Goal: Task Accomplishment & Management: Use online tool/utility

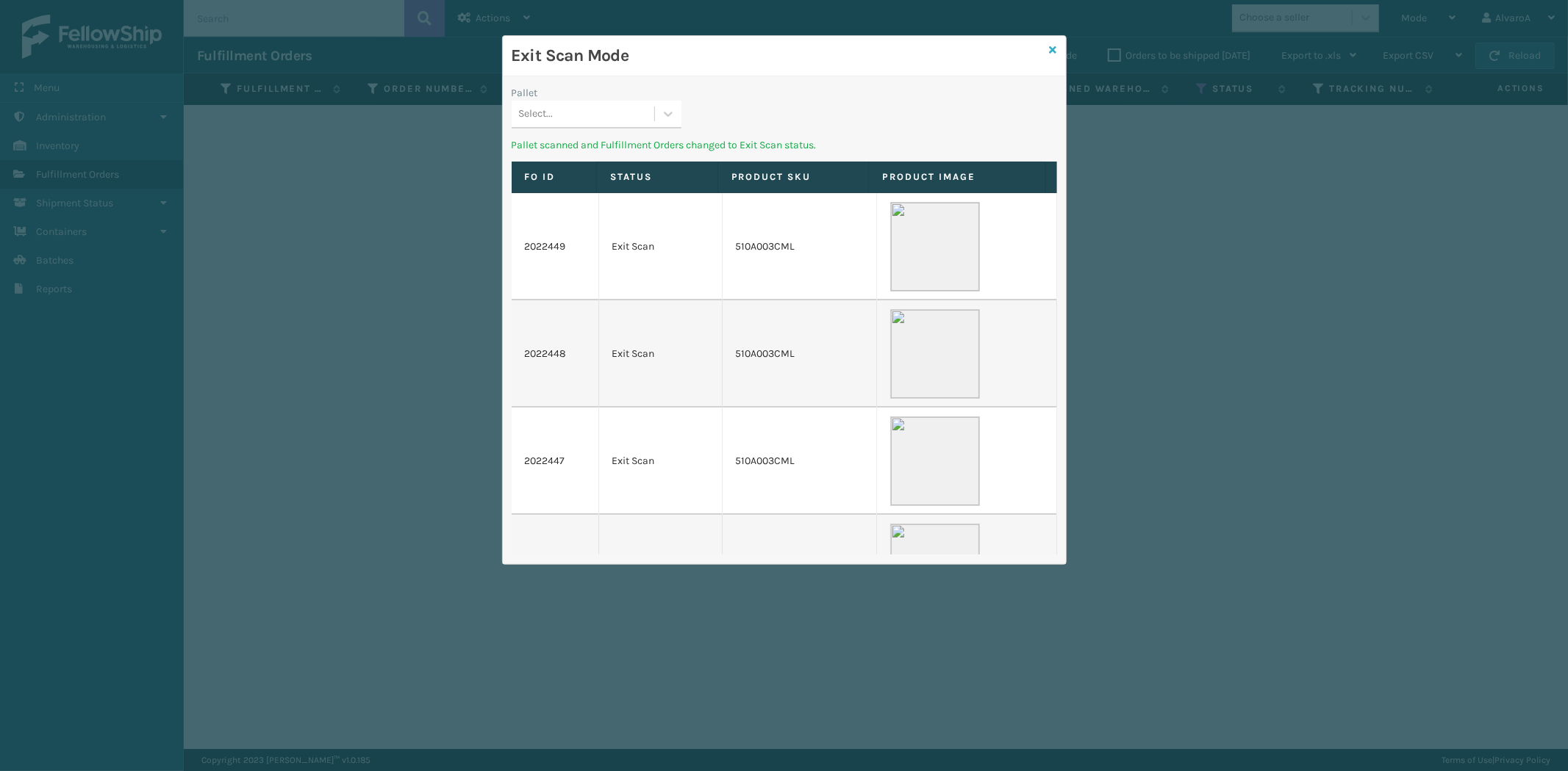
click at [1051, 50] on icon at bounding box center [1053, 49] width 7 height 10
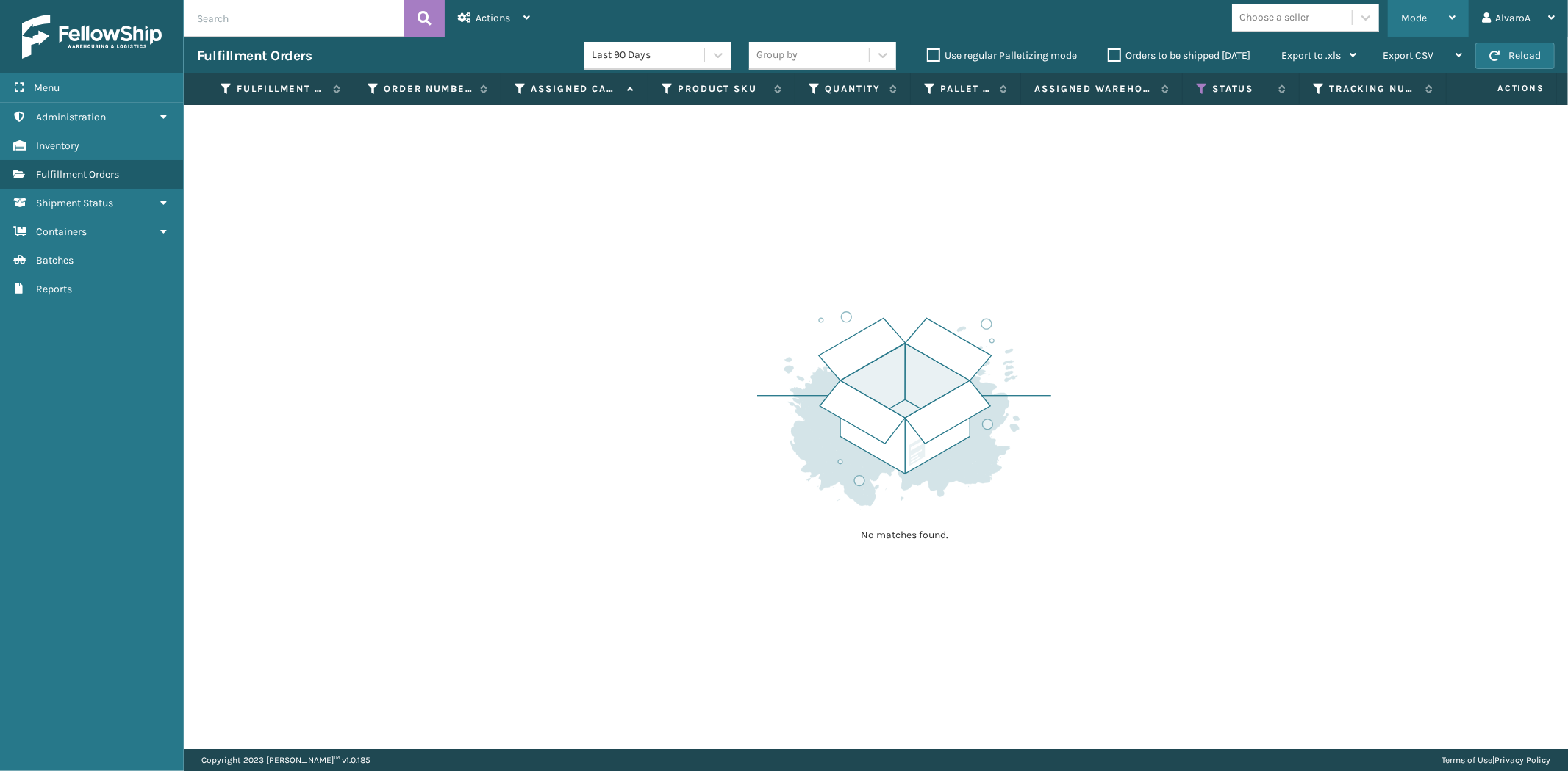
click at [1416, 4] on div "Mode" at bounding box center [1428, 18] width 55 height 37
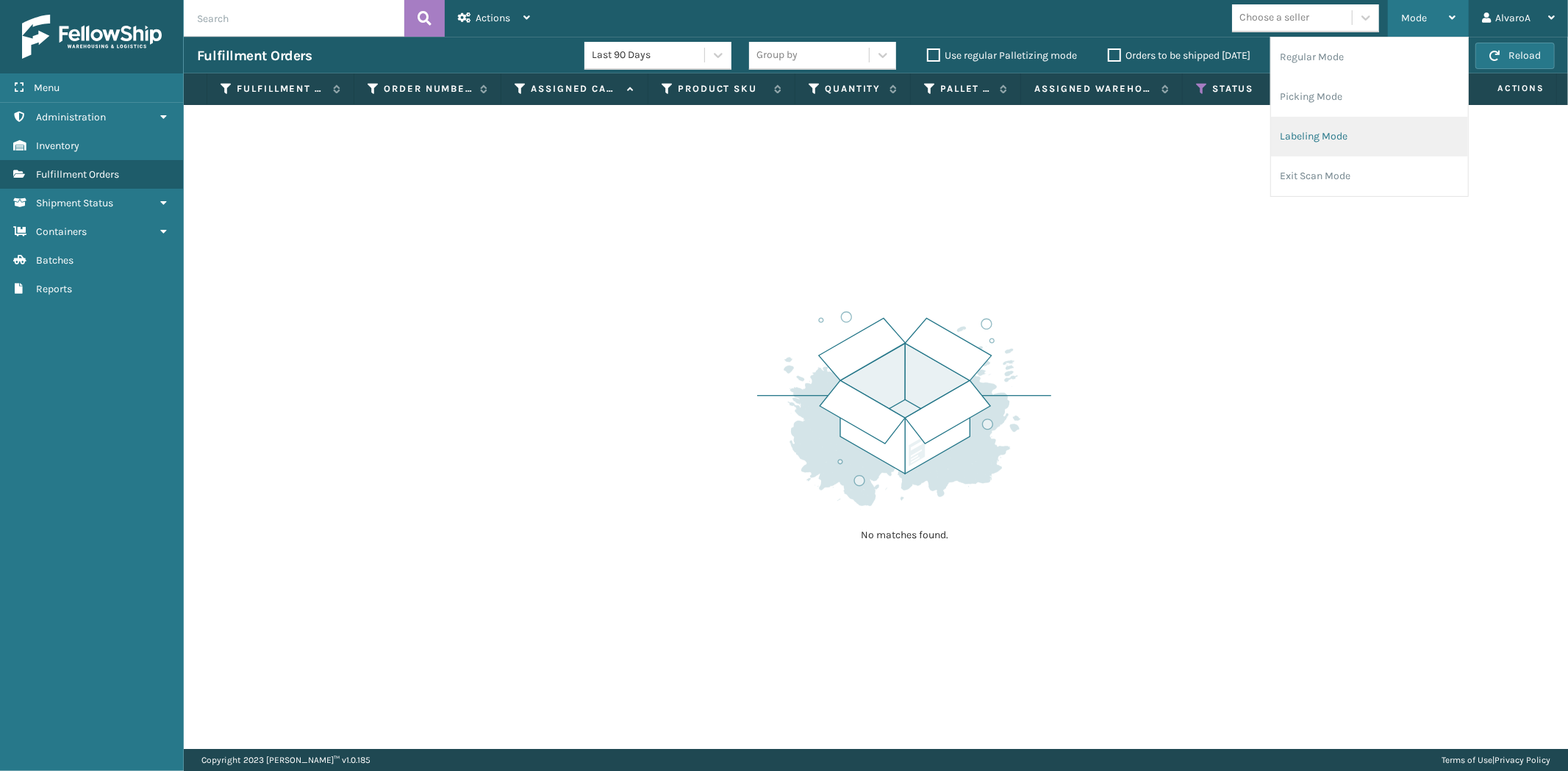
click at [1335, 136] on li "Labeling Mode" at bounding box center [1370, 136] width 197 height 39
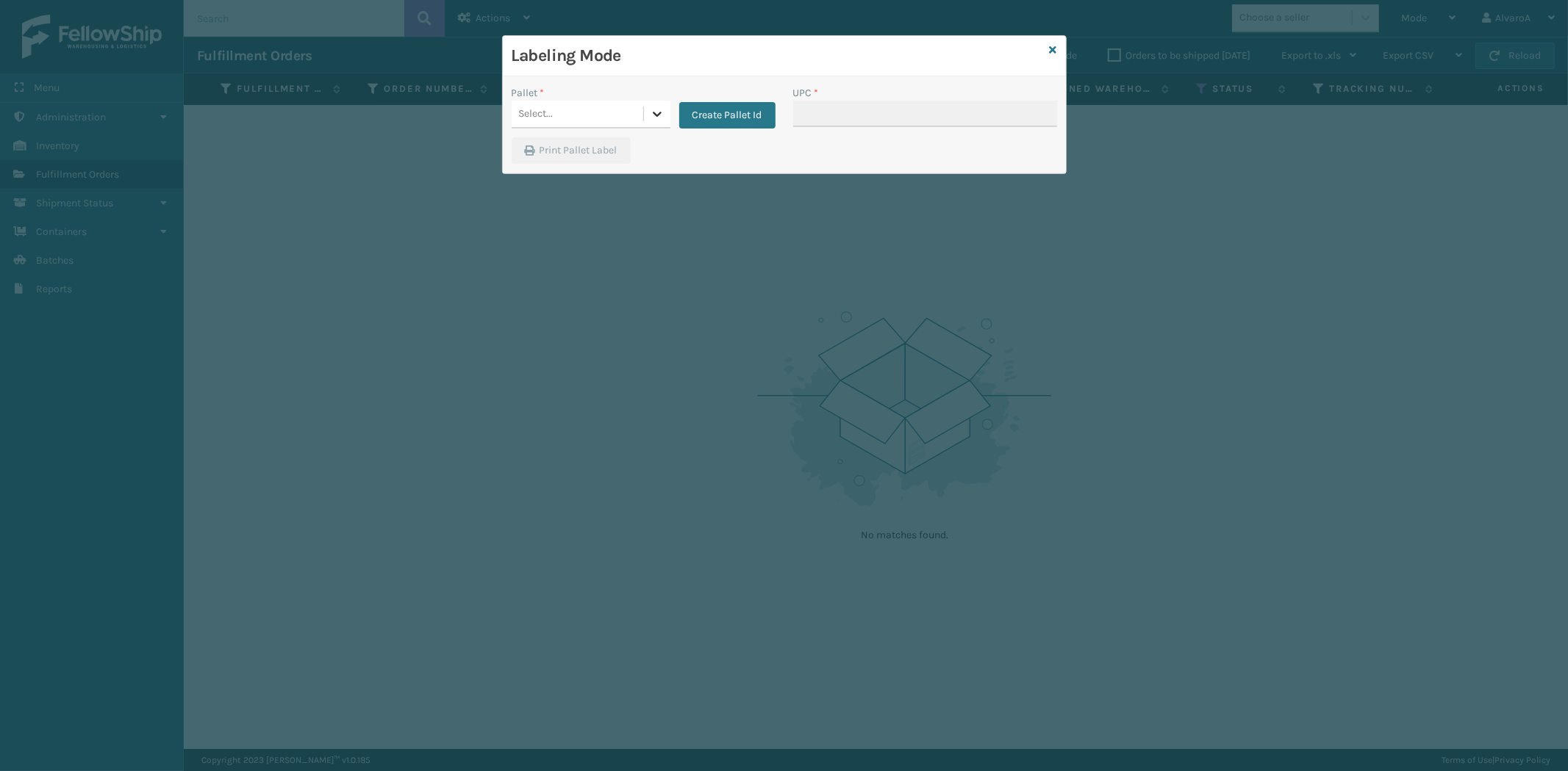
click at [653, 108] on icon at bounding box center [657, 114] width 14 height 14
click at [735, 117] on button "Create Pallet Id" at bounding box center [727, 115] width 96 height 26
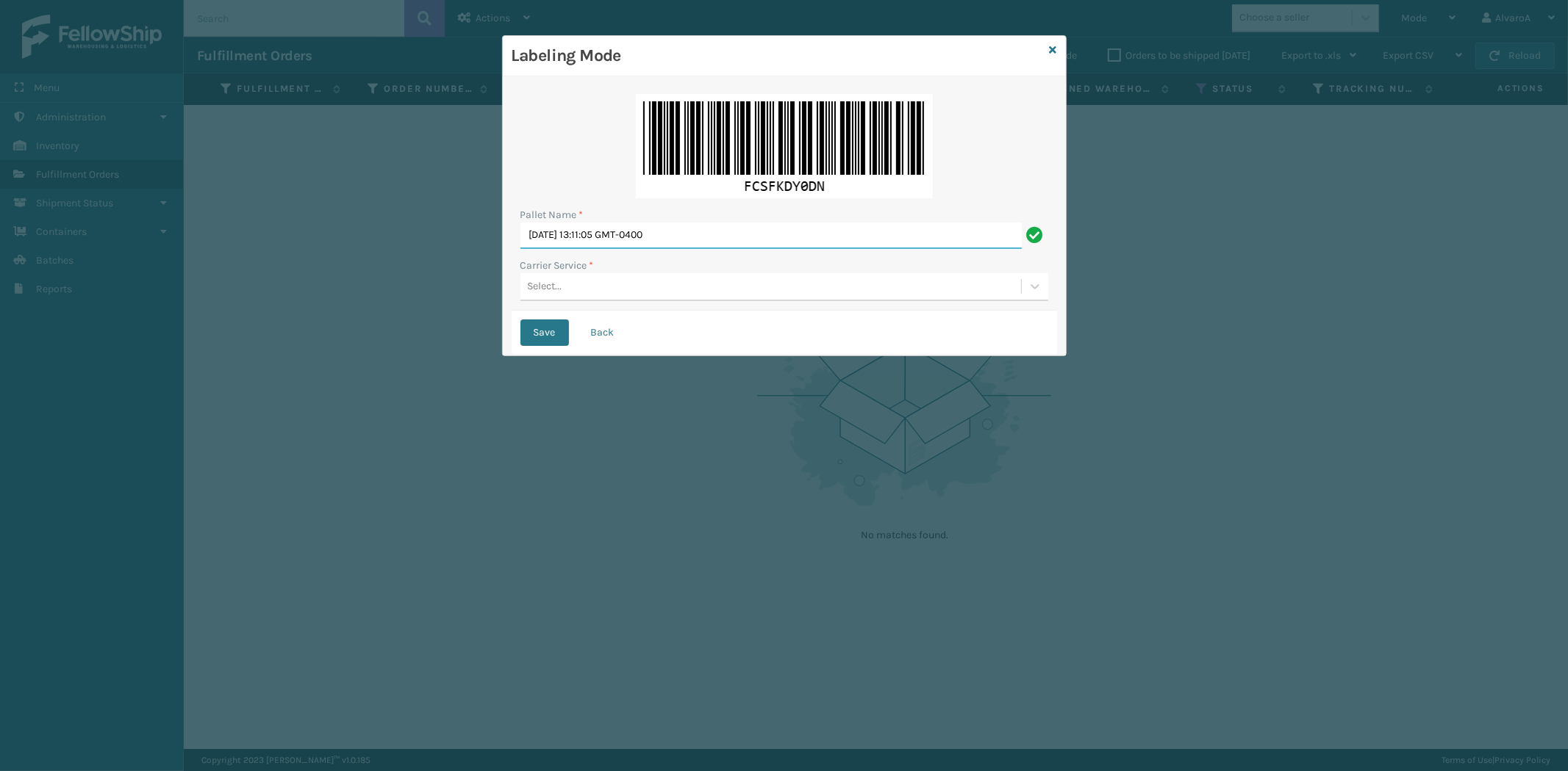
drag, startPoint x: 719, startPoint y: 230, endPoint x: 126, endPoint y: 349, distance: 604.8
click at [126, 349] on div "Labeling Mode Pallet Name * [DATE] 13:11:05 GMT-0400 Carrier Service * Select..…" at bounding box center [784, 386] width 1568 height 771
type input "LPN 496031 #2"
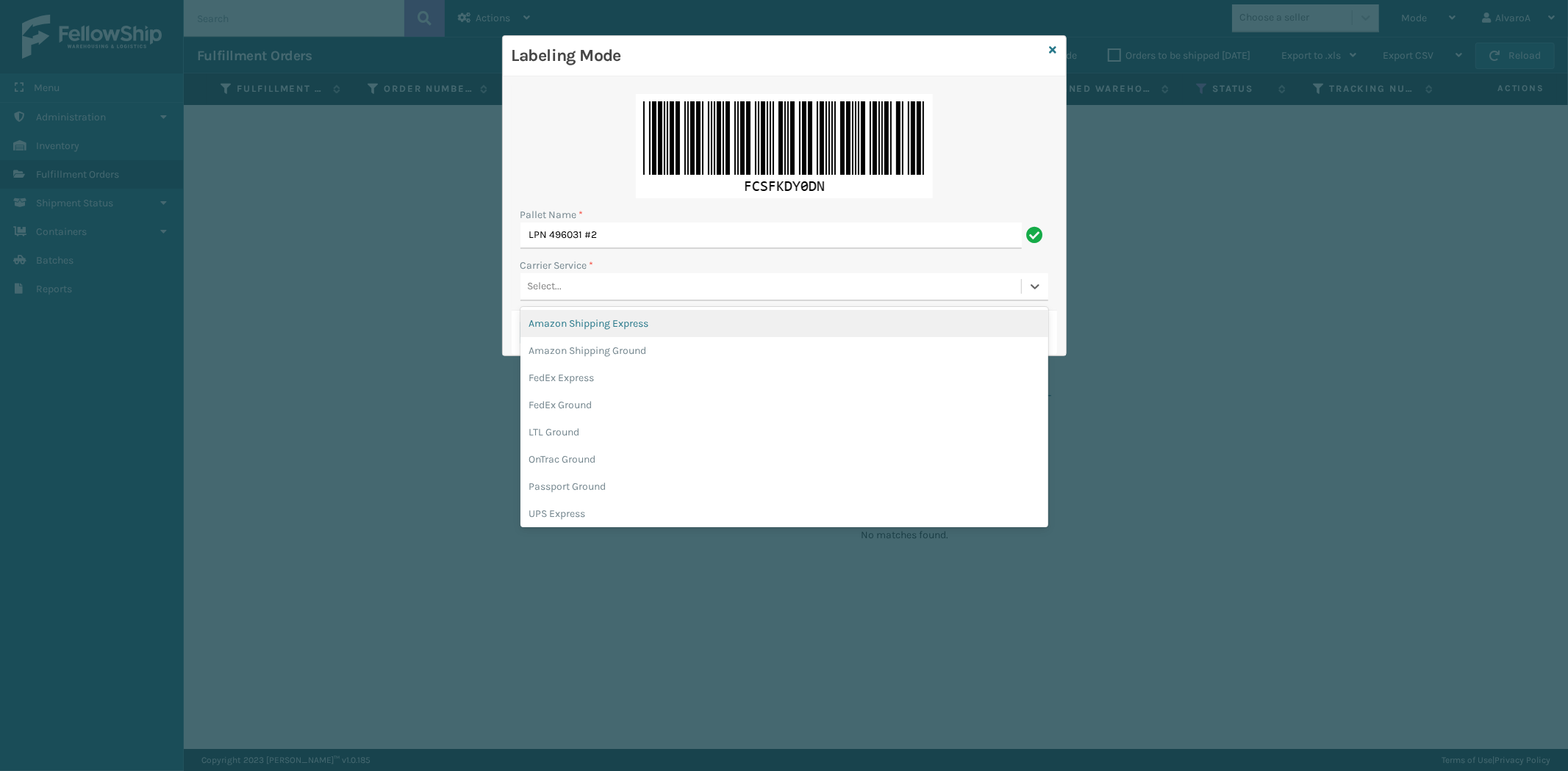
drag, startPoint x: 576, startPoint y: 294, endPoint x: 575, endPoint y: 301, distance: 7.1
click at [576, 294] on div "Select..." at bounding box center [771, 286] width 501 height 24
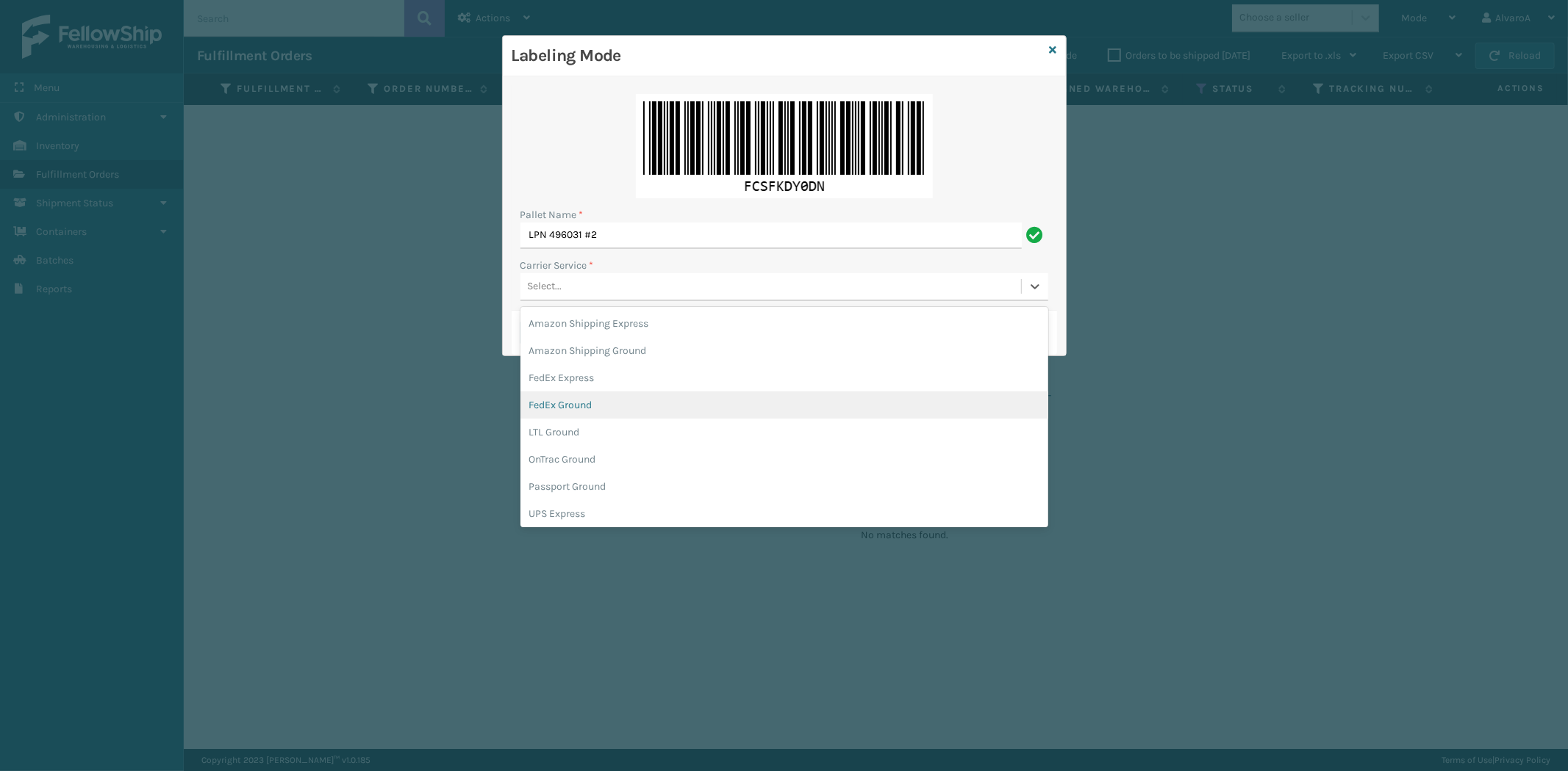
drag, startPoint x: 569, startPoint y: 394, endPoint x: 567, endPoint y: 373, distance: 21.1
click at [569, 394] on div "FedEx Ground" at bounding box center [784, 405] width 527 height 27
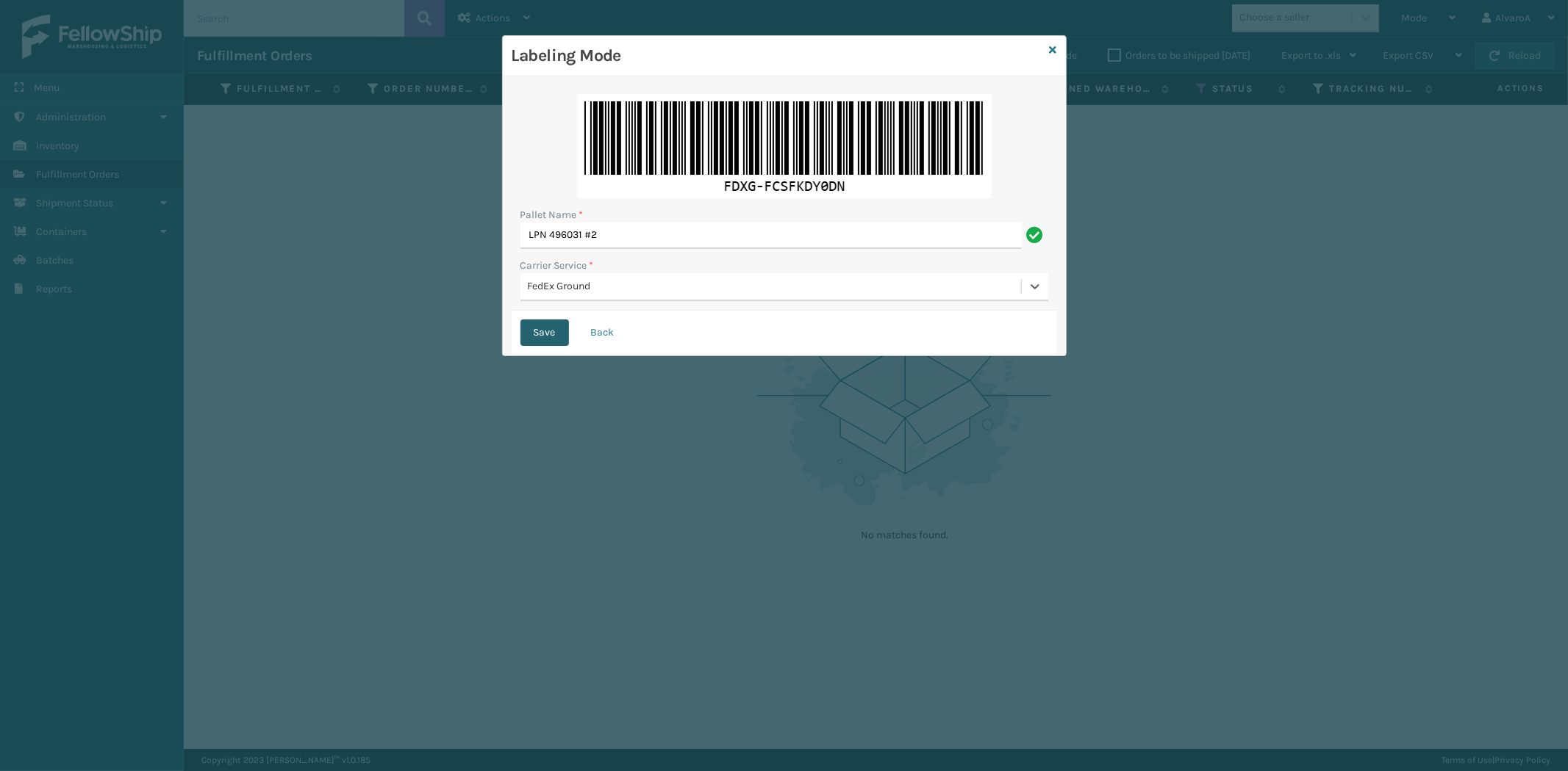
click at [559, 333] on button "Save" at bounding box center [544, 332] width 48 height 26
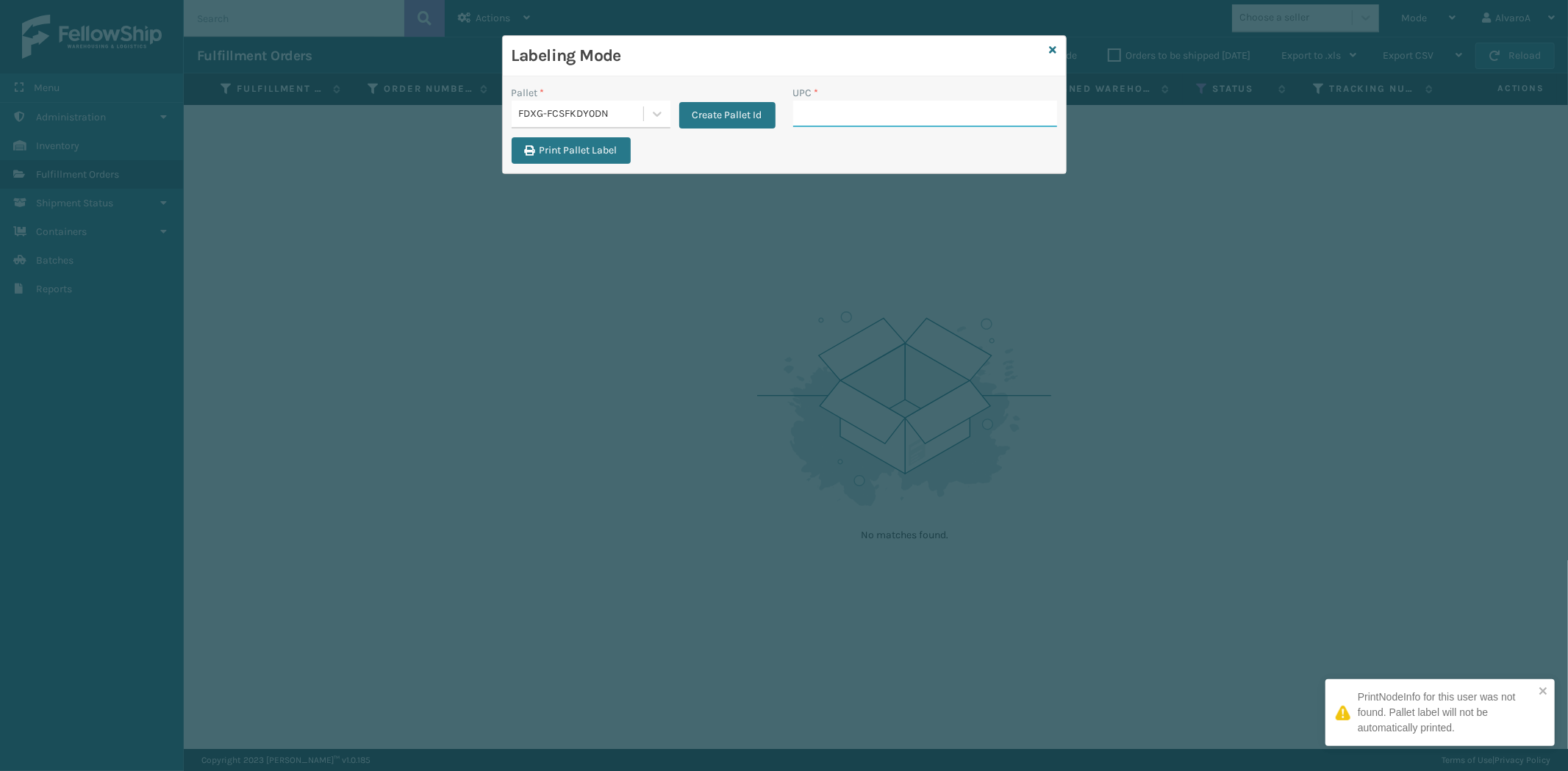
paste input "SCWDSLU2012"
type input "SCWDSLU2012"
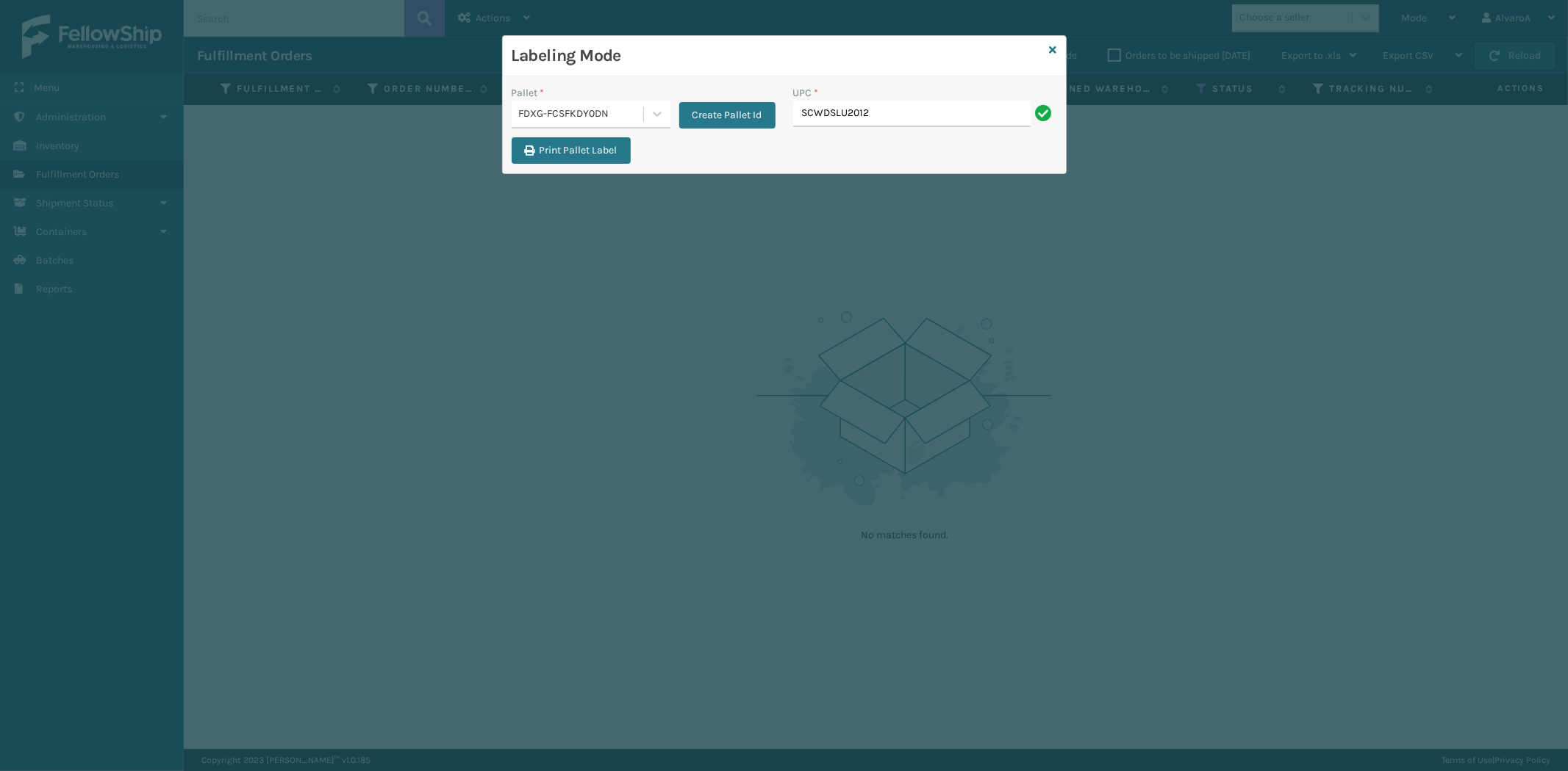
type input "SCWDSLU2012"
type input "SCLRIS3LU2001"
type input "SC-CRYS3LU2043"
type input "171A002GRY"
click at [815, 115] on input "UPC *" at bounding box center [925, 113] width 264 height 26
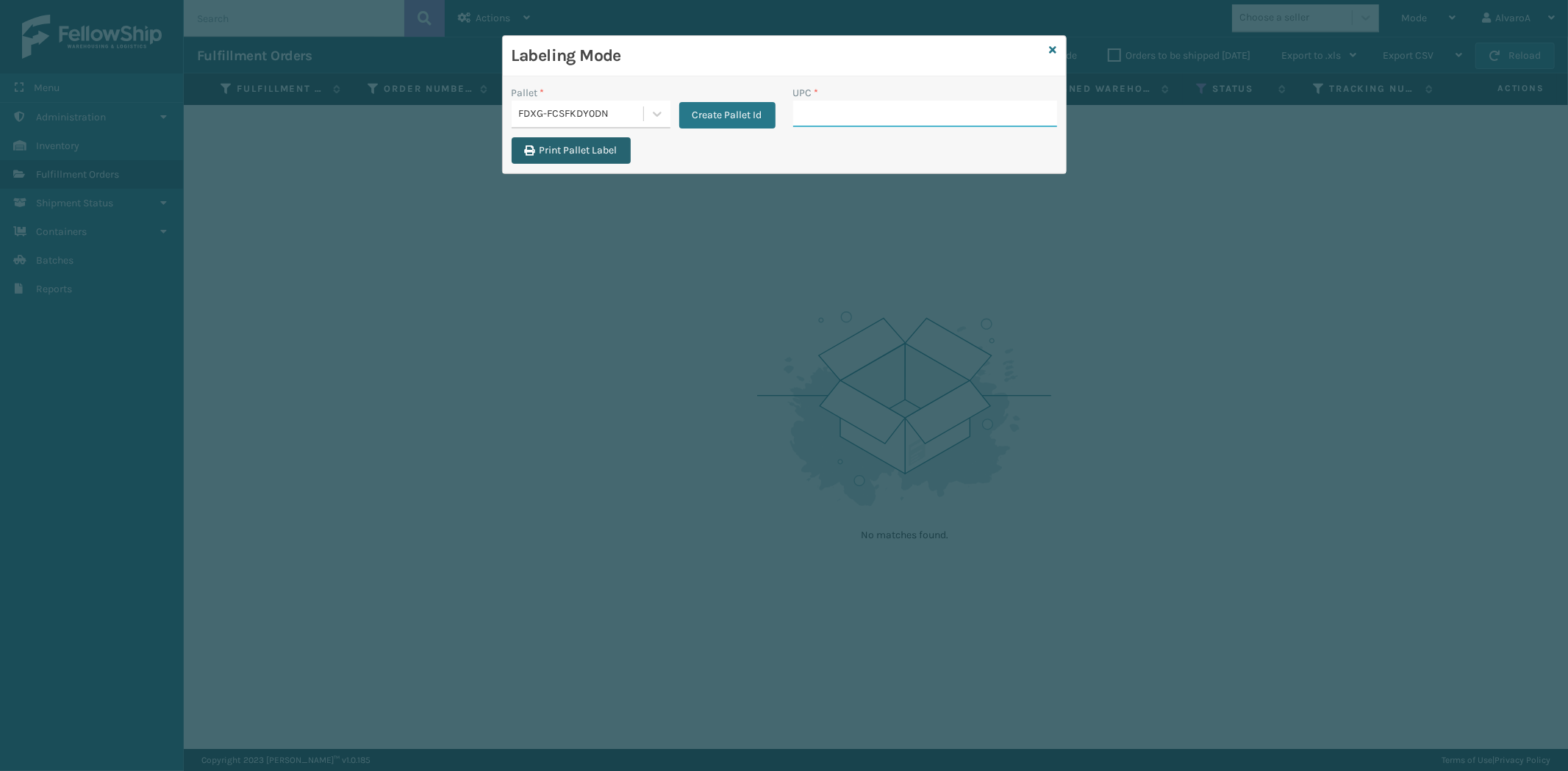
paste input "CCHRFKS2BLUVA"
type input "CCHRFKS2BLUVA"
paste input "111A027BLK"
type input "111A027BLK"
paste input "CCWENKS2M26CFVA"
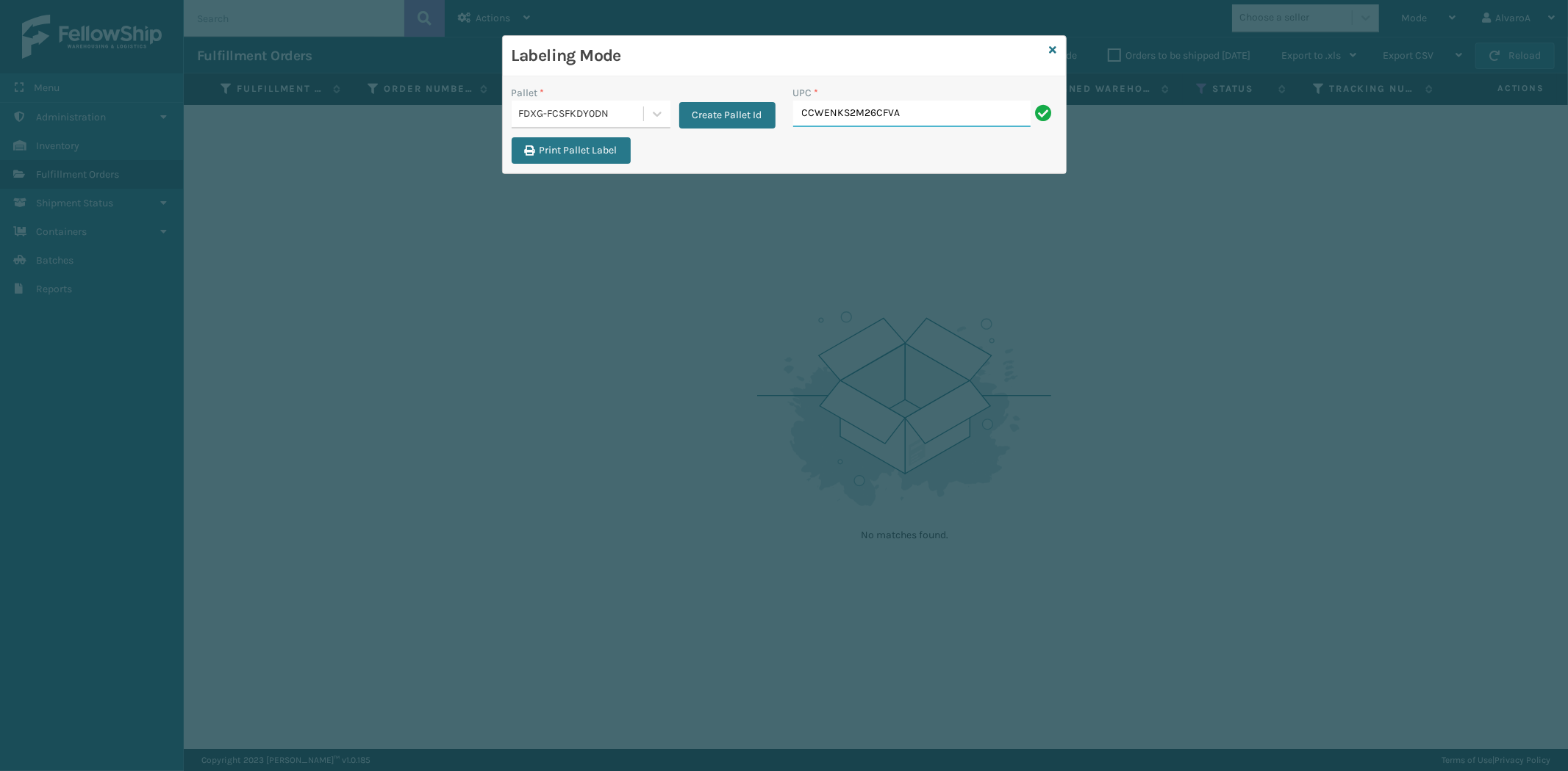
type input "CCWENKS2M26CFVA"
paste input "RCPSDM2616"
type input "RCPSDM2616"
paste input "CCWENKS2M26DGRA"
type input "CCWENKS2M26DGRA"
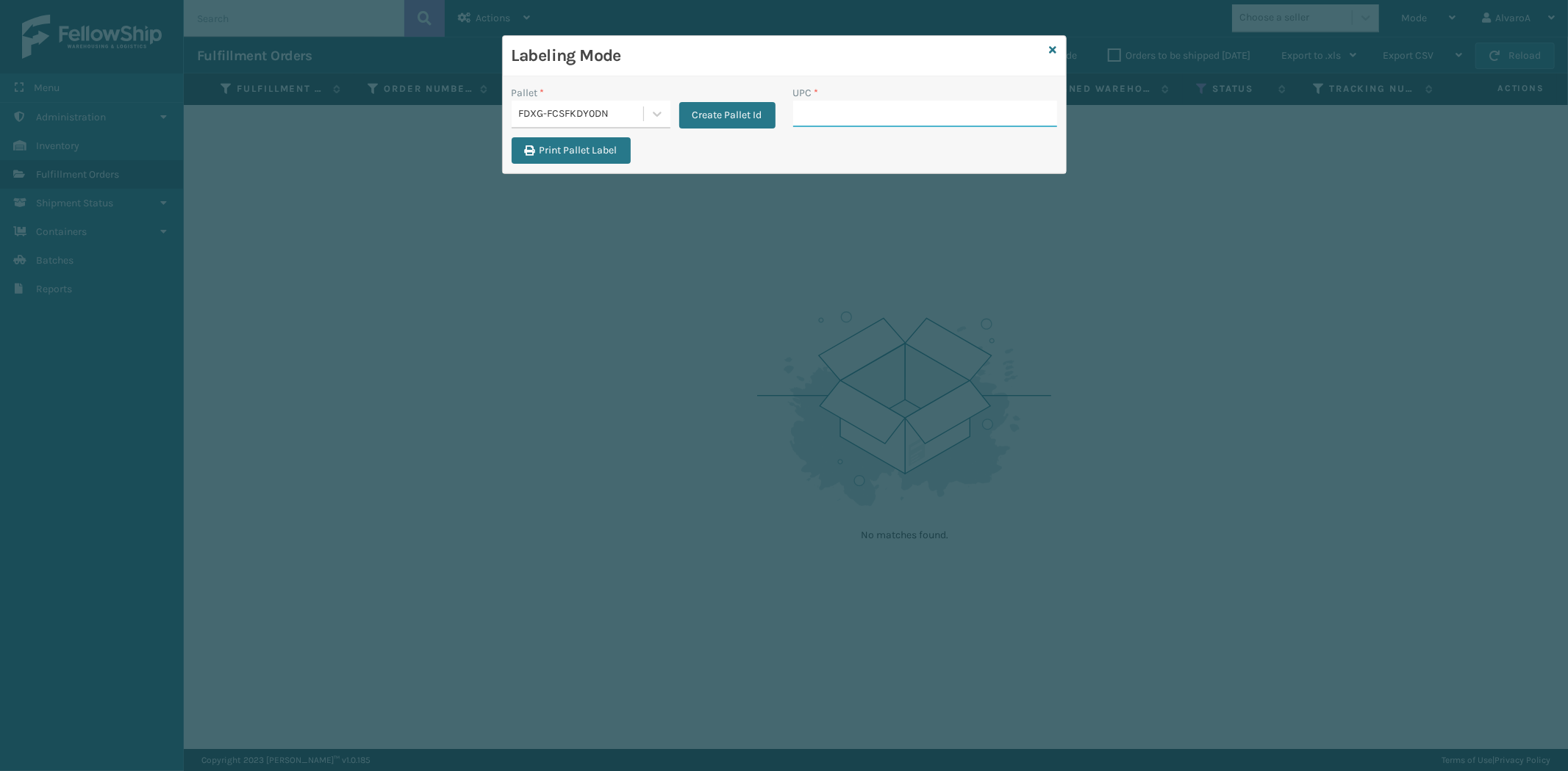
paste input "CCHRFKS2M26DGRA"
type input "CCHRFKS2M26DGRA"
click at [710, 116] on button "Create Pallet Id" at bounding box center [727, 115] width 96 height 26
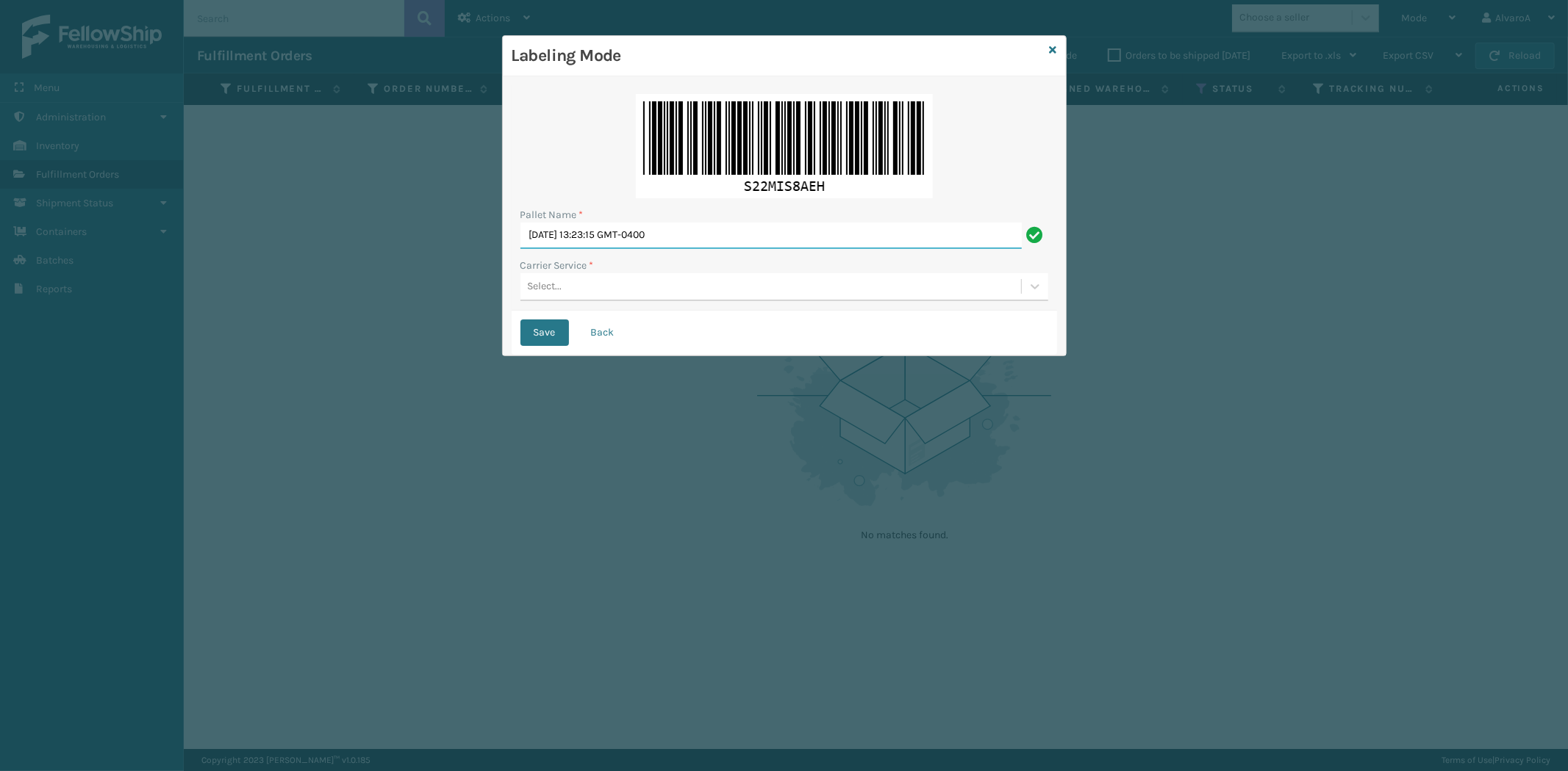
drag, startPoint x: 719, startPoint y: 223, endPoint x: 475, endPoint y: 296, distance: 254.7
click at [475, 295] on div "Labeling Mode Pallet Name * [DATE] 13:23:15 GMT-0400 Carrier Service * Select..…" at bounding box center [784, 386] width 1568 height 771
type input "LPN 496030 #2"
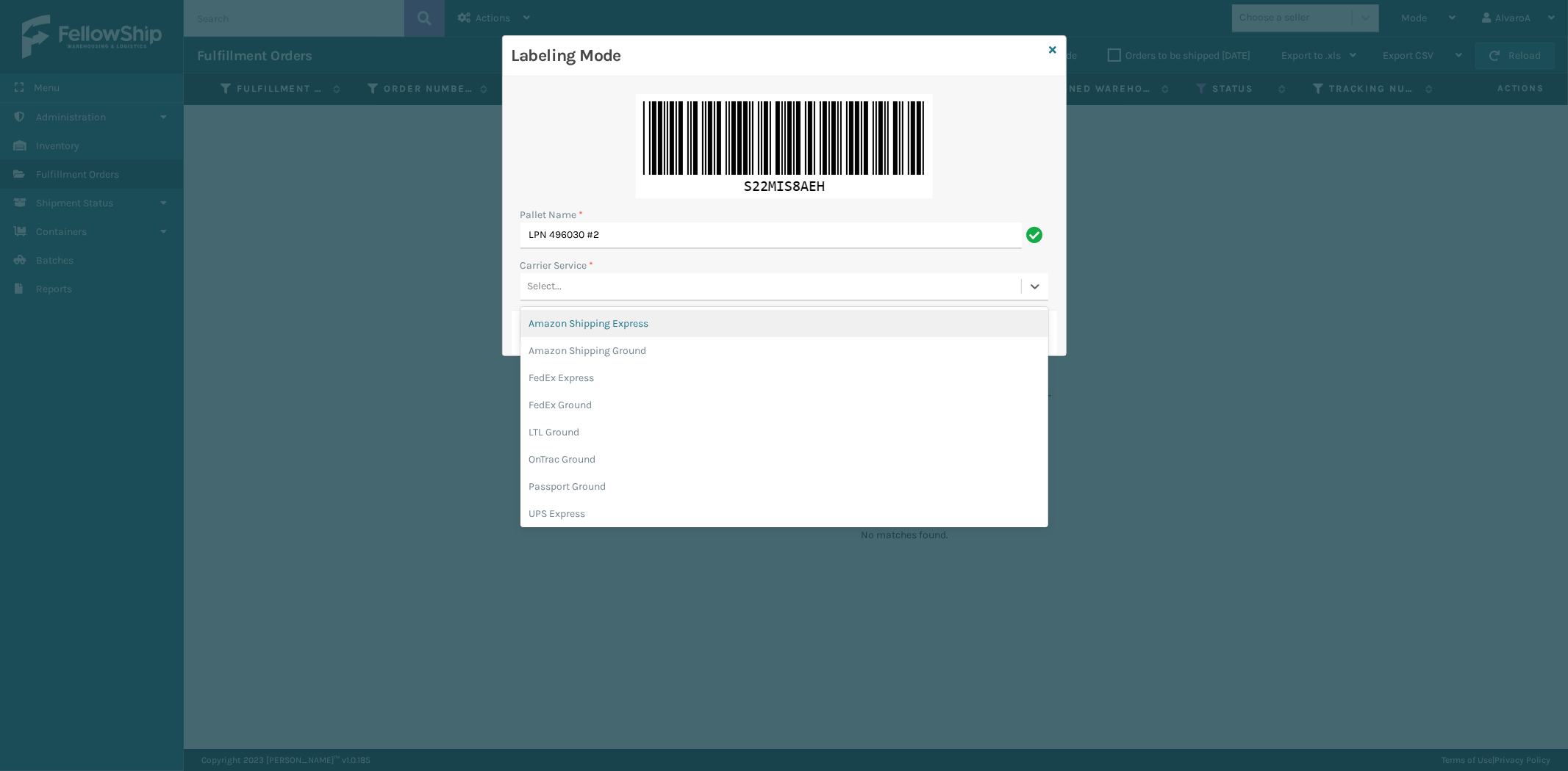
drag, startPoint x: 542, startPoint y: 277, endPoint x: 575, endPoint y: 331, distance: 63.3
click at [544, 279] on div "Select..." at bounding box center [771, 286] width 501 height 24
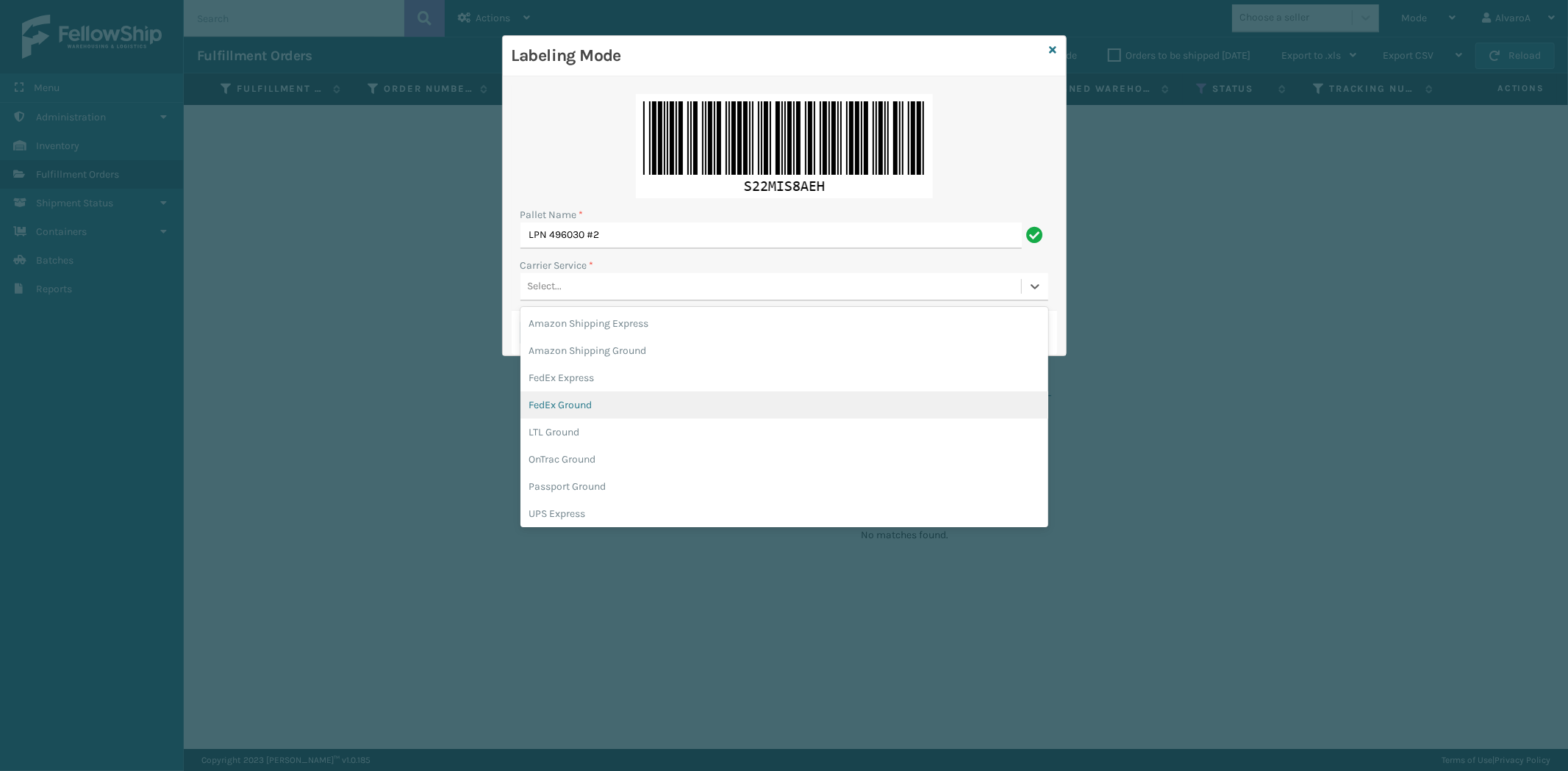
click at [576, 407] on div "FedEx Ground" at bounding box center [784, 405] width 527 height 27
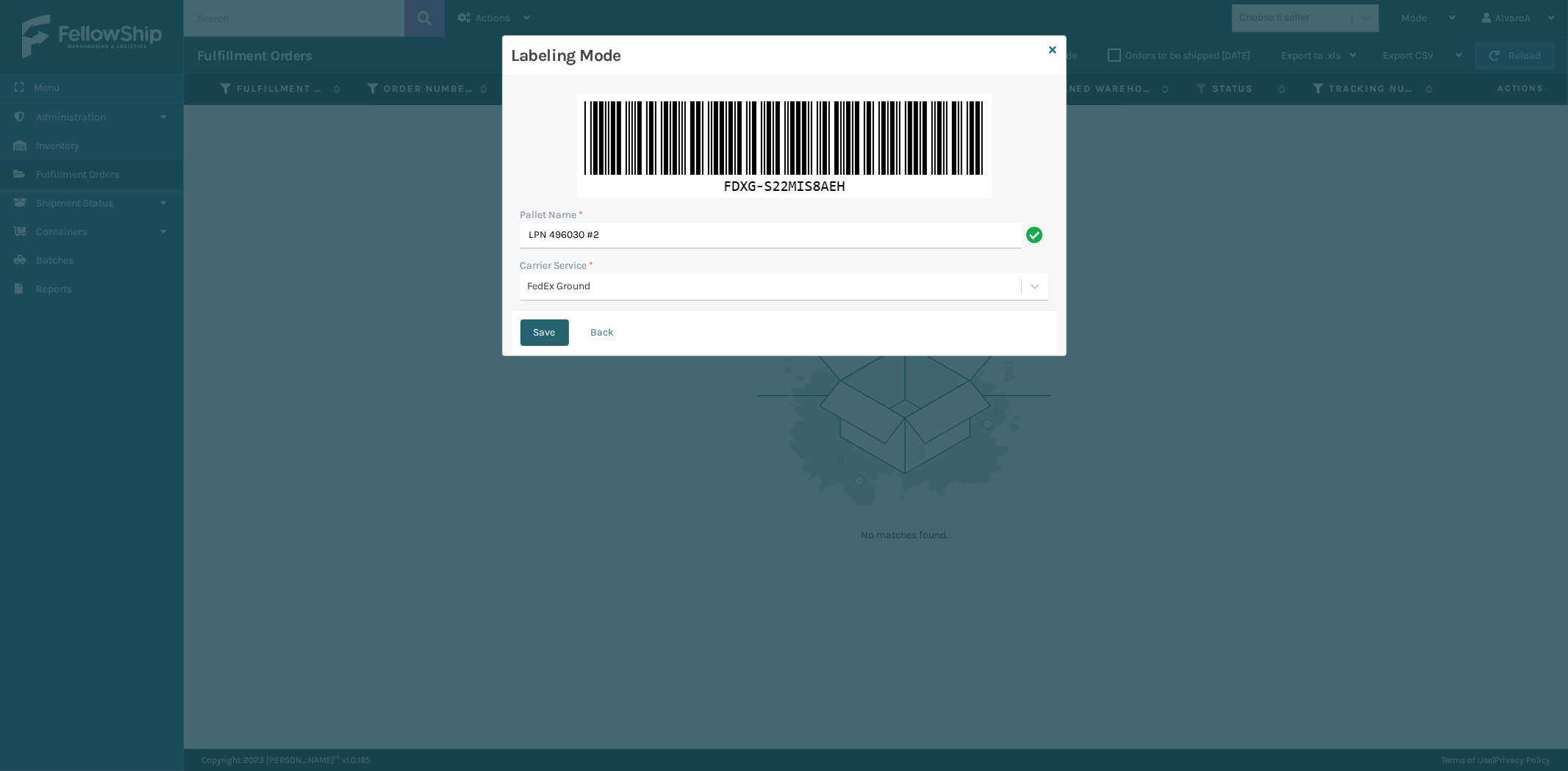
click at [544, 343] on button "Save" at bounding box center [544, 332] width 48 height 26
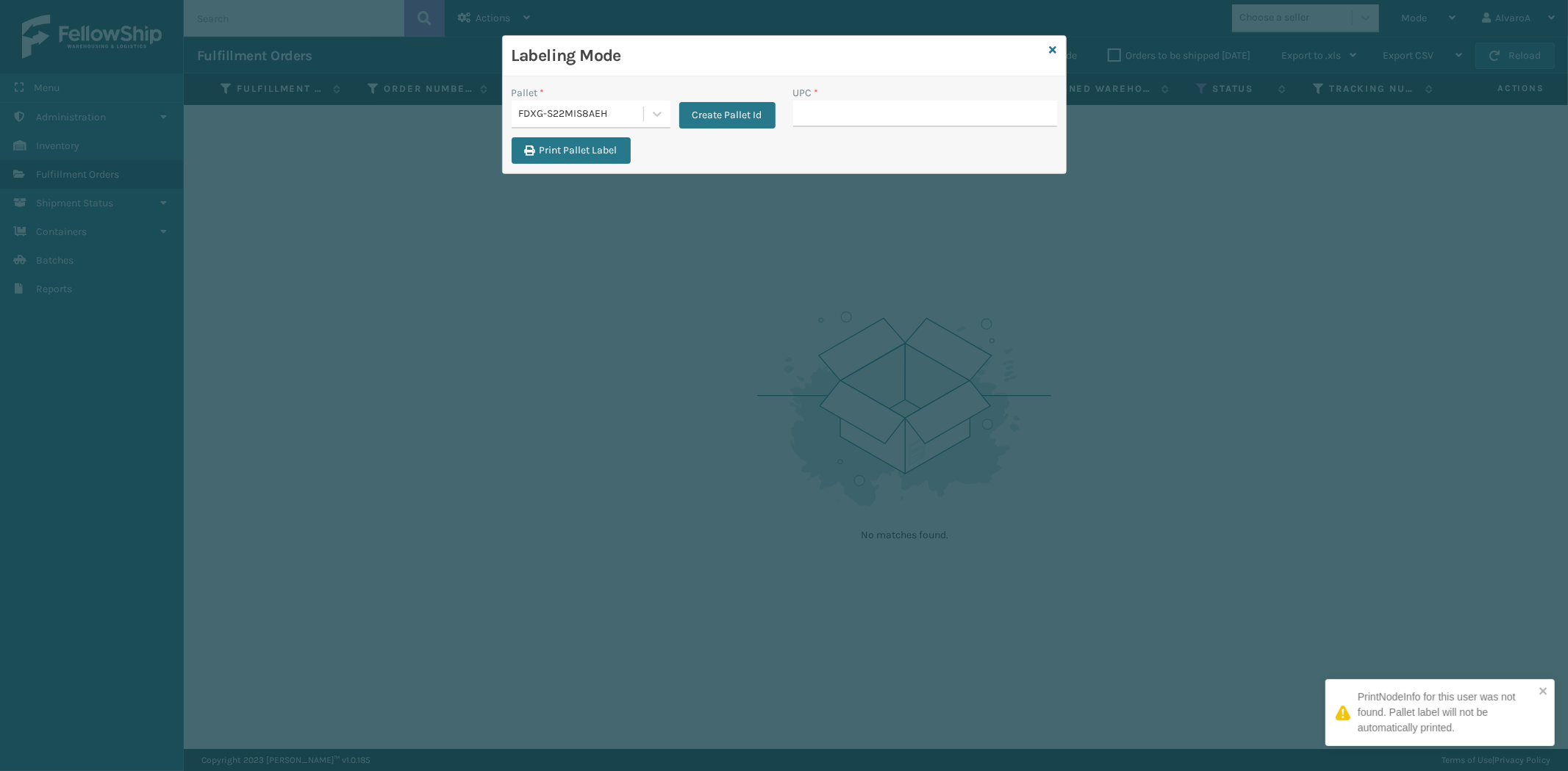
drag, startPoint x: 849, startPoint y: 117, endPoint x: 425, endPoint y: 147, distance: 425.1
click at [848, 124] on input "UPC *" at bounding box center [925, 113] width 264 height 26
paste input "CCWENKS3M26DGRA"
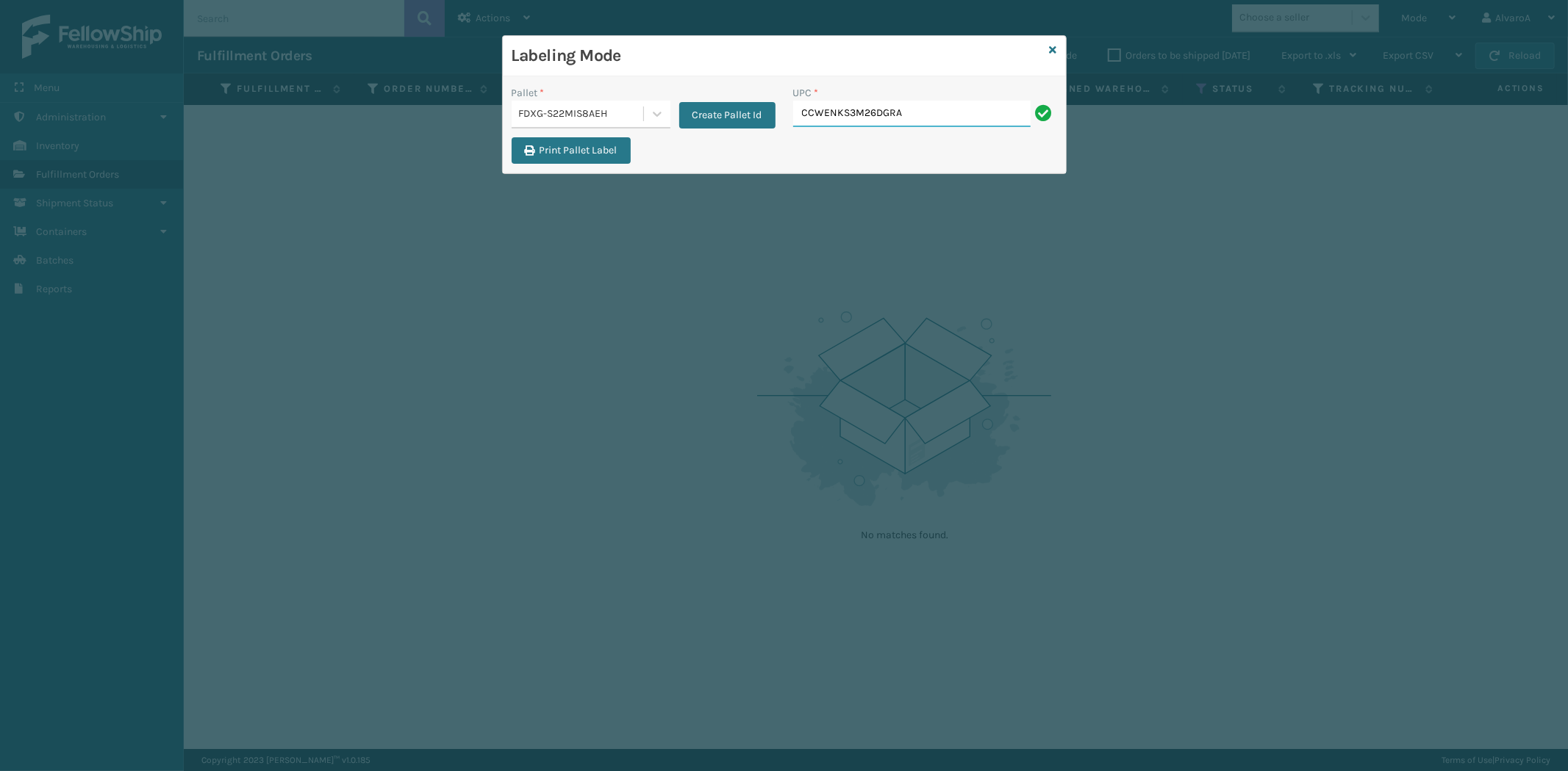
type input "CCWENKS3M26DGRA"
paste input "133A009BRN"
type input "133A009BRN"
paste input "CCWENKS3LBRRA"
type input "CCWENKS3LBRRA"
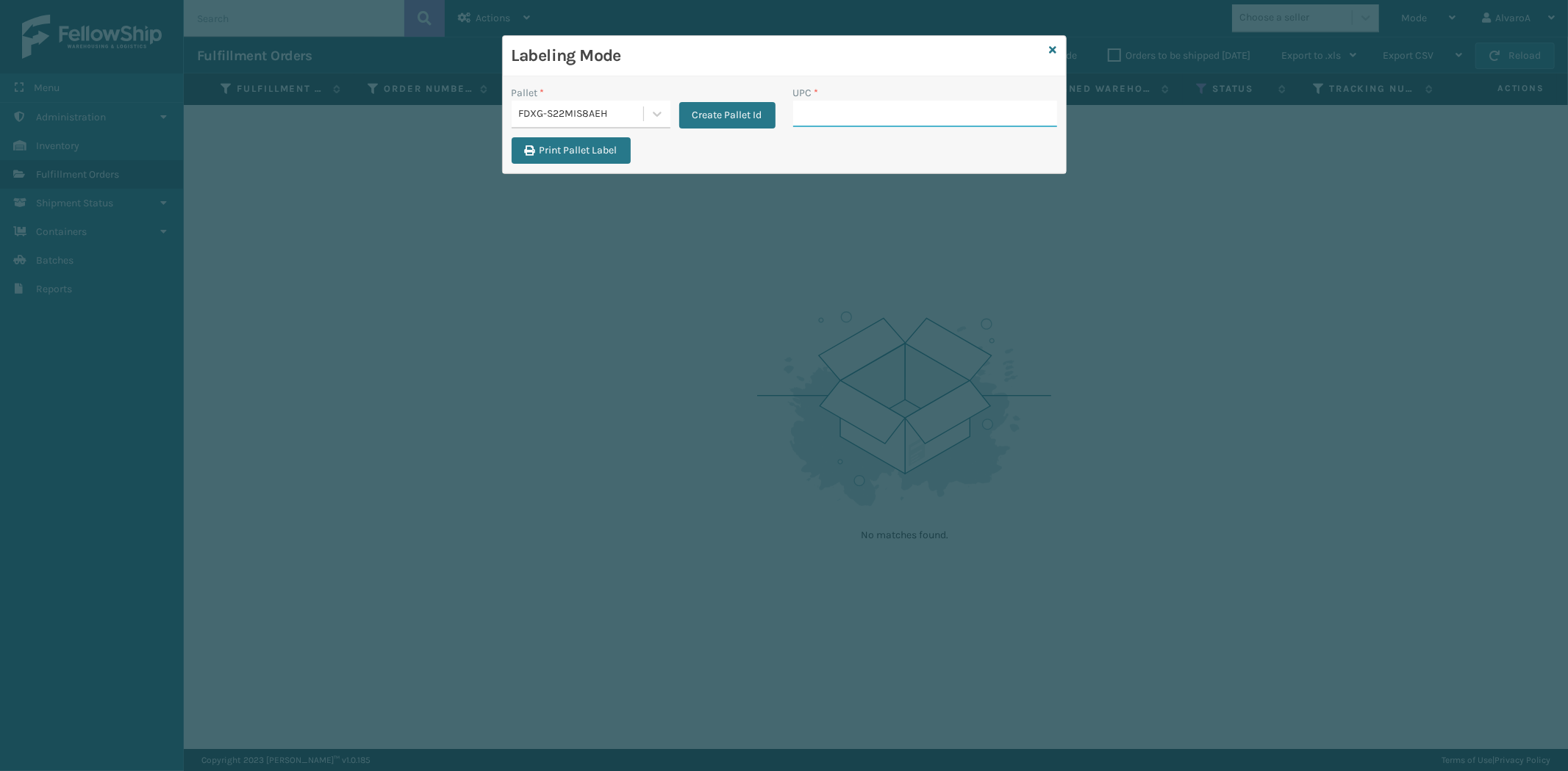
paste input "CCWENKS3BLURA"
type input "CCWENKS3BLURA"
paste input "CCHRFKS3BLUVA"
type input "CCHRFKS3BLUVA"
paste input "CCHRFKS3M26BRRA"
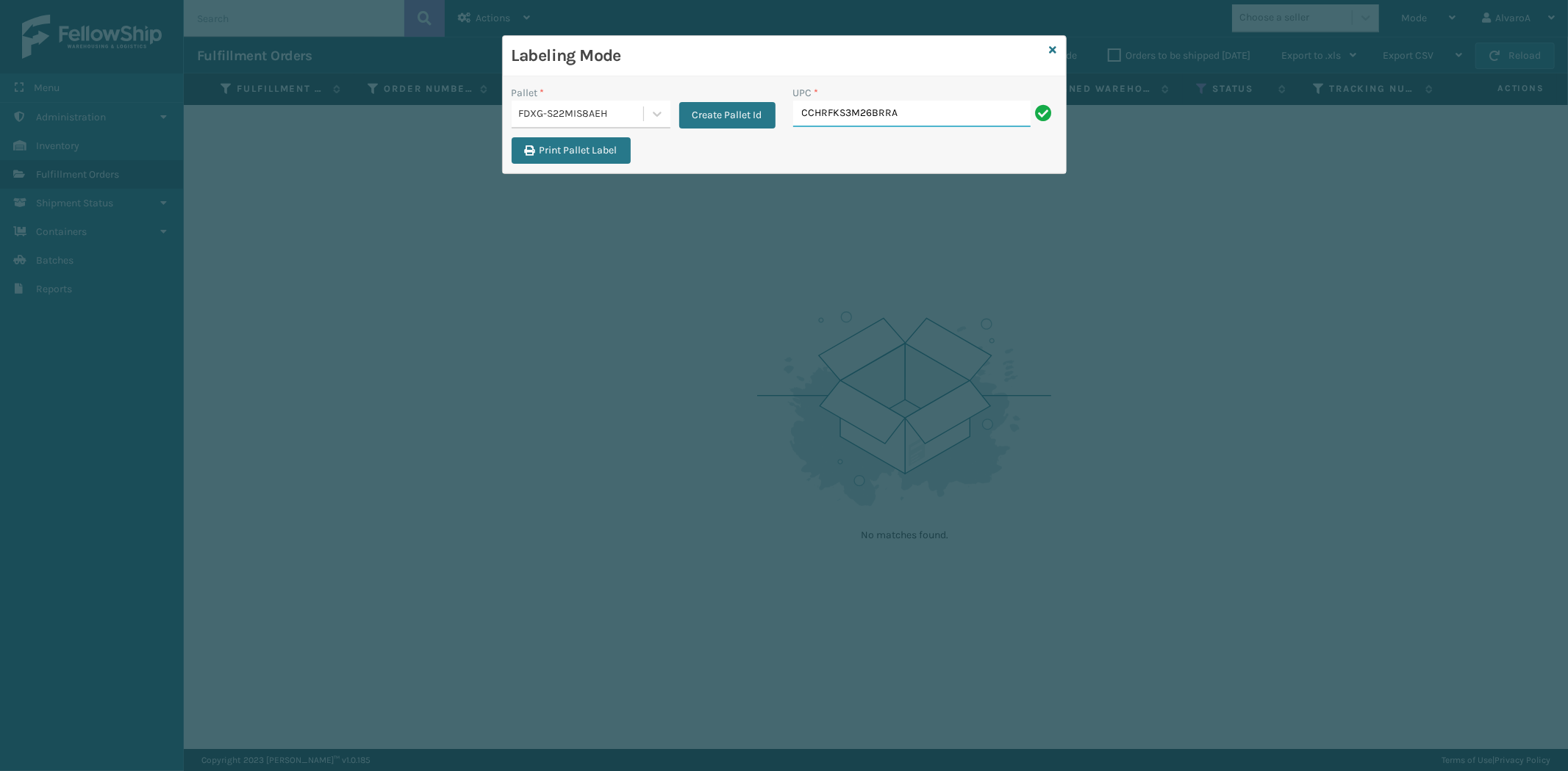
type input "CCHRFKS3M26BRRA"
click at [888, 113] on input "UPC *" at bounding box center [925, 113] width 264 height 26
paste input "111A049CRM"
type input "111A049CRM"
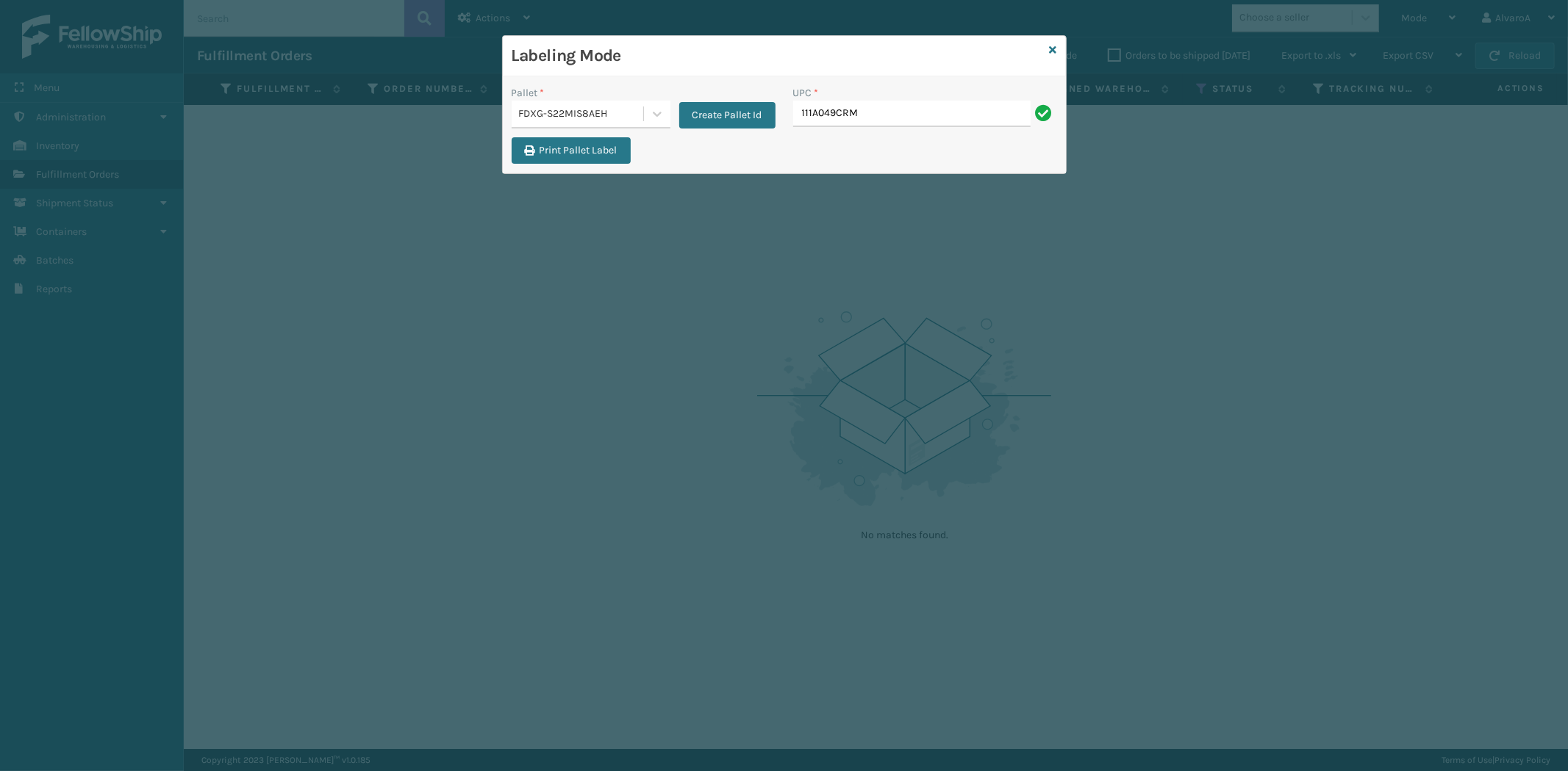
type input "111A049CRM"
paste input "111A049BLU"
type input "111A049BLU"
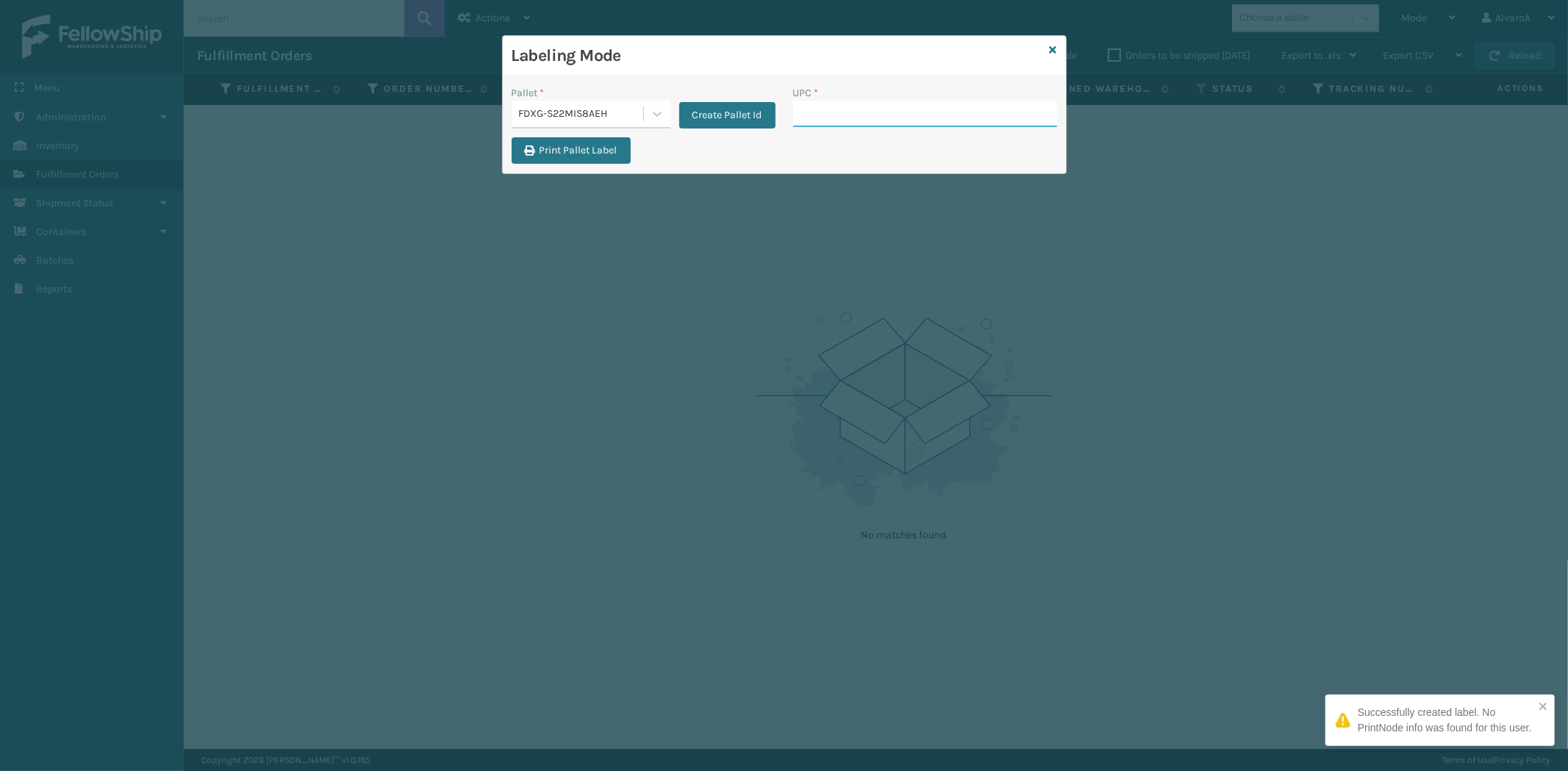
paste input "111A012FLX"
type input "111A012FLX"
paste input "LKLGF2SP3CAR"
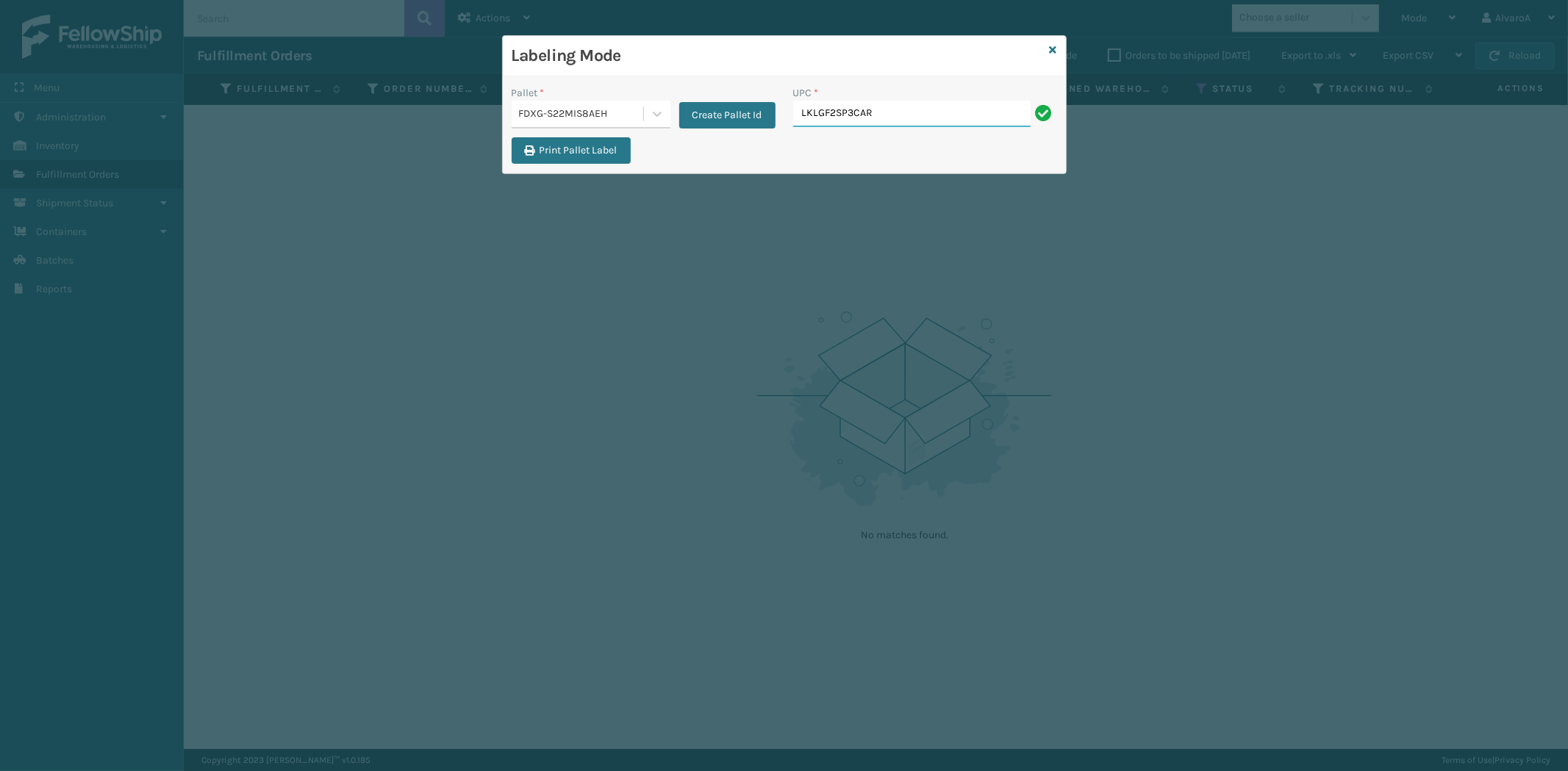
type input "LKLGF2SP3CAR"
click at [1055, 48] on icon at bounding box center [1053, 49] width 7 height 10
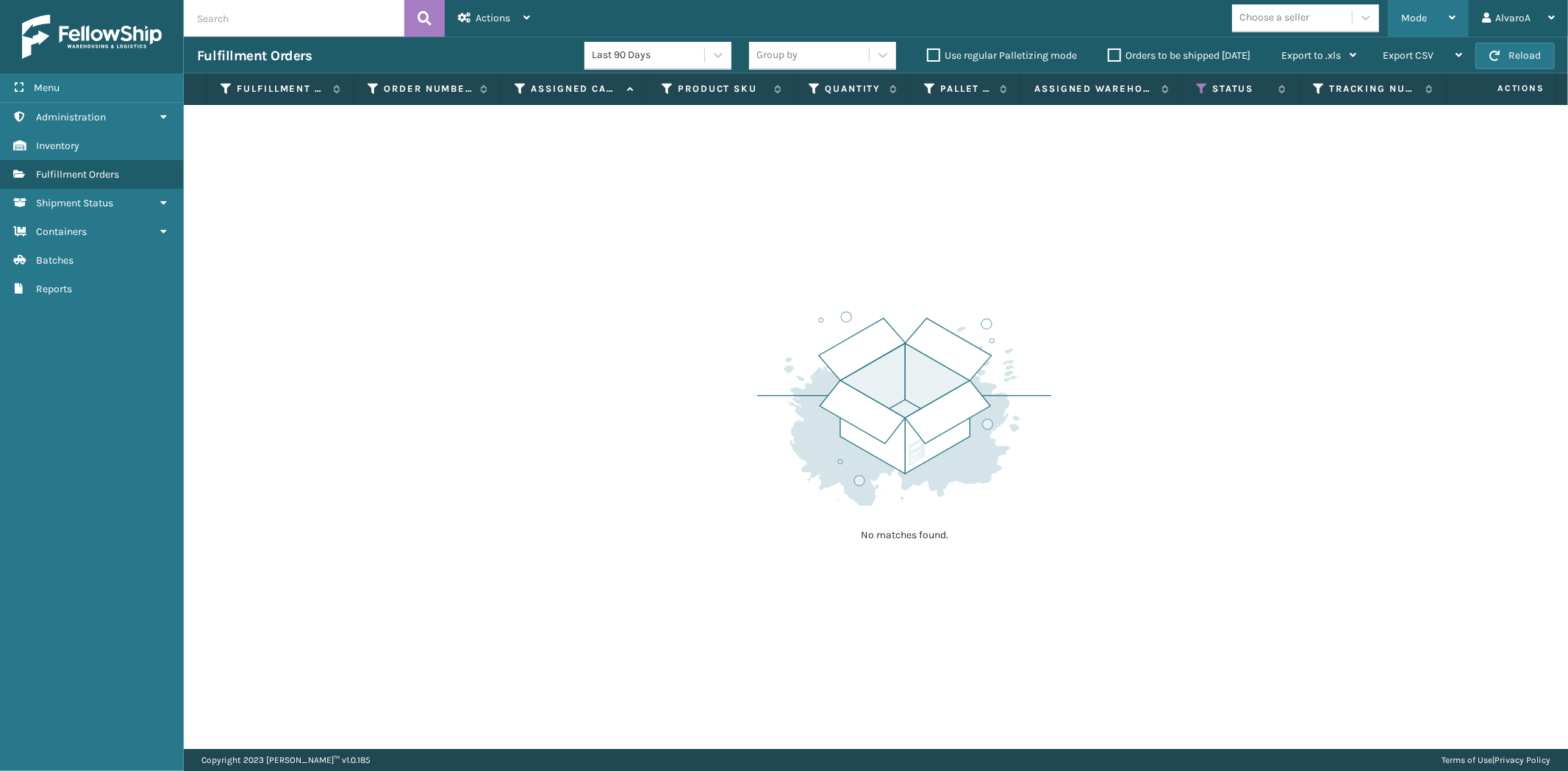
click at [1411, 19] on span "Mode" at bounding box center [1414, 18] width 26 height 13
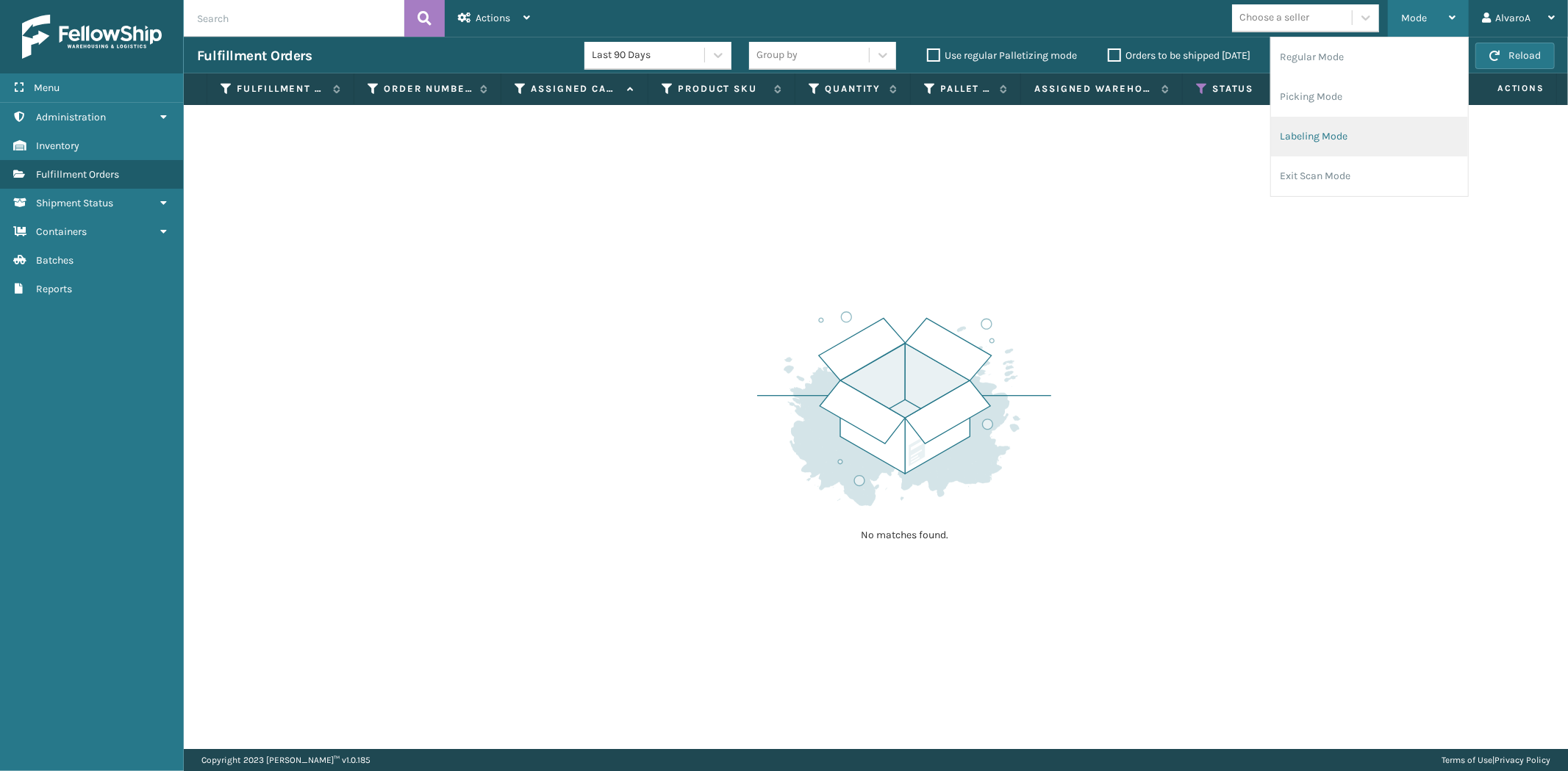
click at [1320, 141] on li "Labeling Mode" at bounding box center [1370, 136] width 197 height 39
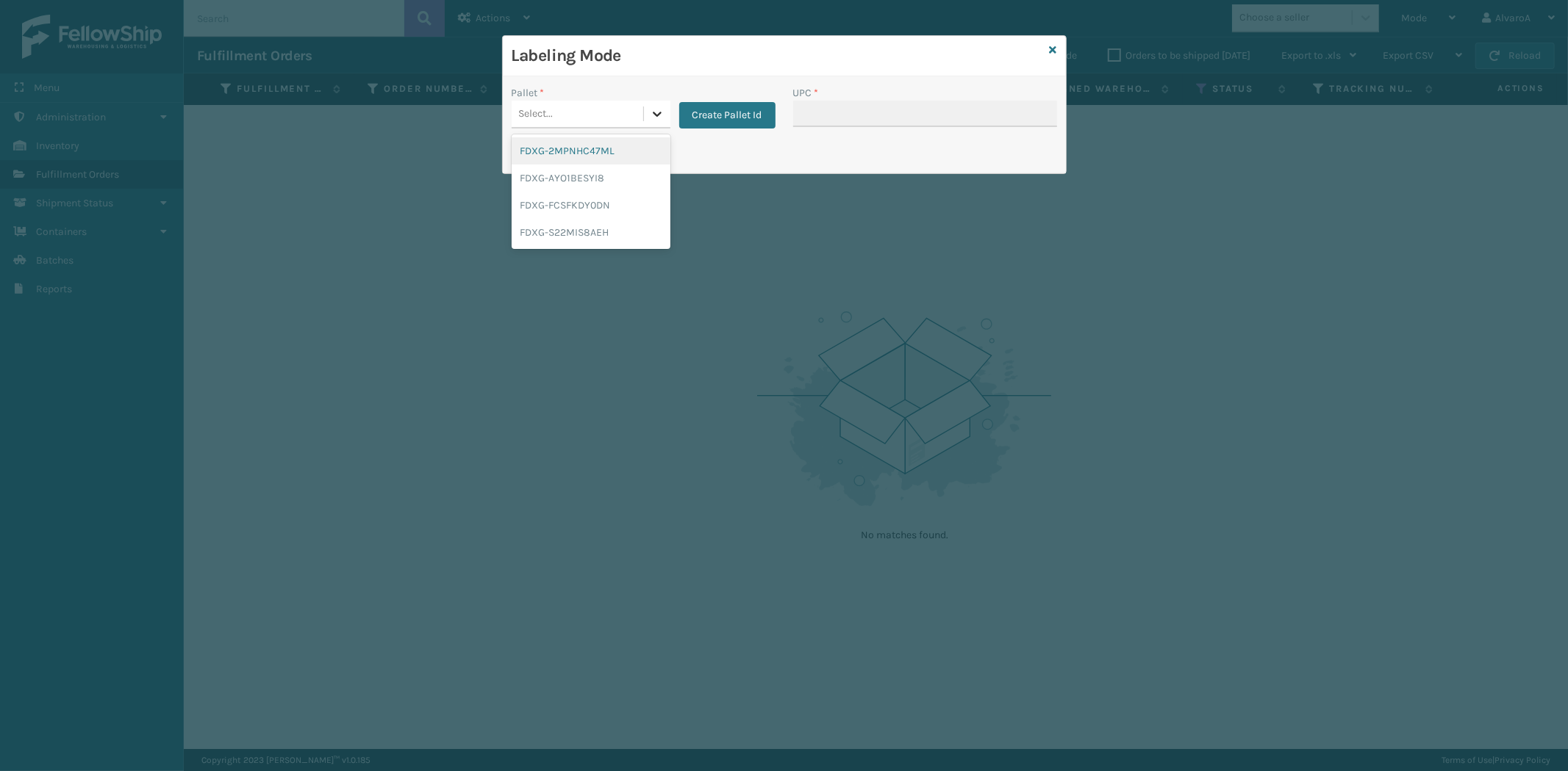
click at [644, 112] on div at bounding box center [657, 113] width 26 height 26
click at [578, 201] on div "FDXG-FCSFKDY0DN" at bounding box center [590, 205] width 159 height 27
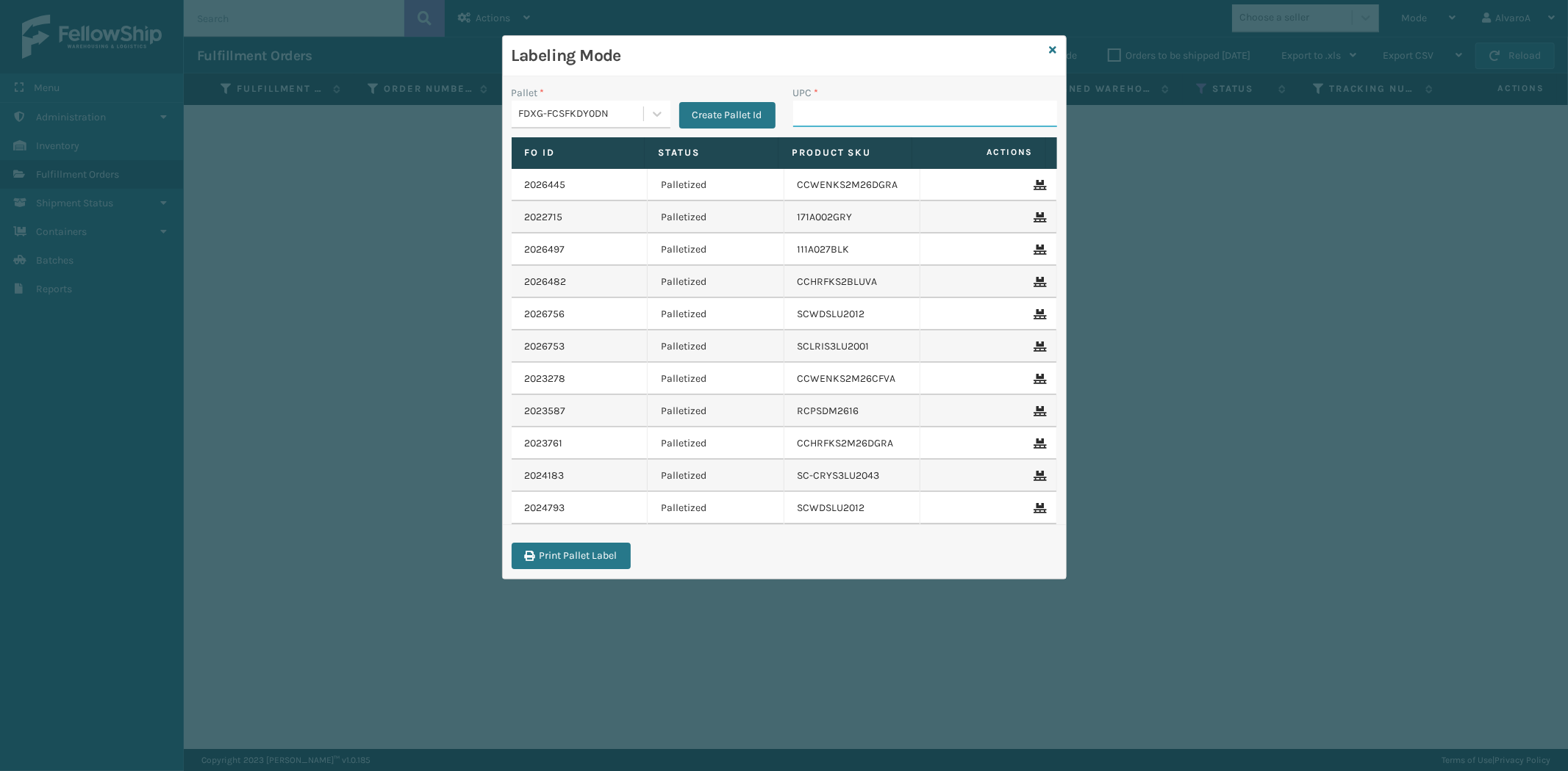
click at [873, 110] on input "UPC *" at bounding box center [925, 113] width 264 height 26
click at [846, 110] on input "UPC *" at bounding box center [925, 113] width 264 height 26
click at [817, 107] on input "UPC *" at bounding box center [925, 113] width 264 height 26
click at [835, 108] on input "UPC *" at bounding box center [925, 113] width 264 height 26
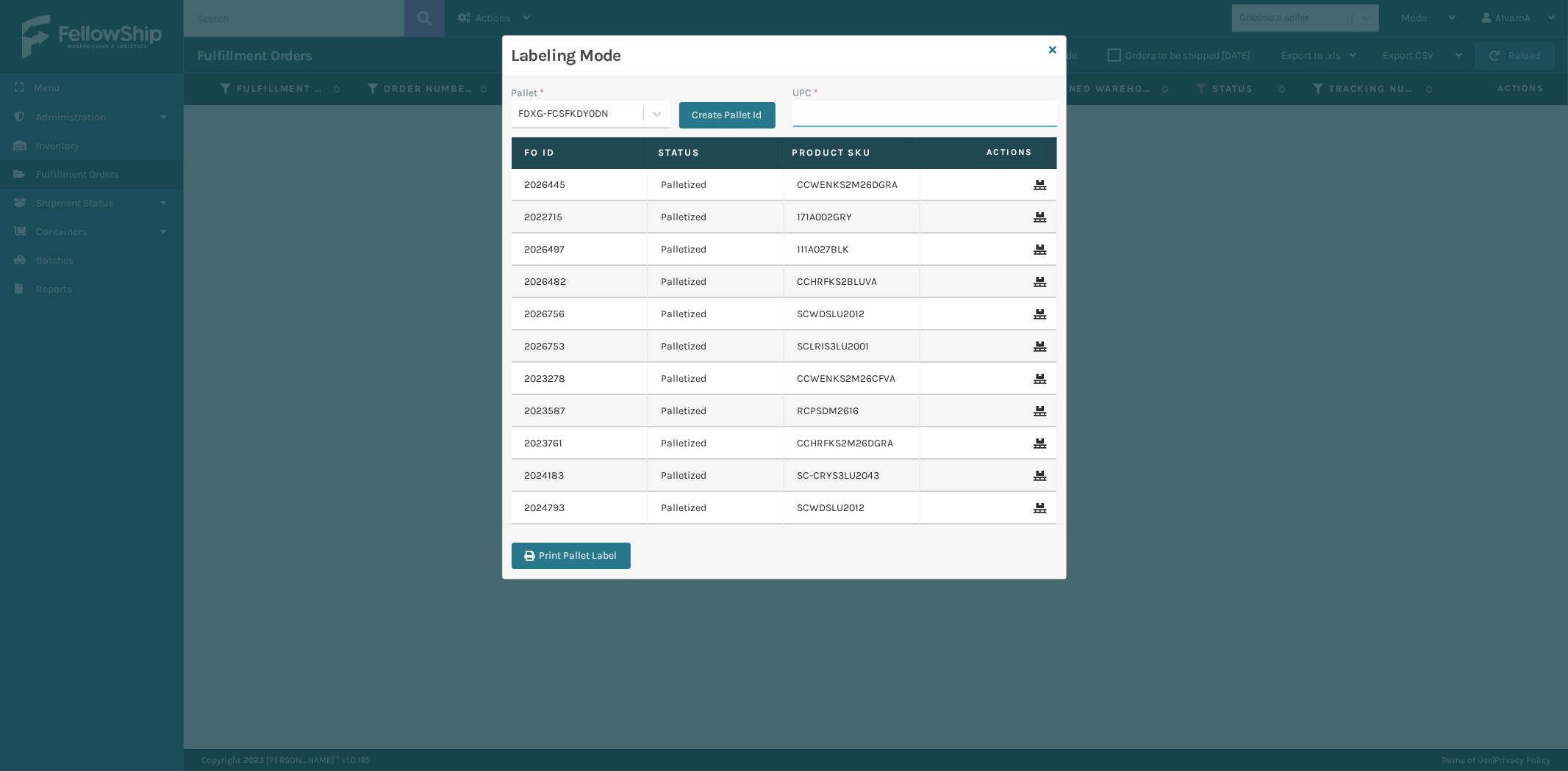
paste input "123A045NVY"
type input "123A045NVY"
paste input "111A007GRY"
type input "111A007GRY"
paste input "LKLGF2SP1CAR"
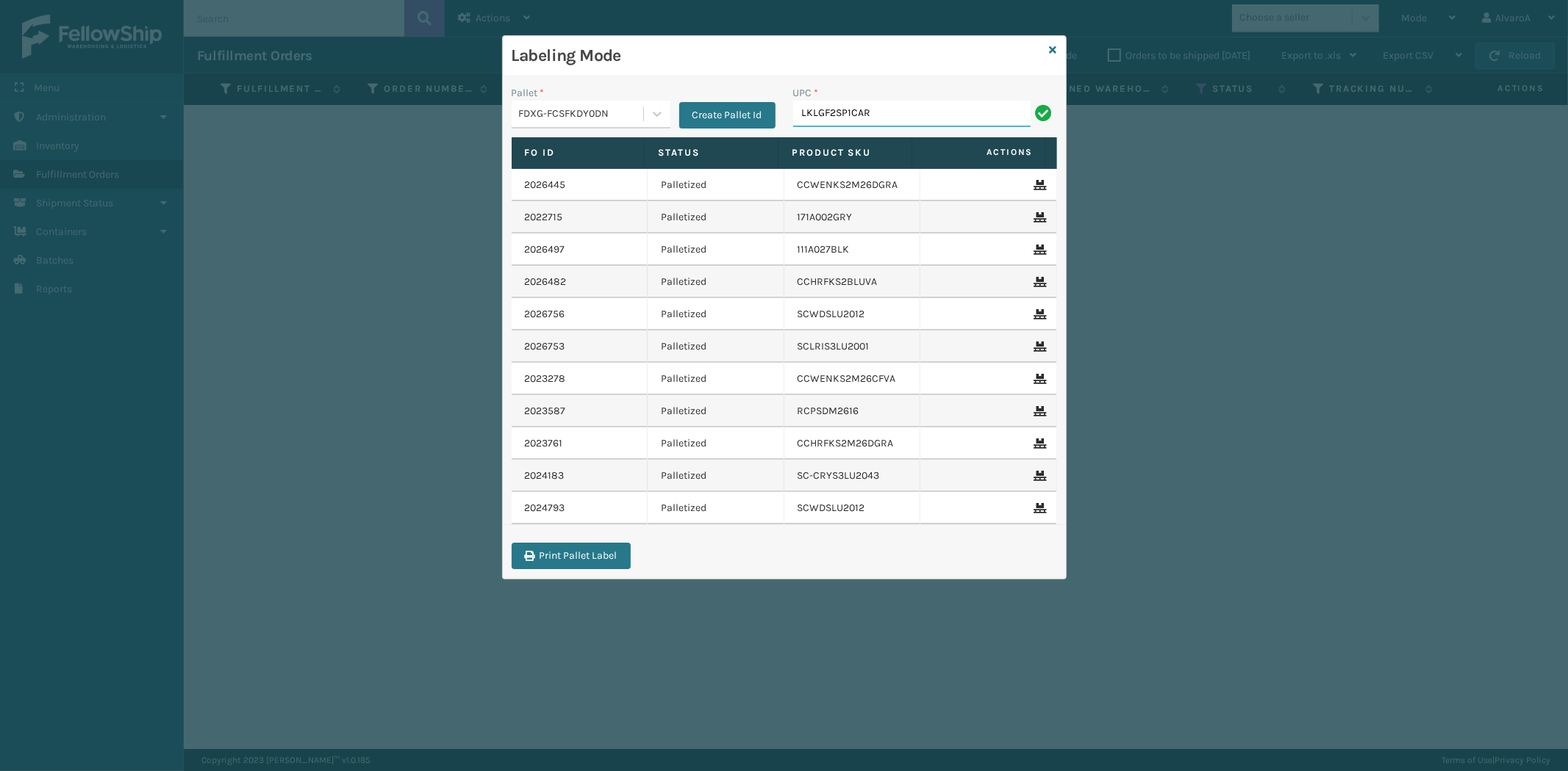
type input "LKLGF2SP1CAR"
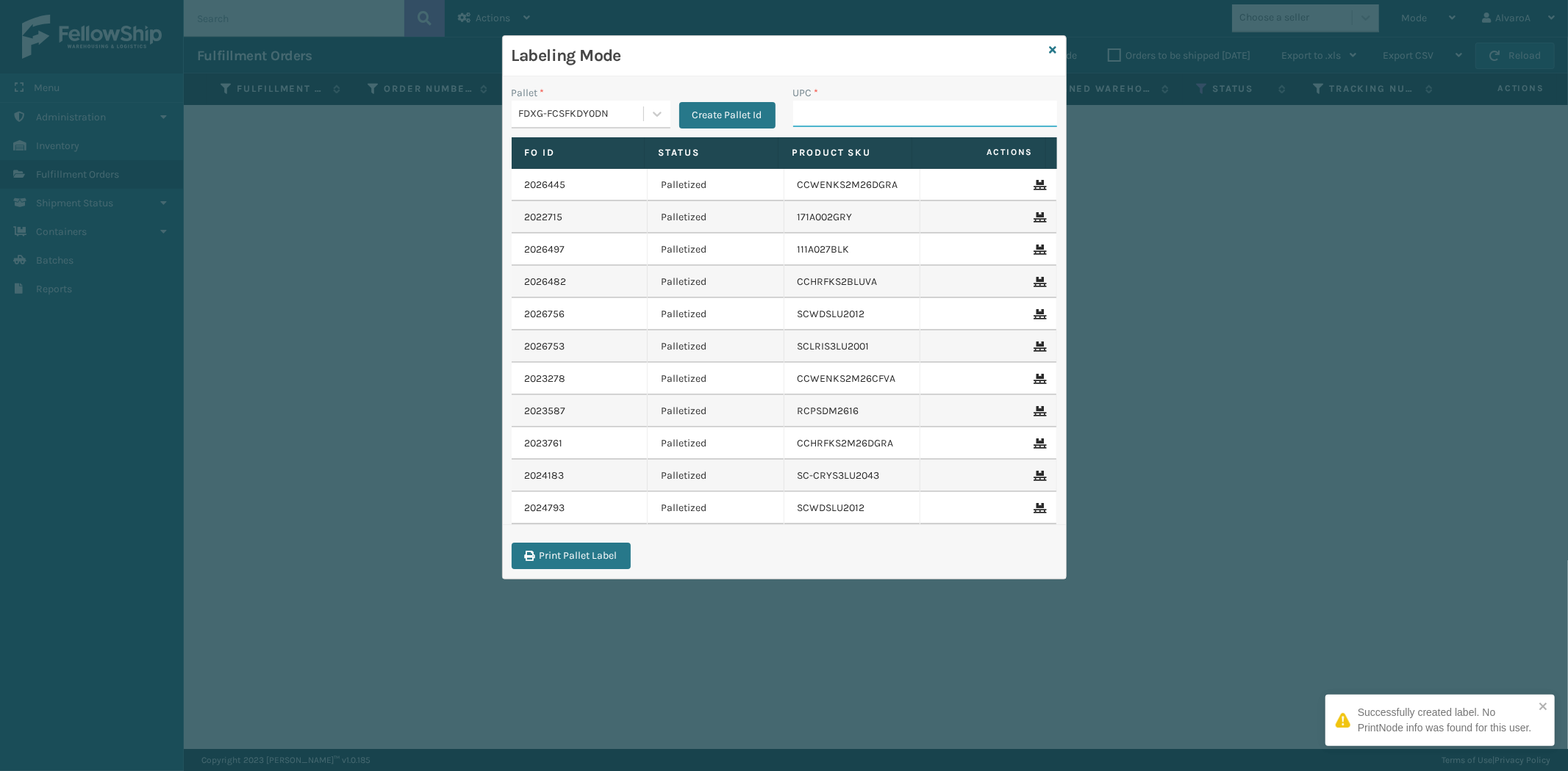
paste input "132A009BRN"
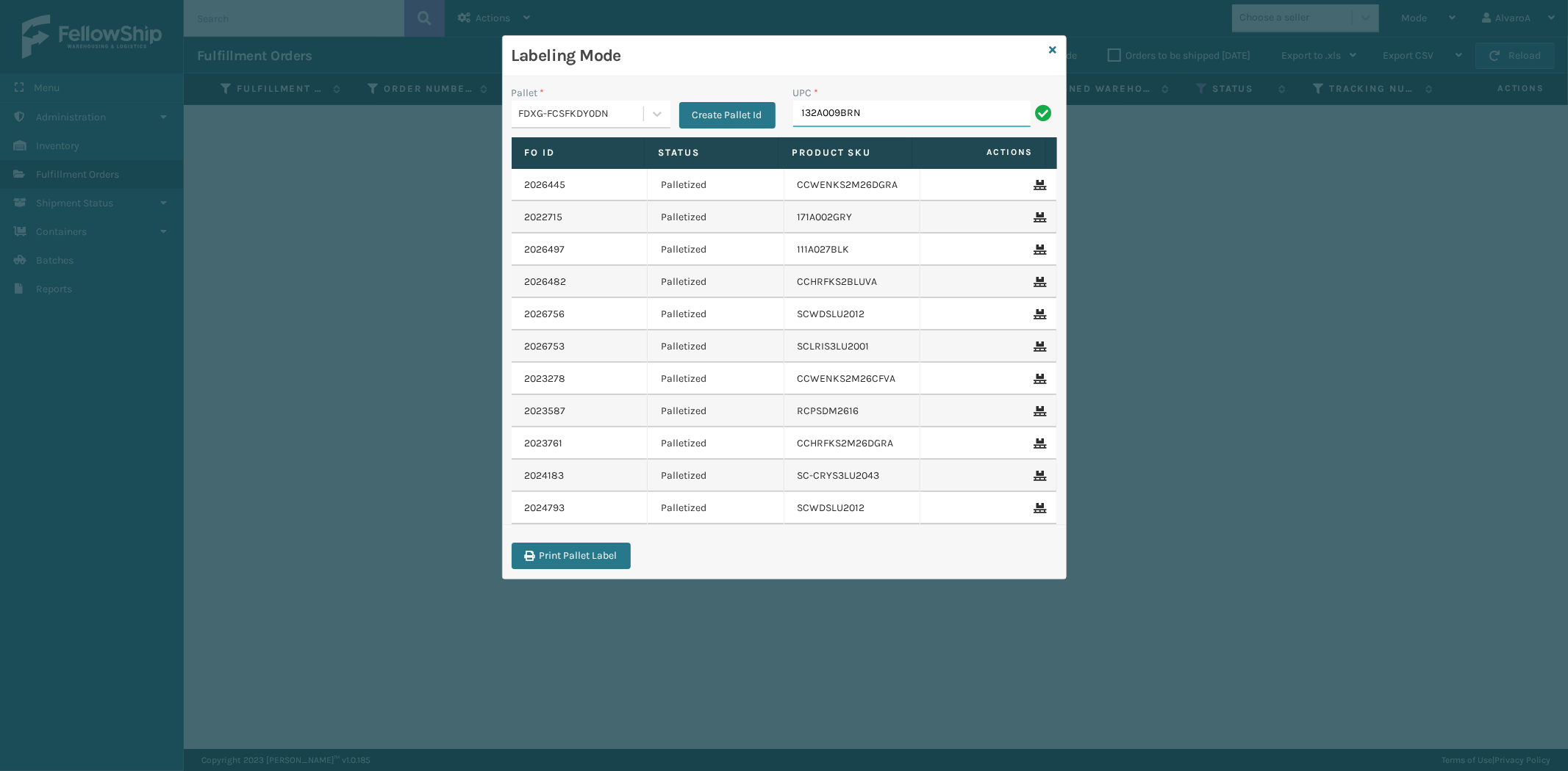
type input "132A009BRN"
type input "SC-CRYS3LU2012"
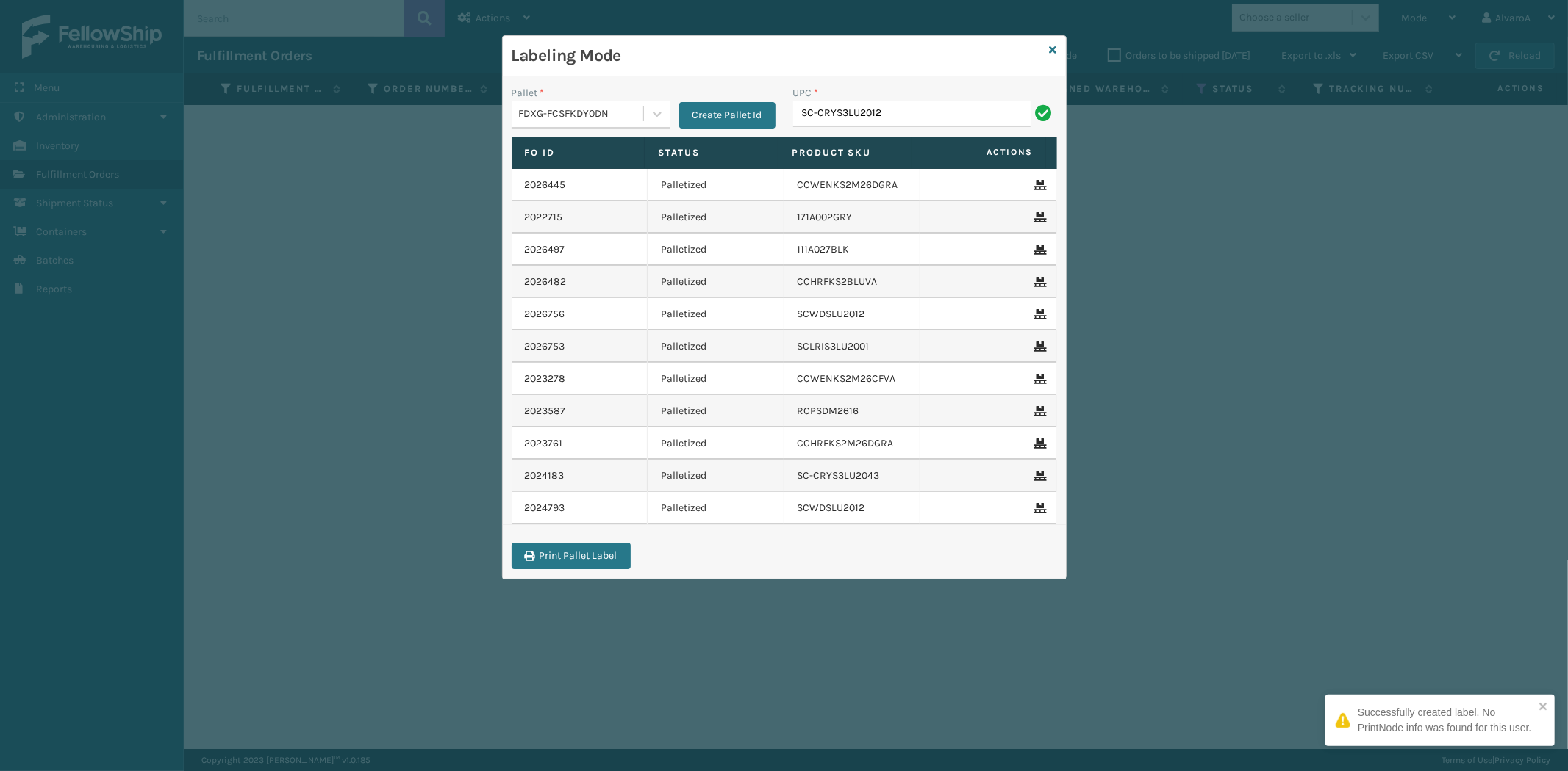
type input "SC-CRYS3LU2012"
paste input "CCHRFKS2M26BRRA"
type input "CCHRFKS2M26BRRA"
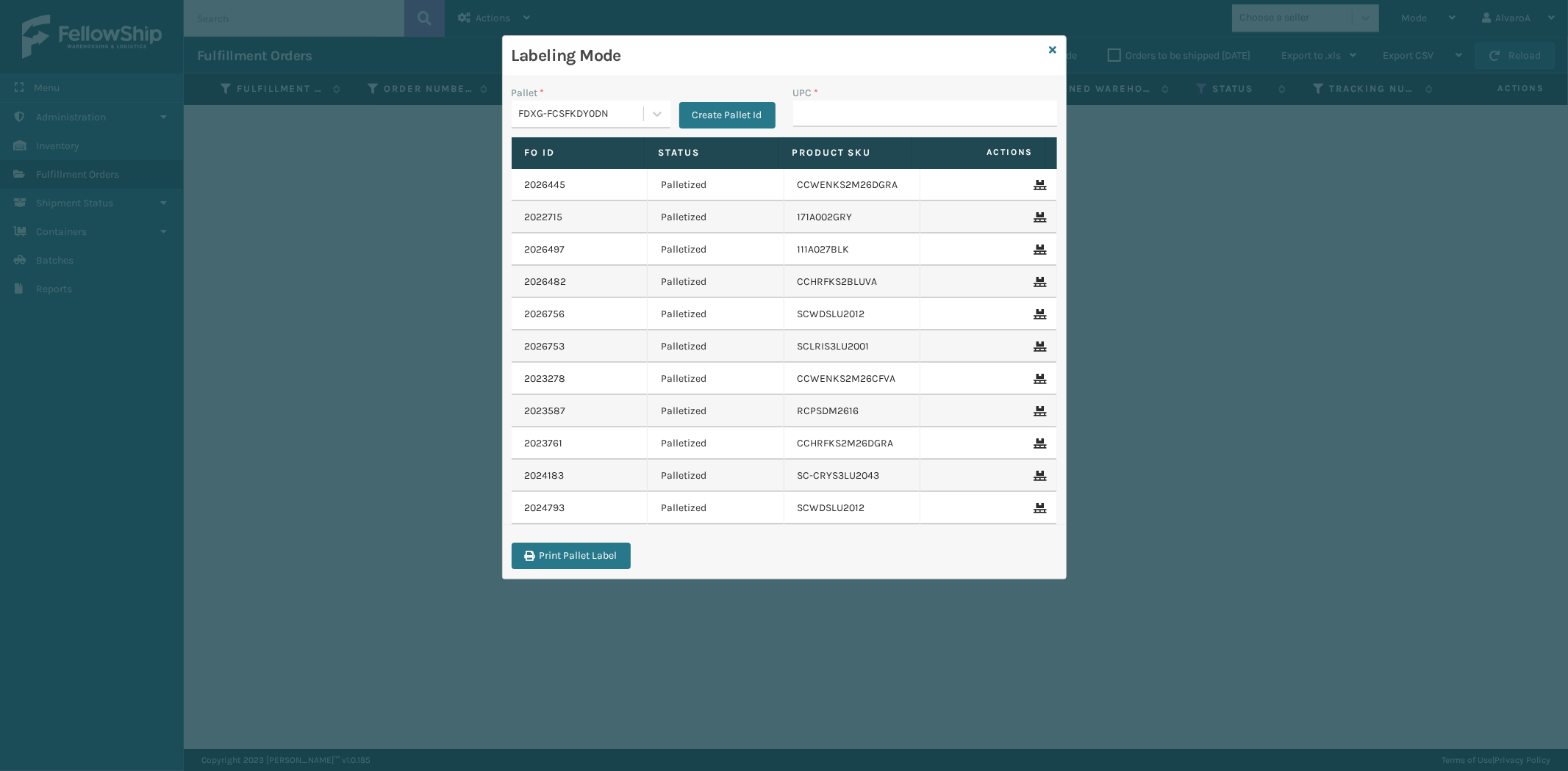
click at [1057, 47] on div "Labeling Mode" at bounding box center [784, 56] width 563 height 40
click at [1050, 52] on icon at bounding box center [1053, 49] width 7 height 10
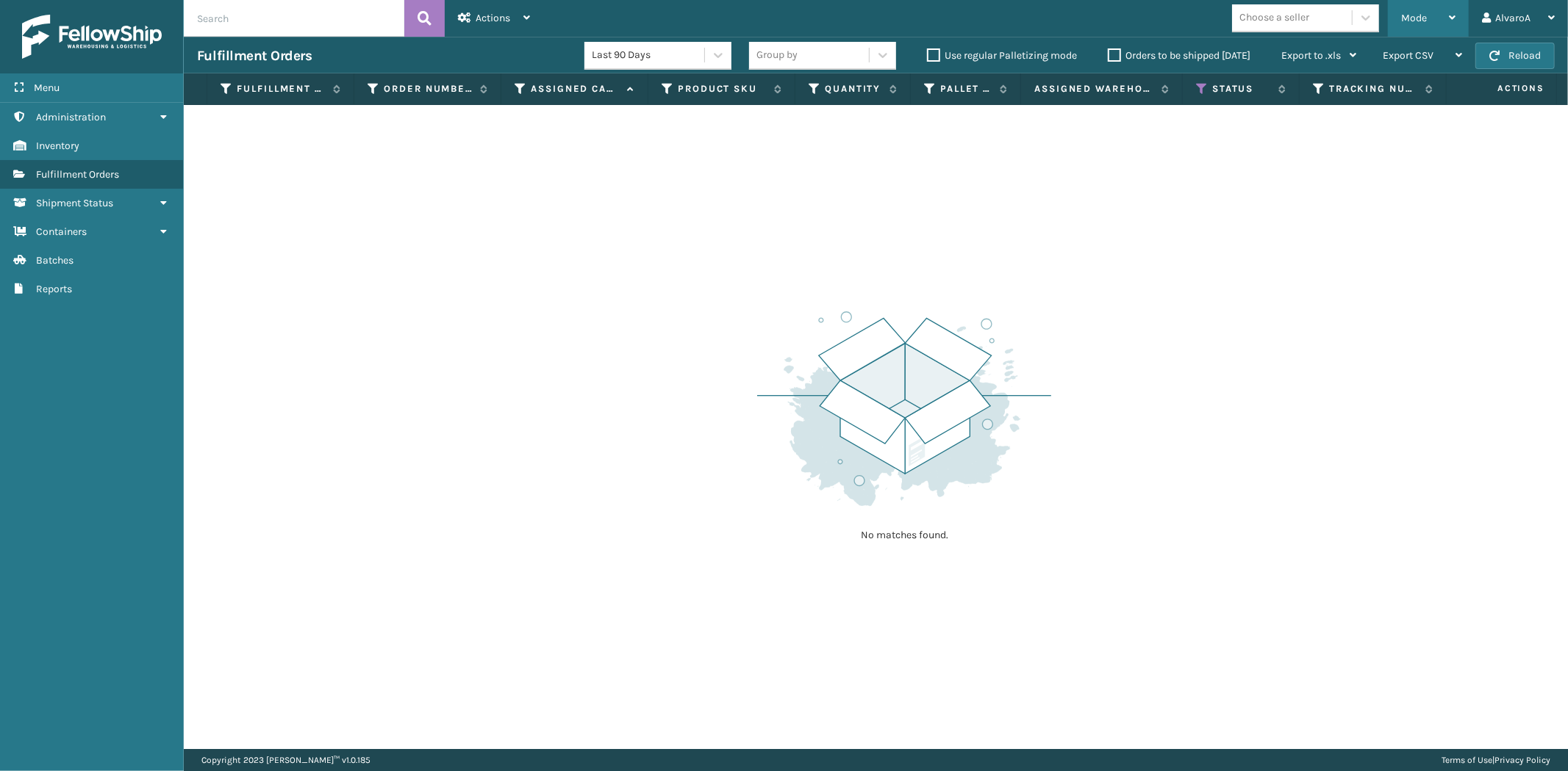
drag, startPoint x: 1433, startPoint y: 5, endPoint x: 1400, endPoint y: 51, distance: 56.6
click at [1433, 6] on div "Mode" at bounding box center [1428, 18] width 55 height 37
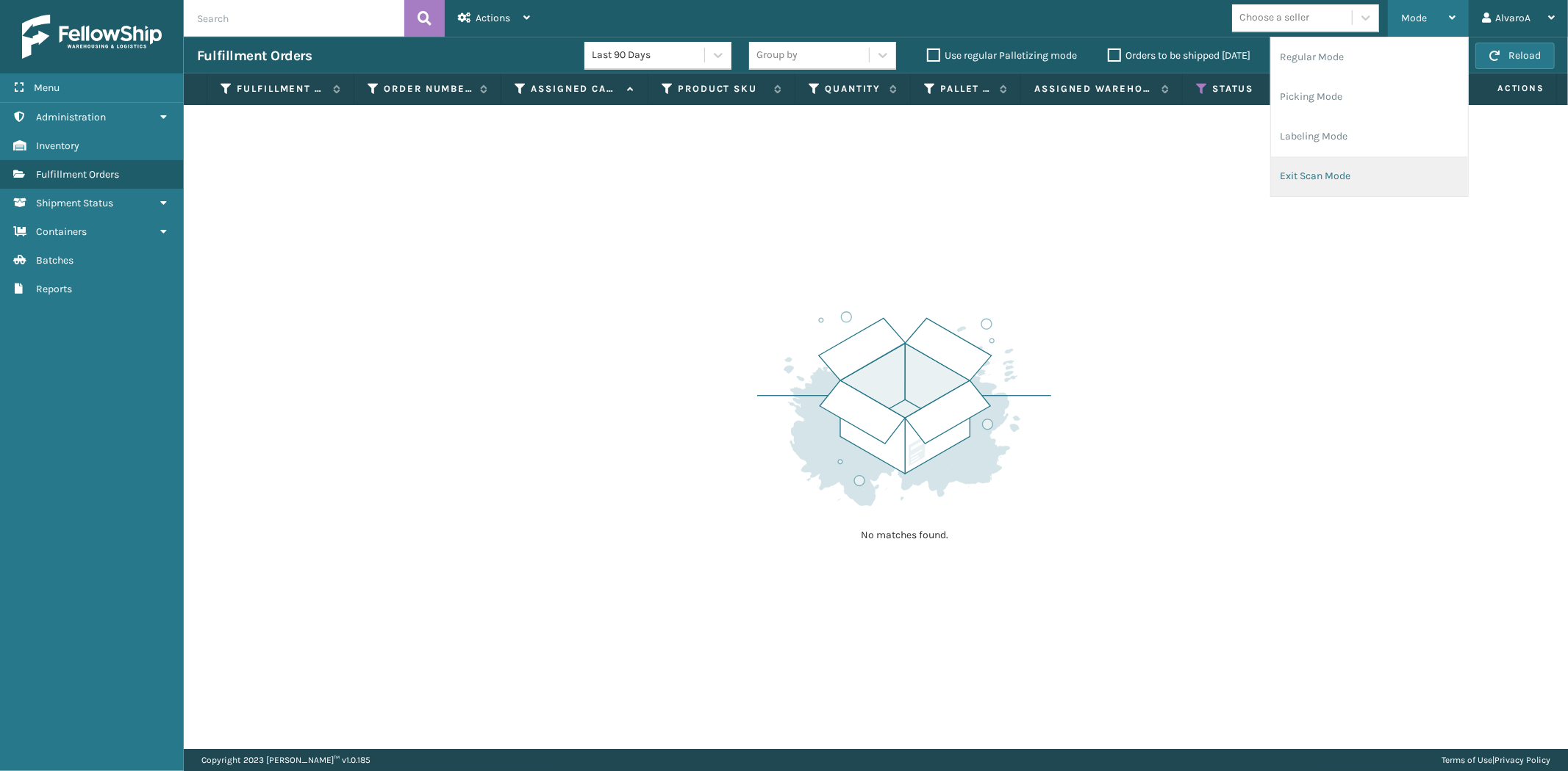
click at [1335, 177] on li "Exit Scan Mode" at bounding box center [1370, 177] width 197 height 39
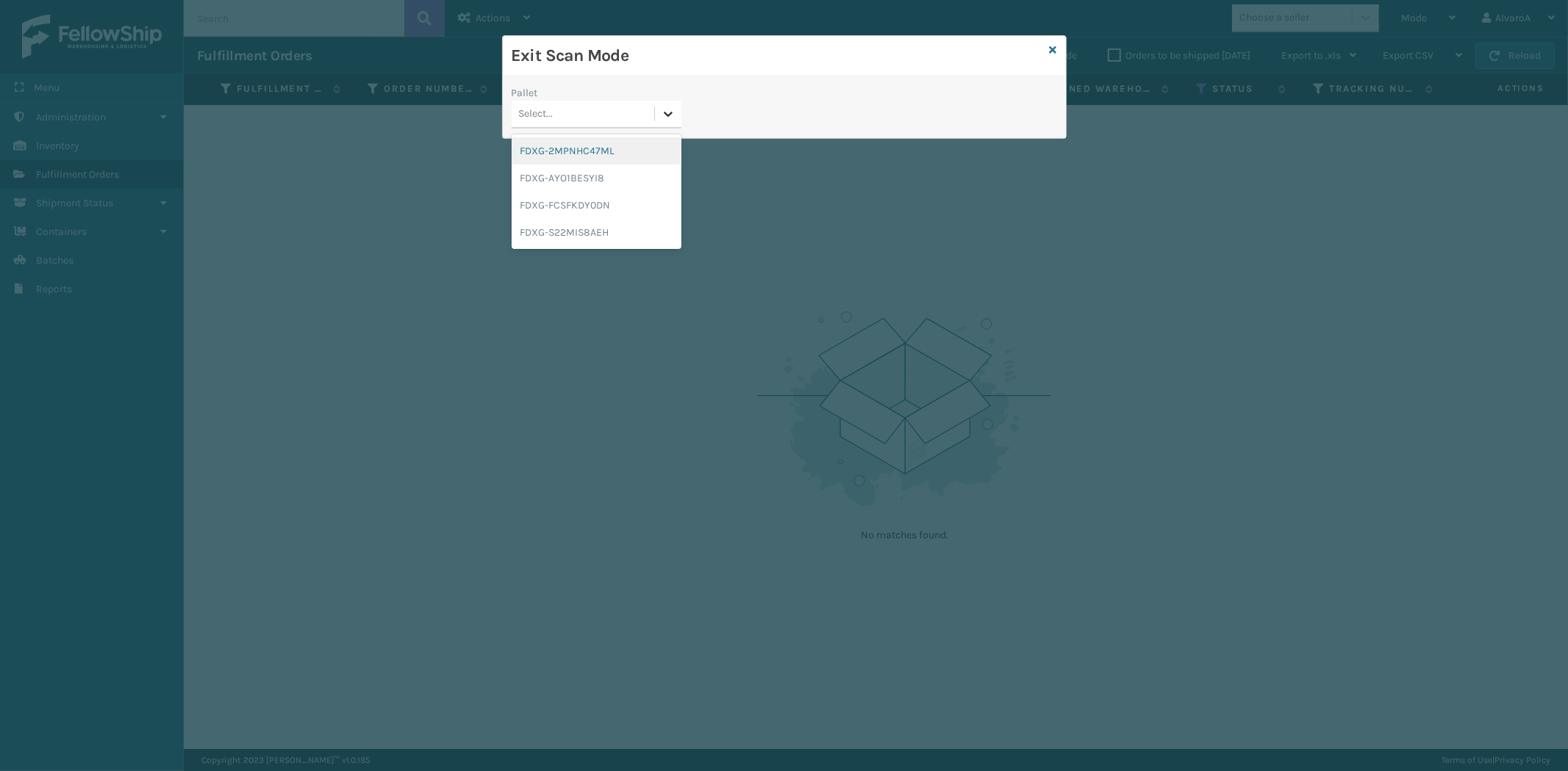
click at [673, 110] on icon at bounding box center [668, 114] width 14 height 14
click at [577, 196] on div "FDXG-FCSFKDY0DN" at bounding box center [596, 205] width 170 height 27
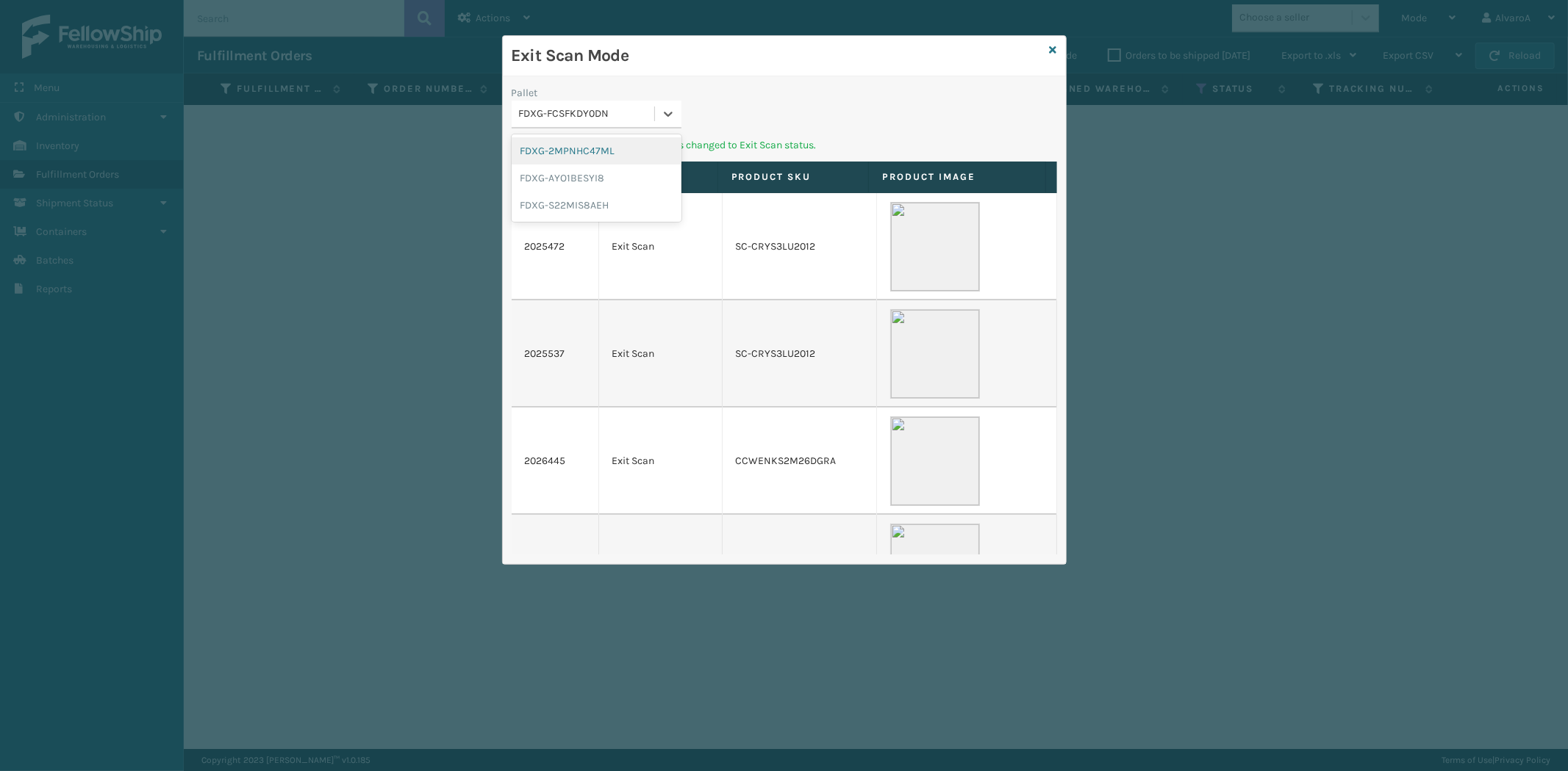
click at [669, 117] on icon at bounding box center [668, 114] width 14 height 14
click at [569, 203] on div "FDXG-S22MIS8AEH" at bounding box center [596, 205] width 170 height 27
click at [1055, 51] on icon at bounding box center [1053, 49] width 7 height 10
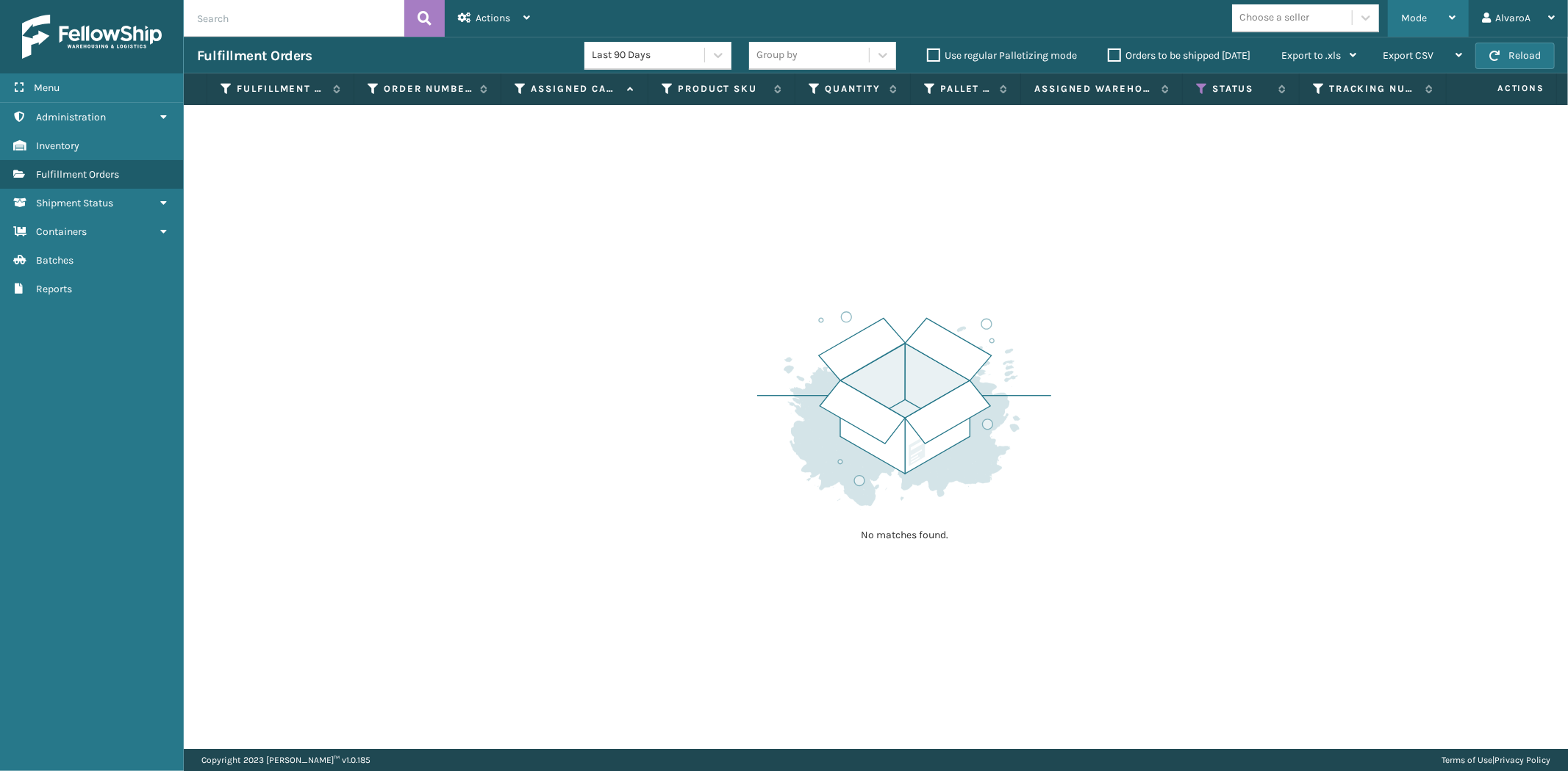
click at [1413, 20] on span "Mode" at bounding box center [1414, 18] width 26 height 13
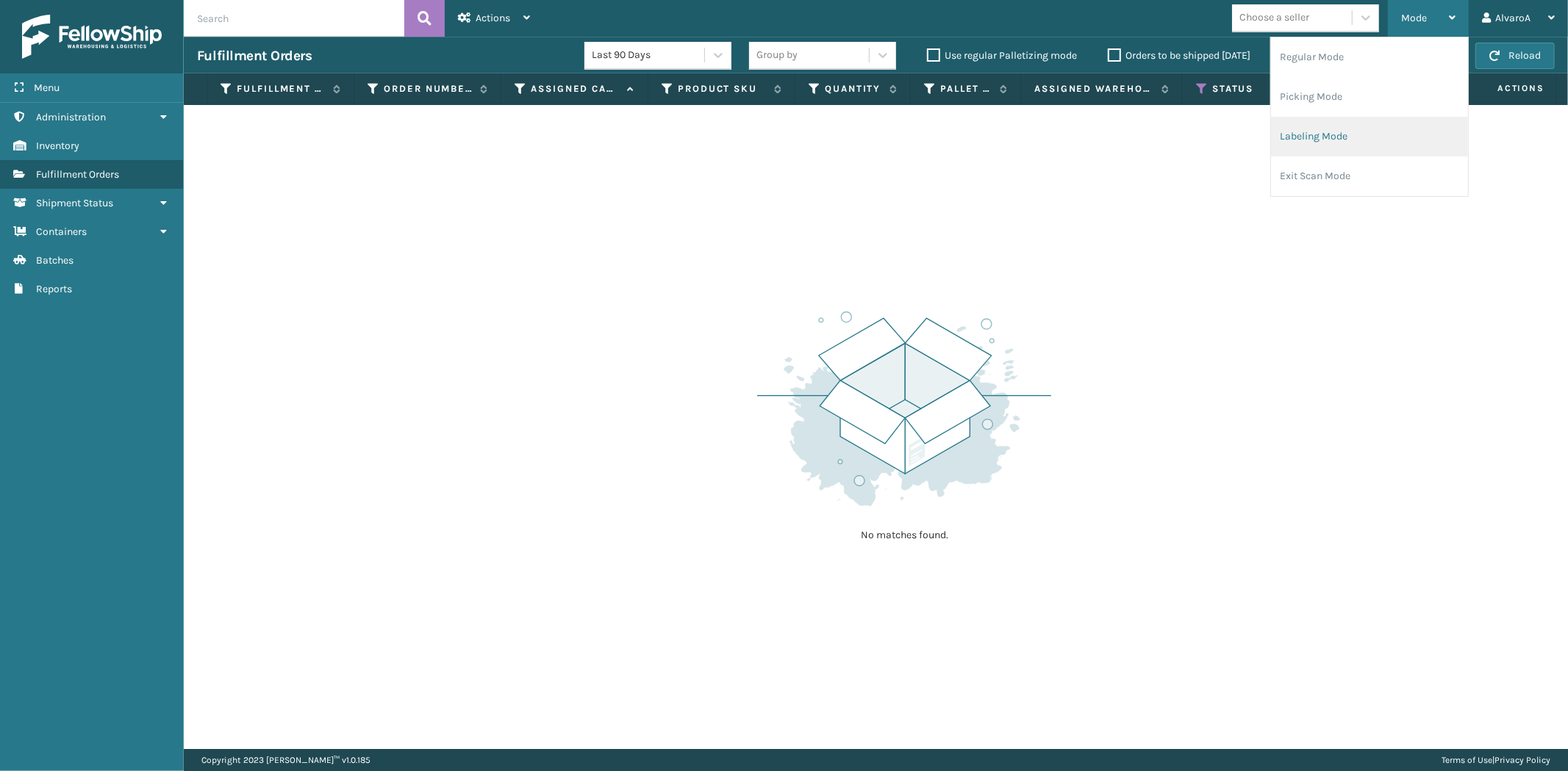
click at [1295, 127] on li "Labeling Mode" at bounding box center [1370, 136] width 197 height 39
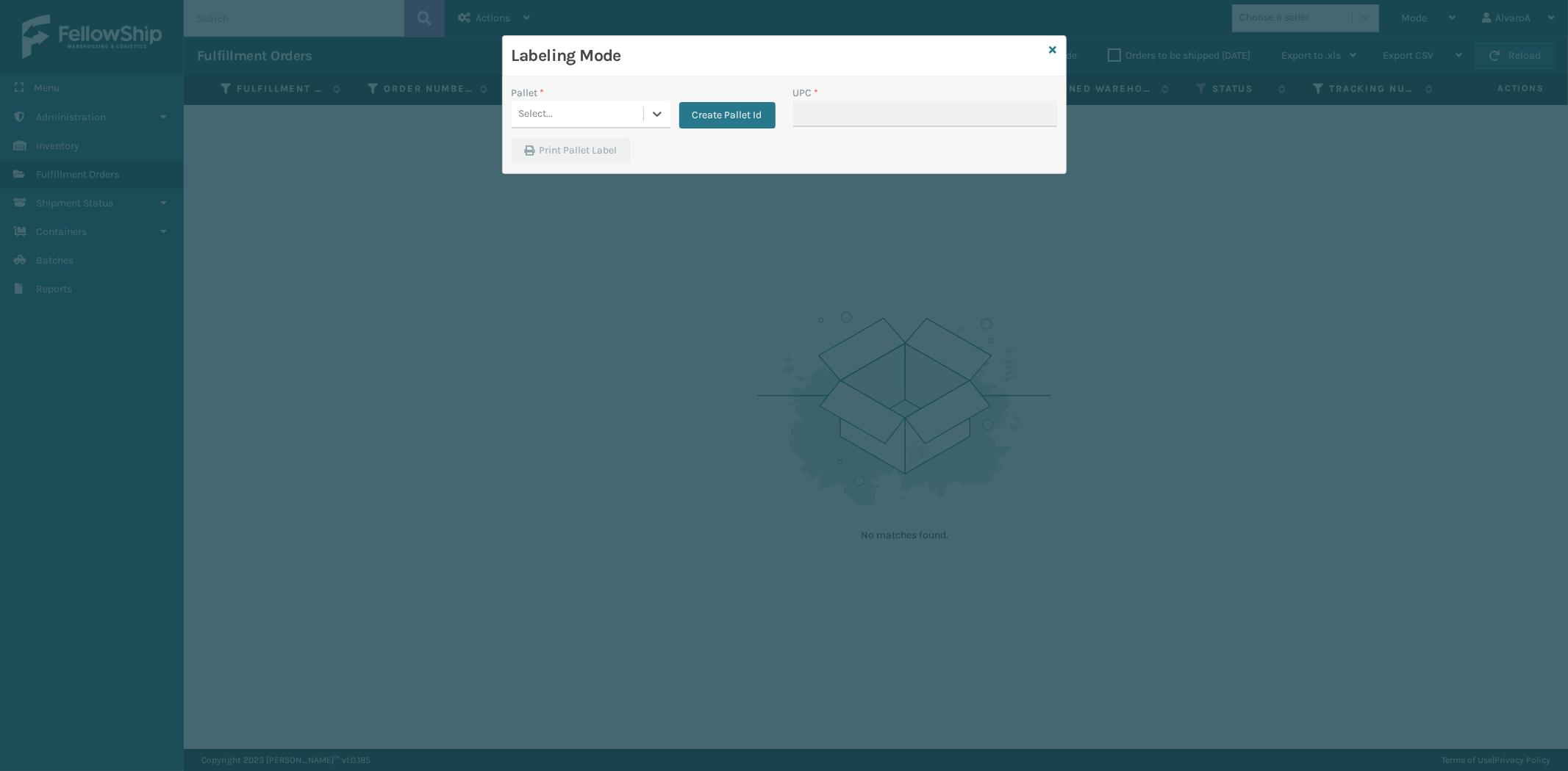
click at [673, 116] on div "Create Pallet Id" at bounding box center [722, 107] width 105 height 43
click at [657, 108] on icon at bounding box center [657, 114] width 14 height 14
click at [743, 119] on button "Create Pallet Id" at bounding box center [727, 115] width 96 height 26
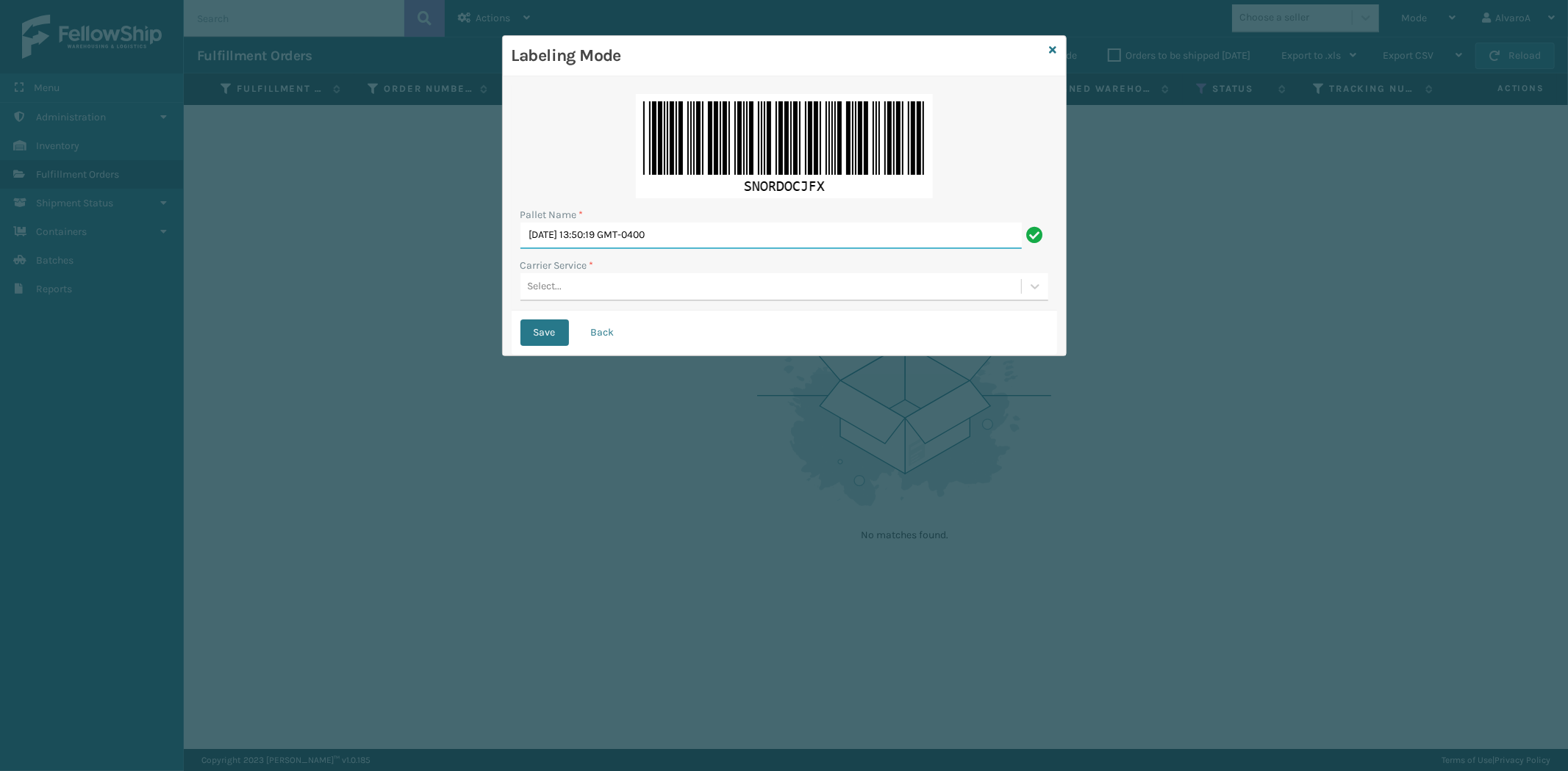
drag, startPoint x: 730, startPoint y: 246, endPoint x: 413, endPoint y: 246, distance: 317.0
click at [413, 246] on div "Labeling Mode Pallet Name * [DATE] 13:50:19 GMT-0400 Carrier Service * Select..…" at bounding box center [784, 386] width 1568 height 771
type input "LPN 501414 #2"
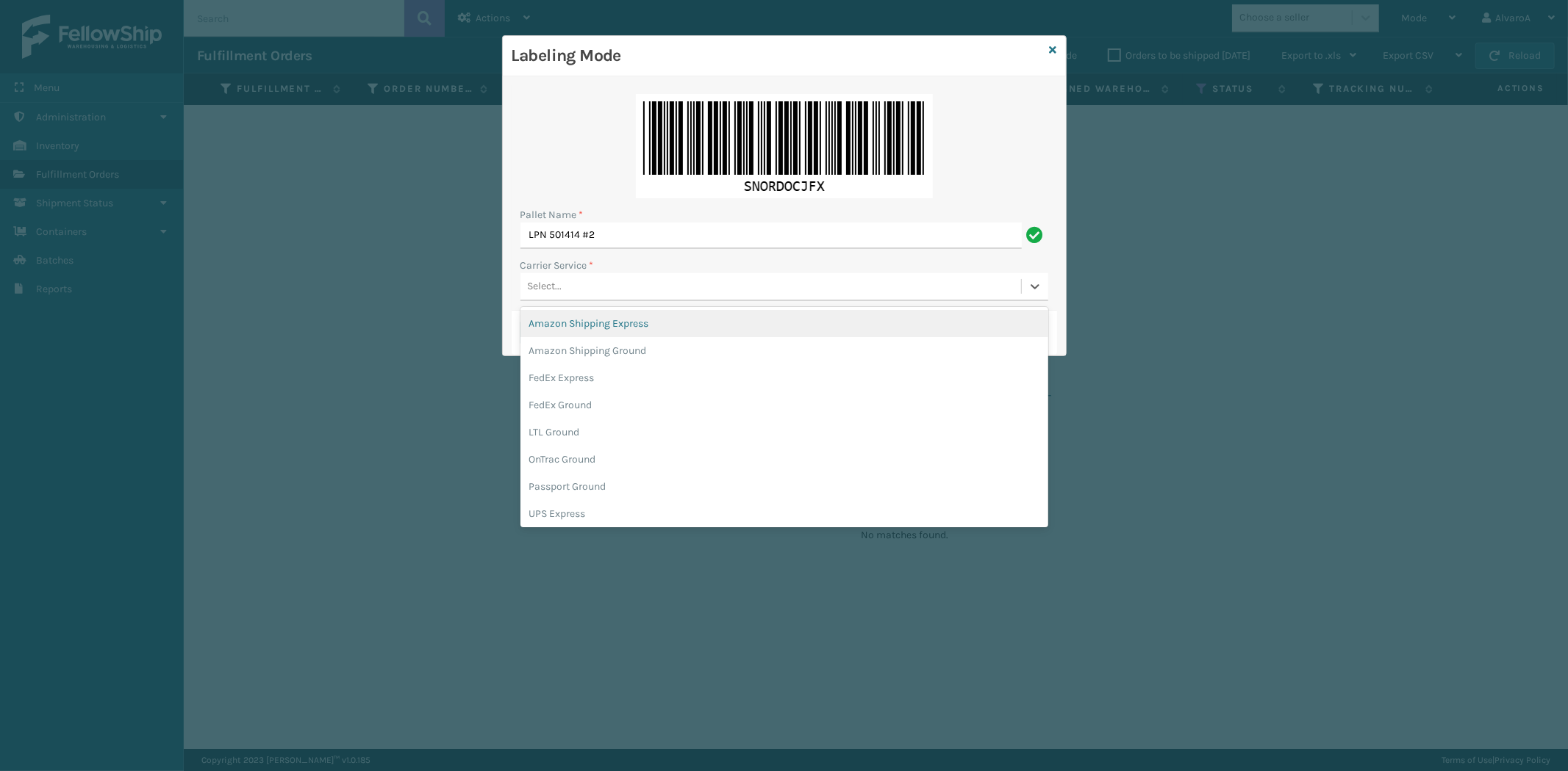
click at [606, 275] on div "Select..." at bounding box center [771, 286] width 501 height 24
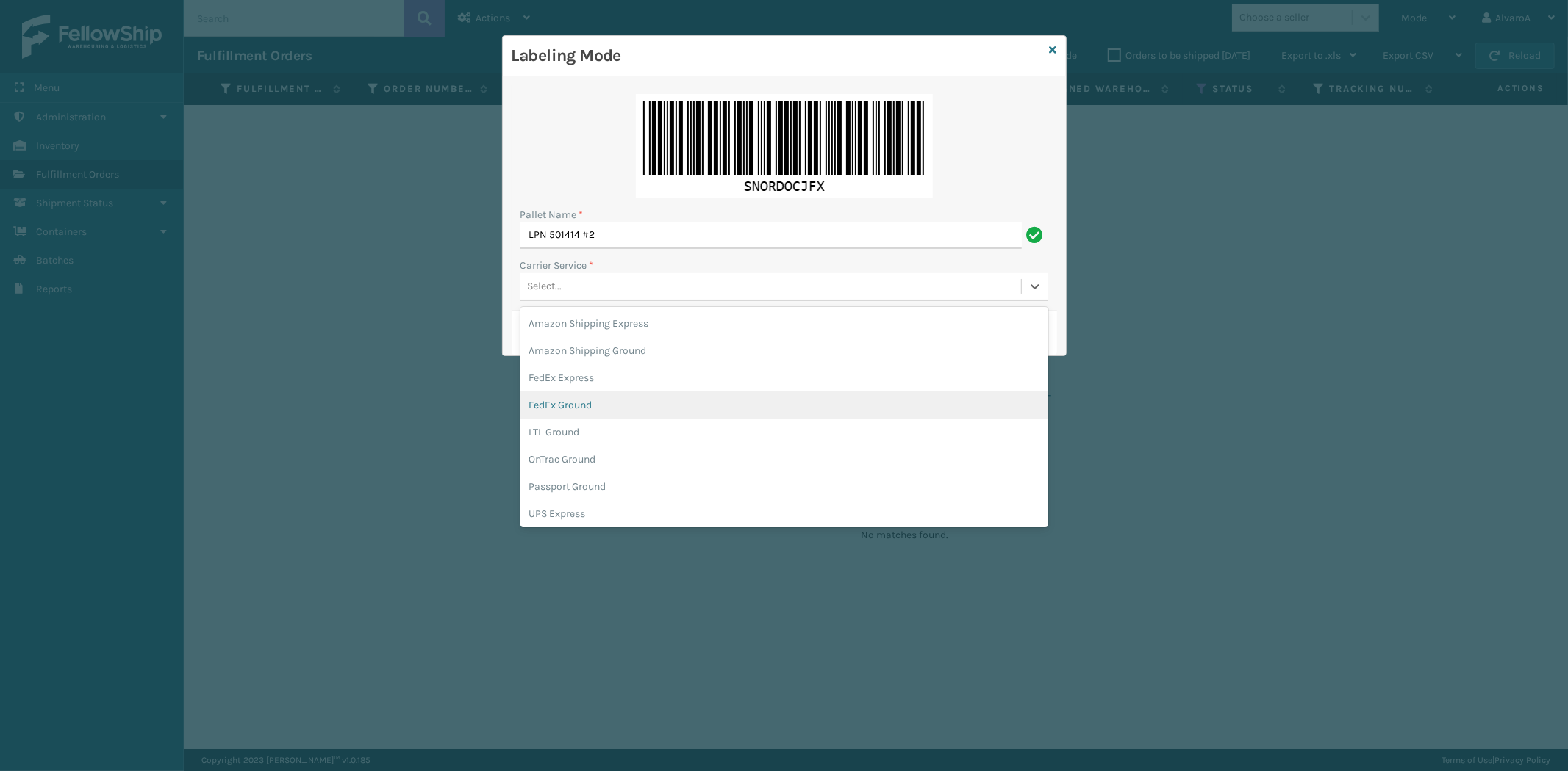
click at [580, 407] on div "FedEx Ground" at bounding box center [784, 405] width 527 height 27
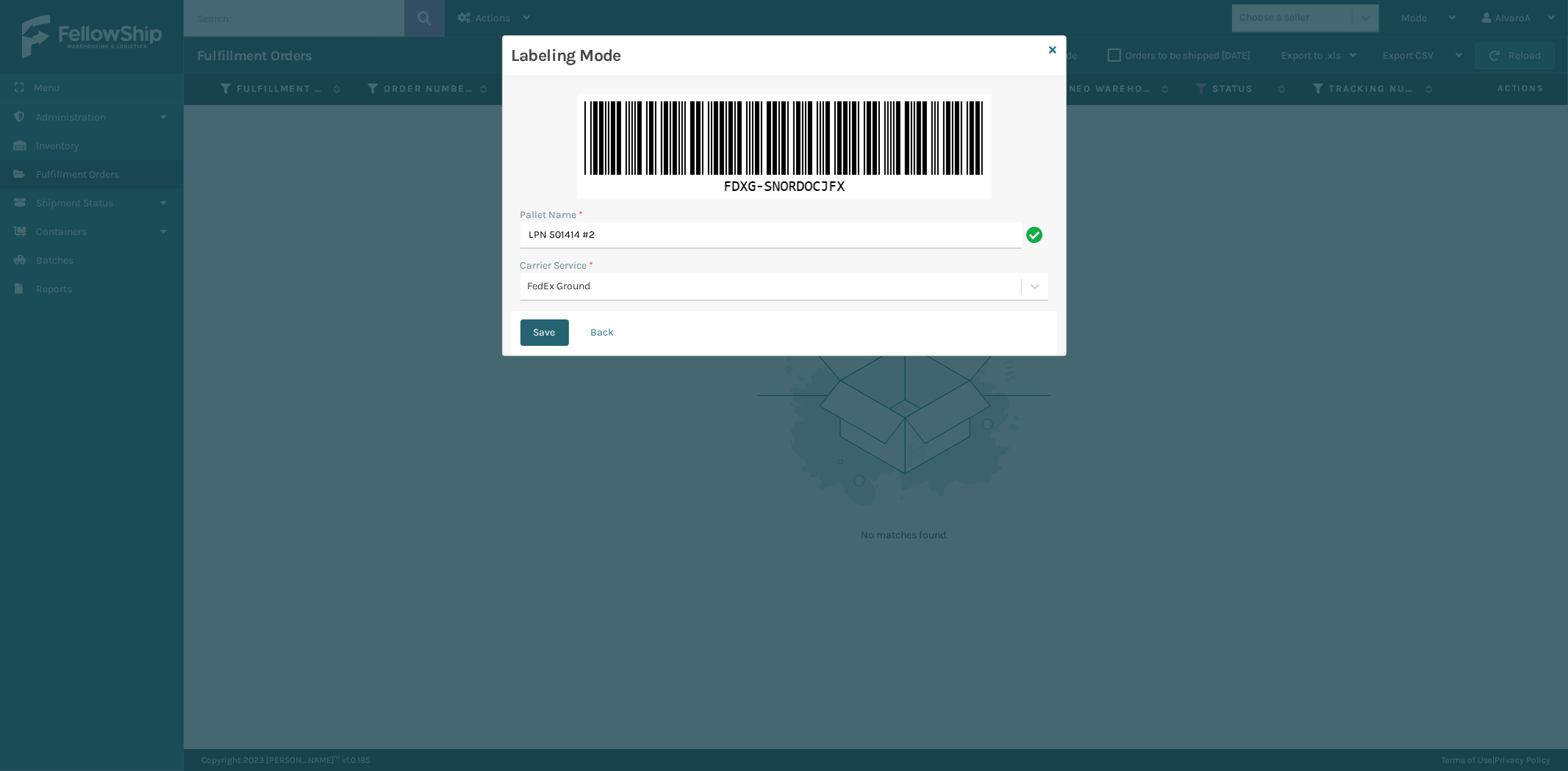
click at [553, 331] on button "Save" at bounding box center [544, 332] width 48 height 26
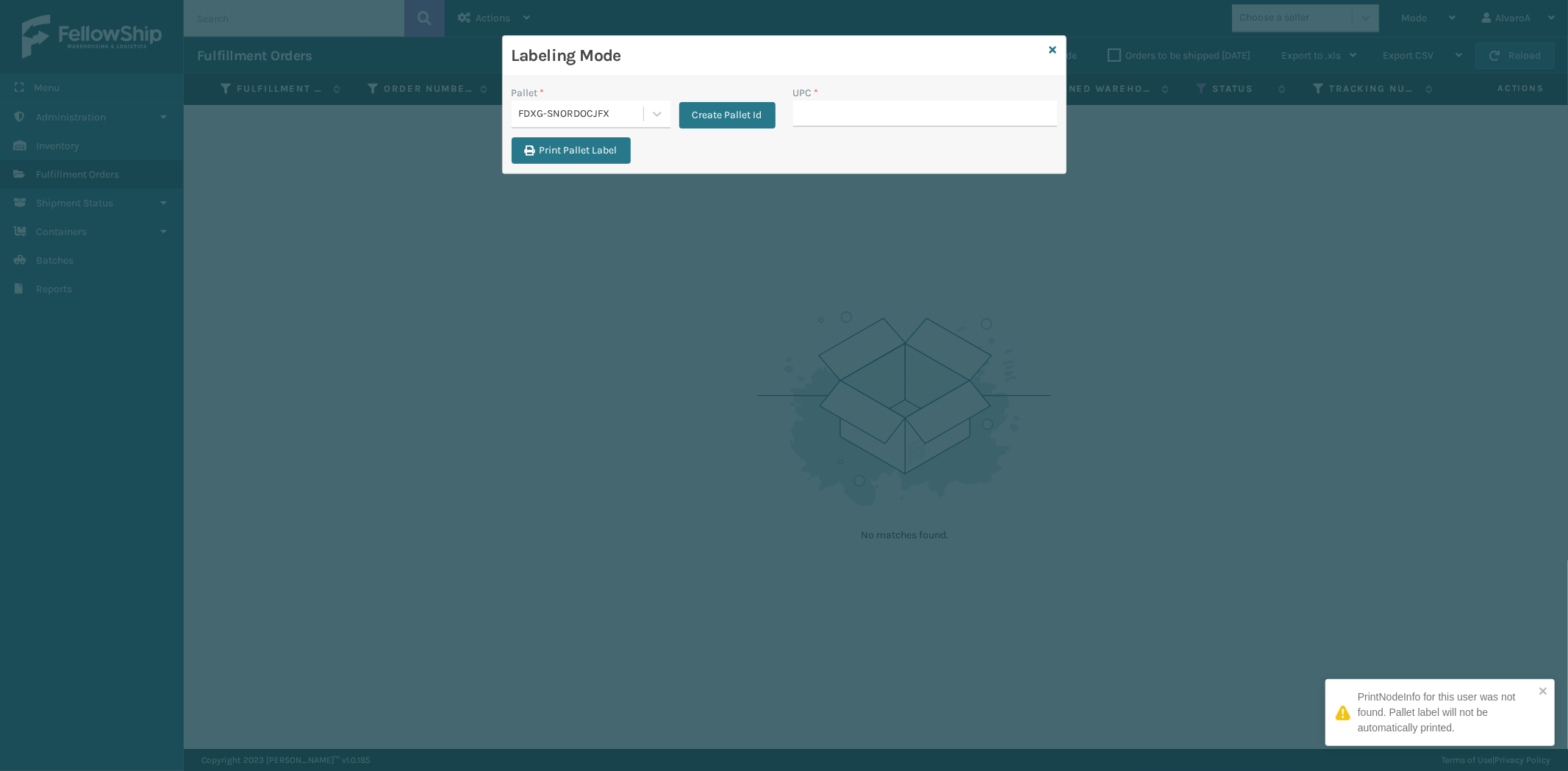
click at [847, 118] on input "UPC *" at bounding box center [925, 113] width 264 height 26
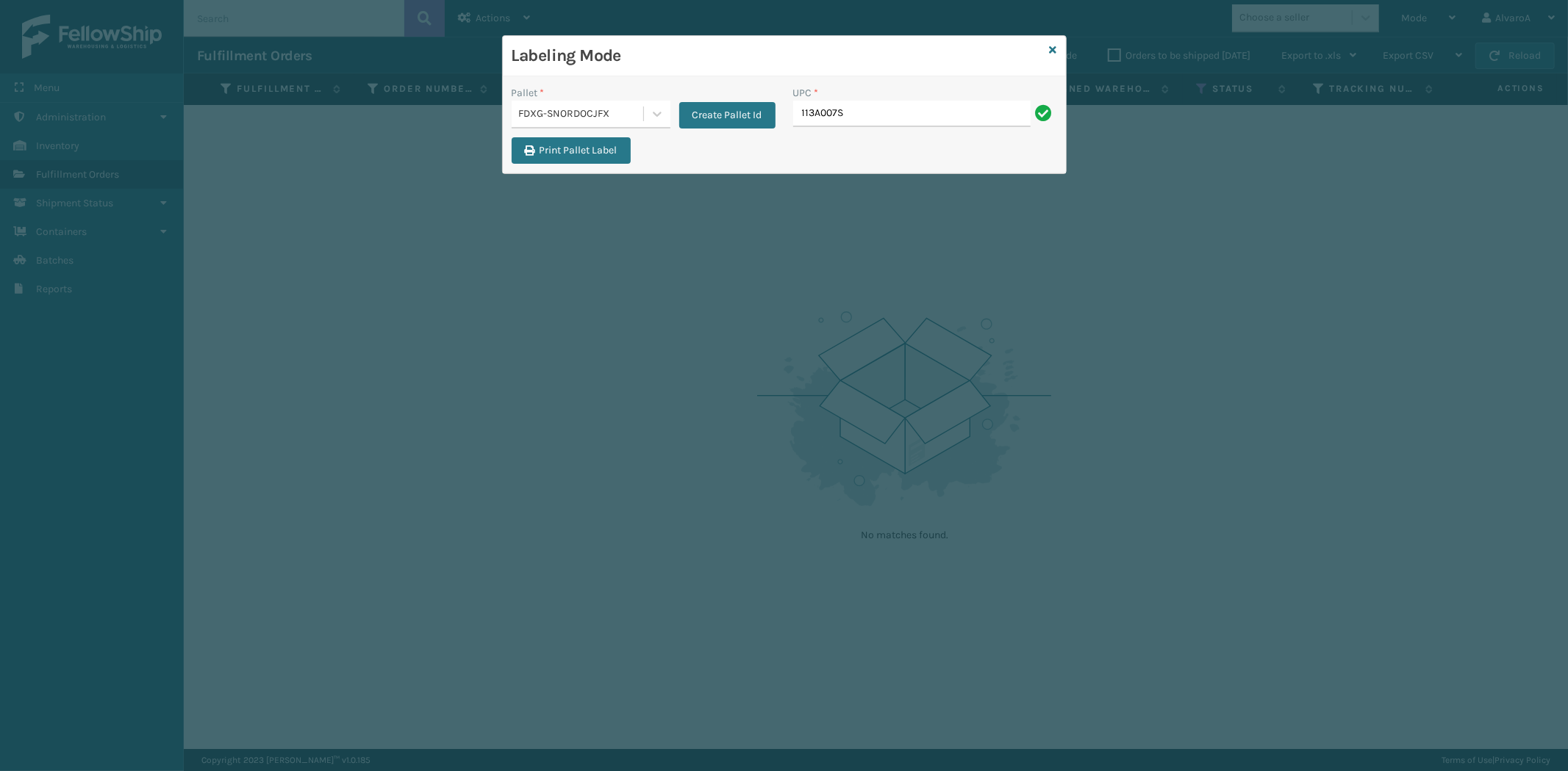
type input "113A007SND"
type input "123A046TPE"
type input "LKLGF2SP3OLV-C"
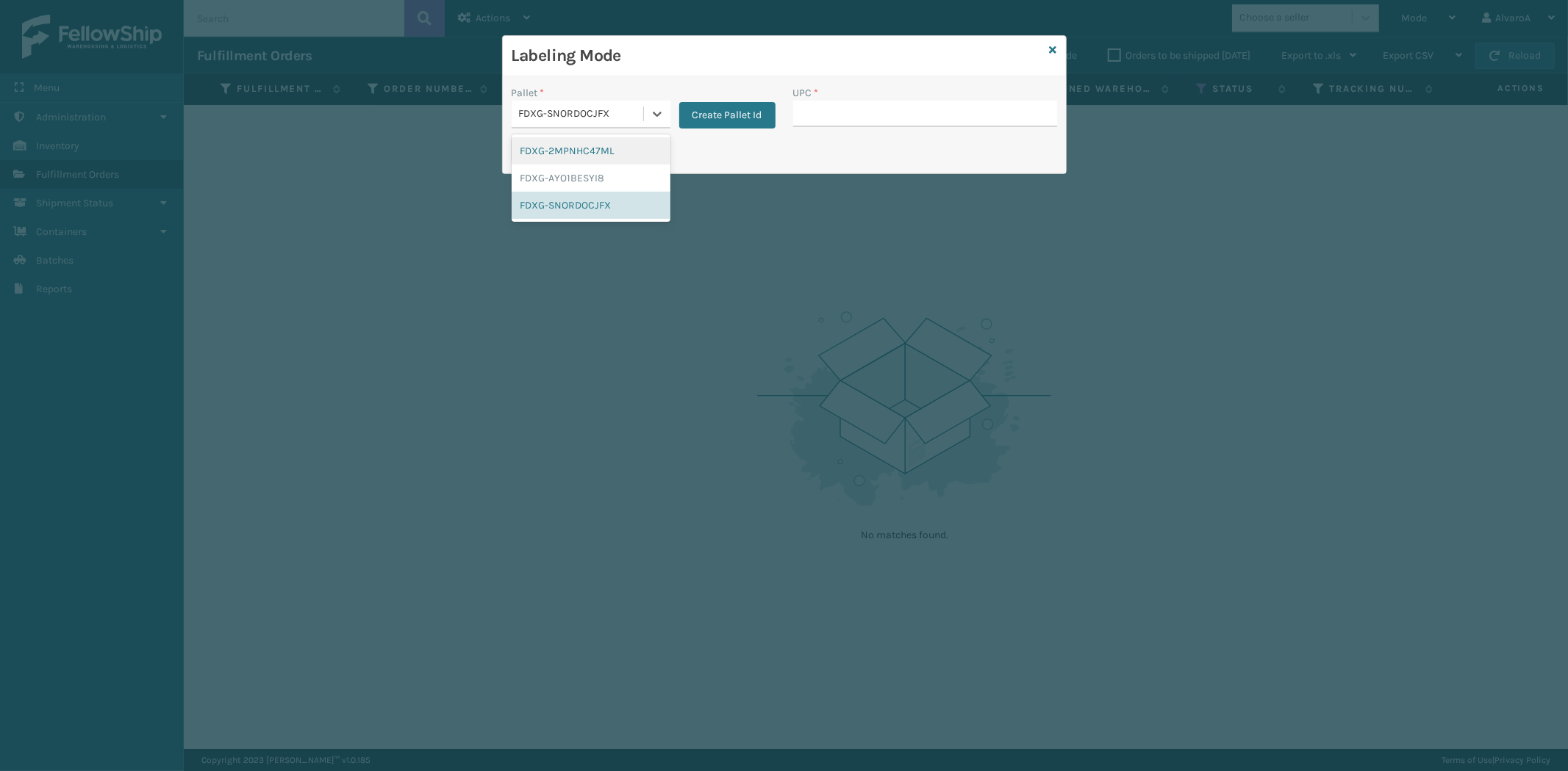
drag, startPoint x: 645, startPoint y: 119, endPoint x: 631, endPoint y: 138, distance: 23.6
click at [645, 119] on div at bounding box center [657, 113] width 26 height 26
click at [553, 201] on div "FDXG-SNORDOCJFX" at bounding box center [590, 205] width 159 height 27
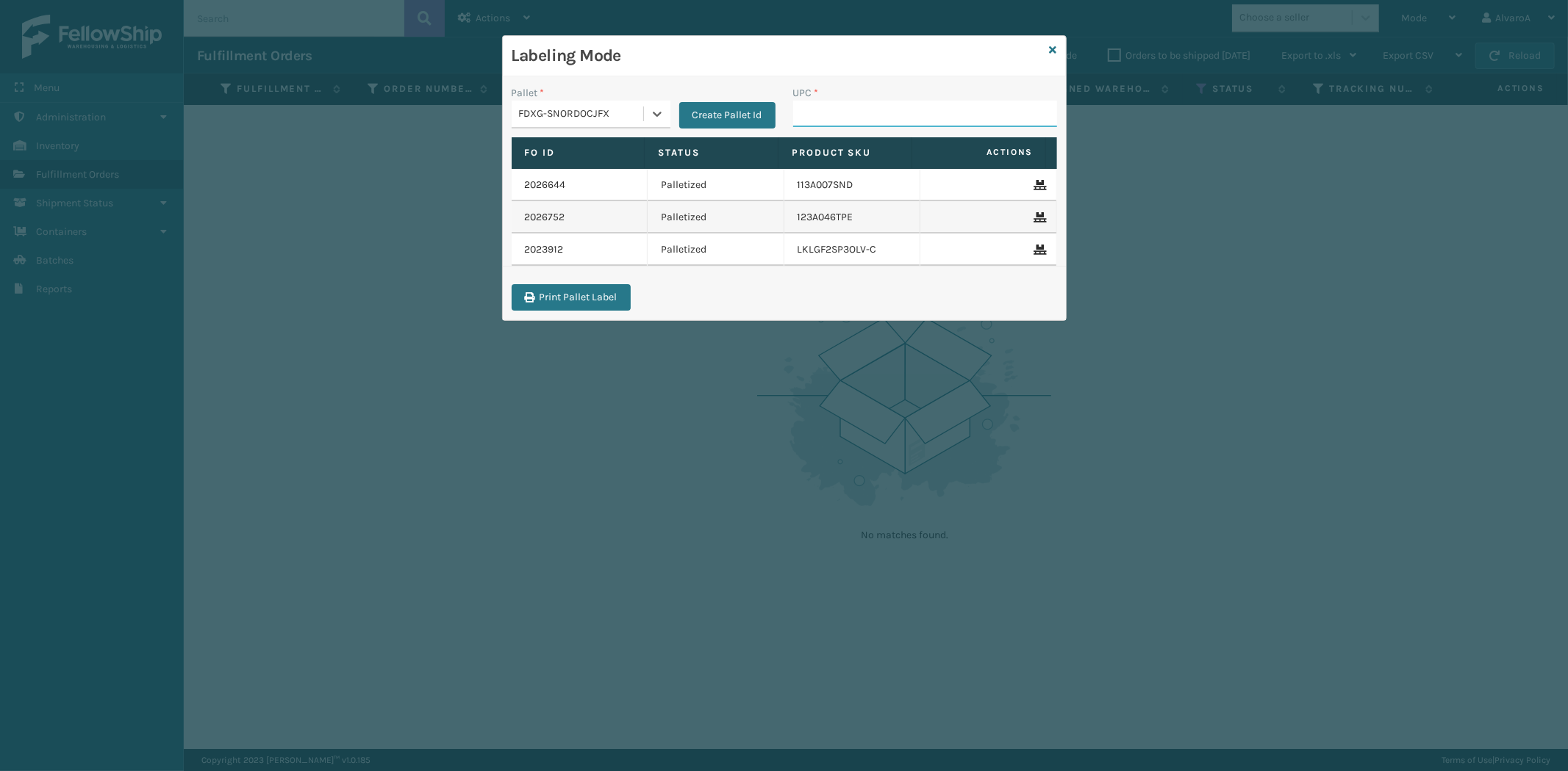
click at [808, 104] on input "UPC *" at bounding box center [925, 113] width 264 height 26
type input "SCLRIS3LU2001"
click at [815, 118] on input "UPC *" at bounding box center [925, 113] width 264 height 26
type input "SCWDSLU2012"
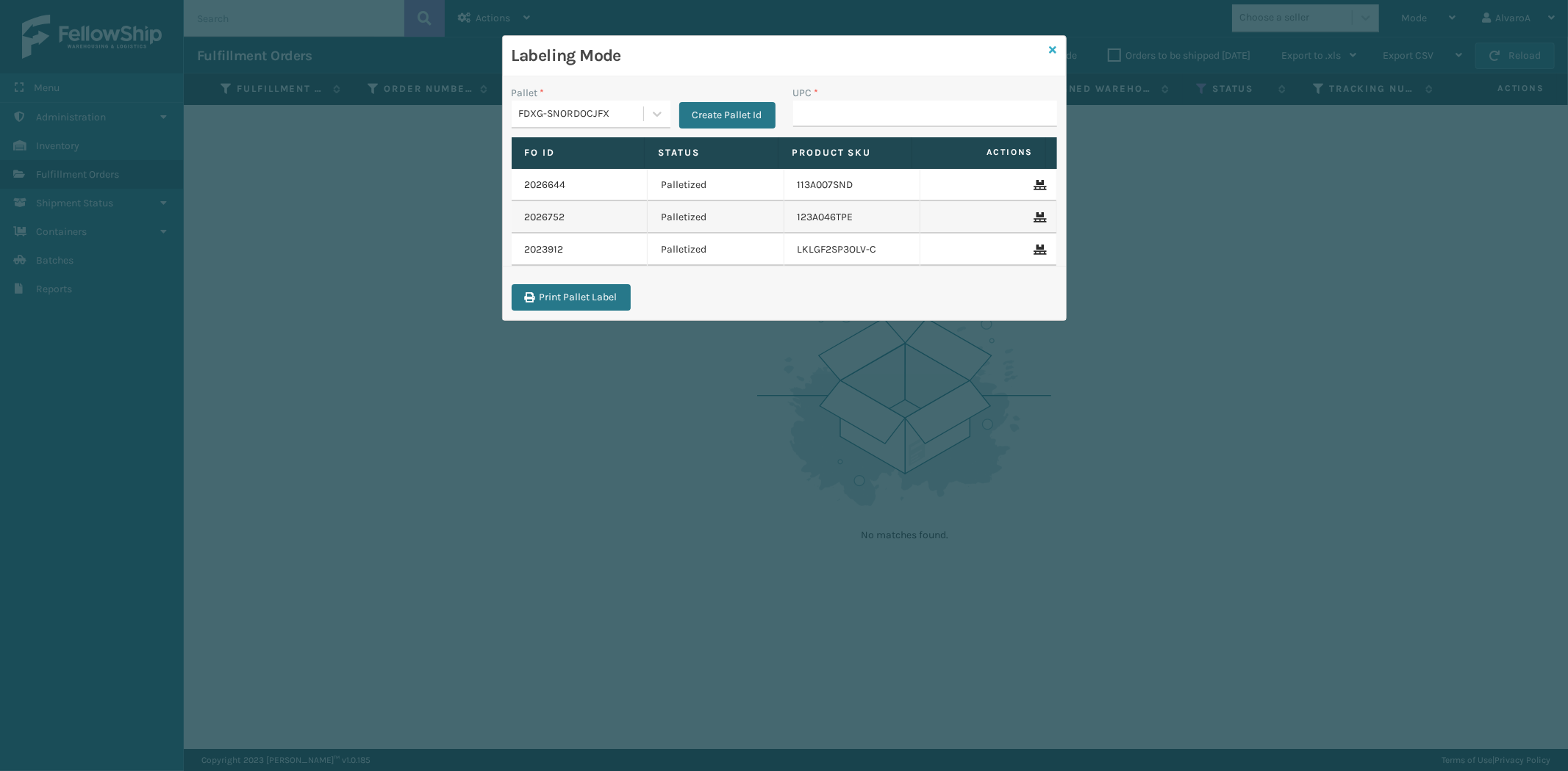
click at [1050, 49] on icon at bounding box center [1053, 49] width 7 height 10
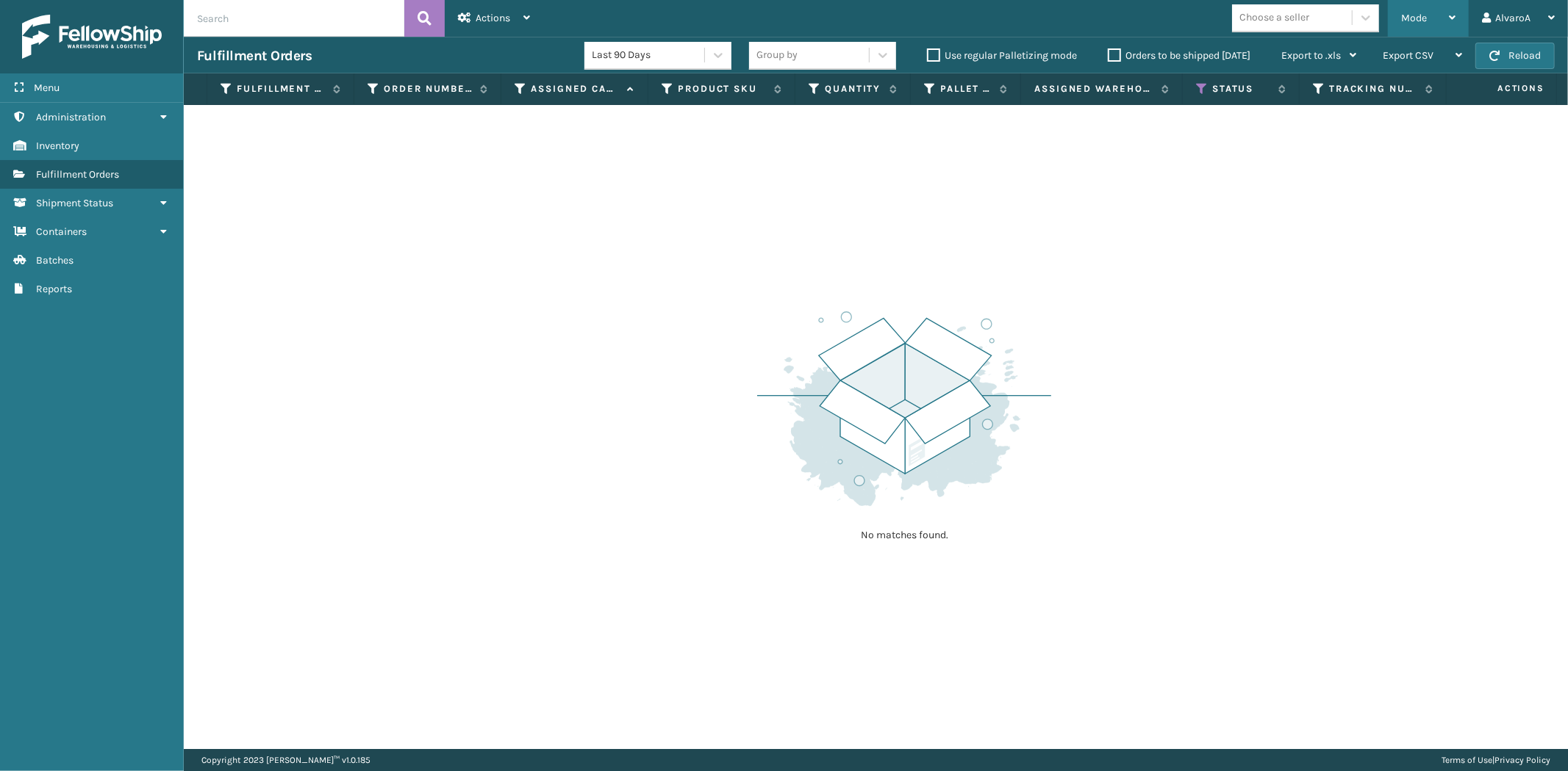
click at [1418, 24] on div "Mode" at bounding box center [1428, 18] width 55 height 37
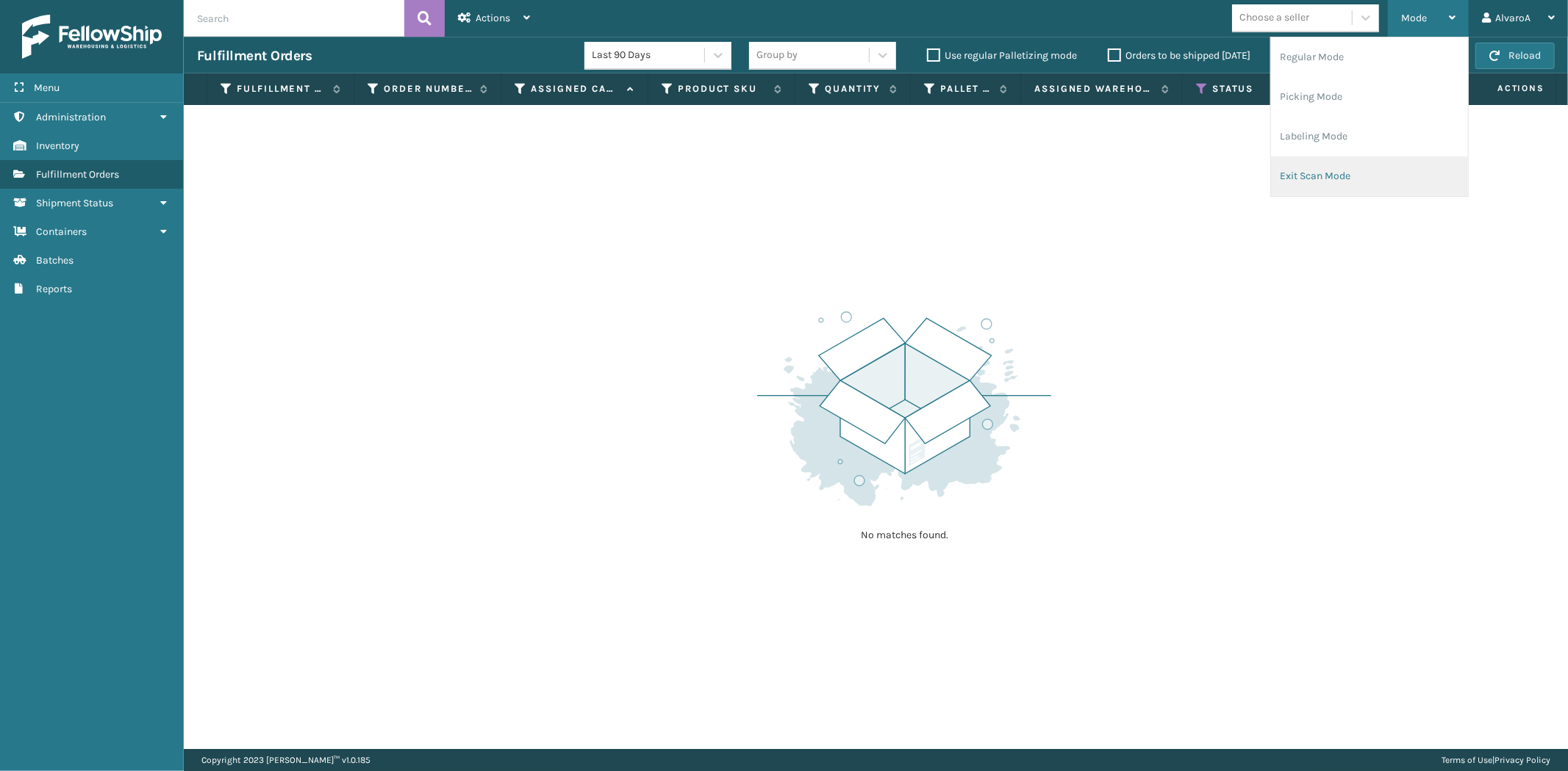
click at [1372, 178] on li "Exit Scan Mode" at bounding box center [1370, 177] width 197 height 39
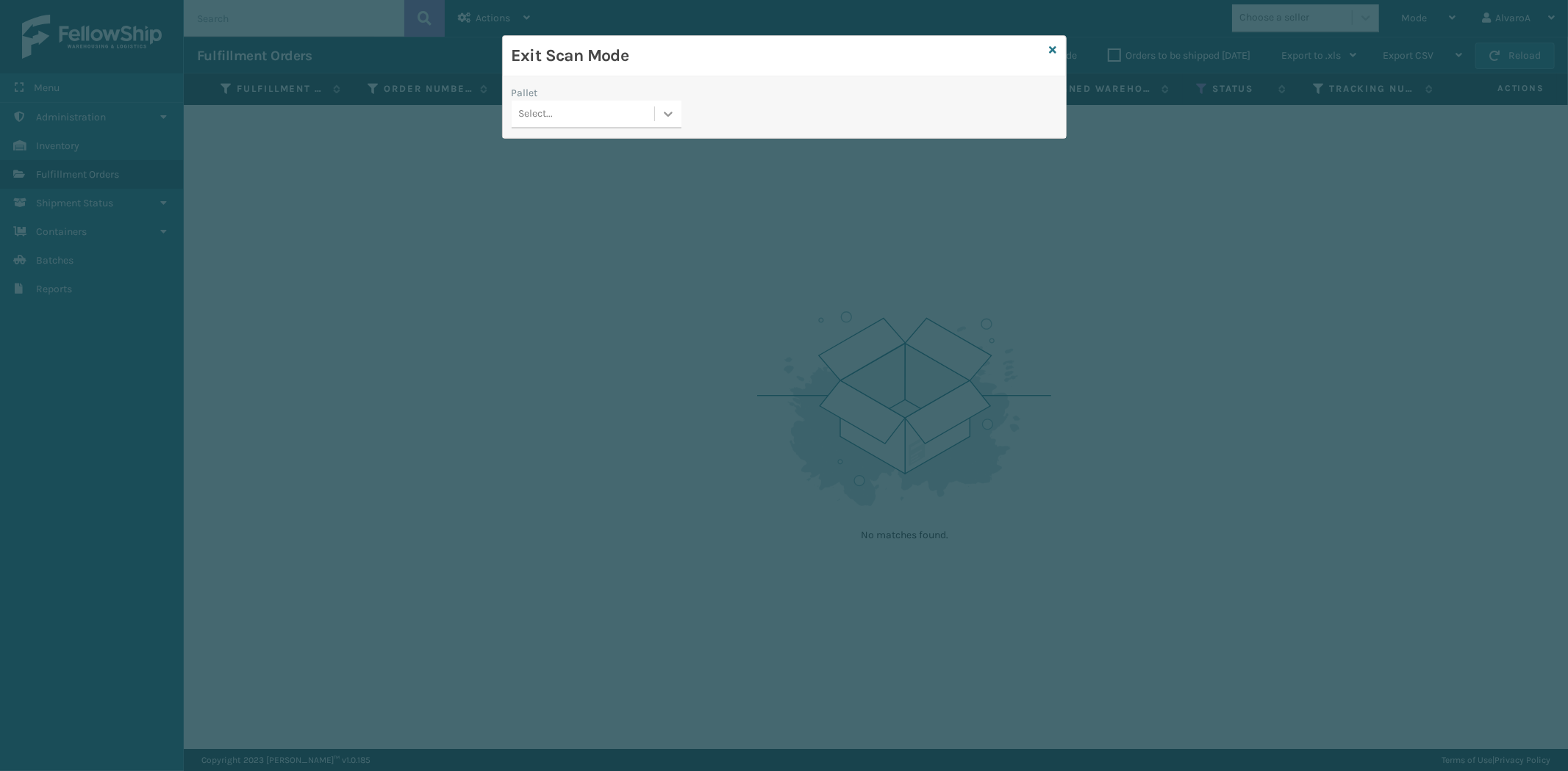
drag, startPoint x: 665, startPoint y: 115, endPoint x: 658, endPoint y: 122, distance: 9.9
click at [665, 115] on icon at bounding box center [668, 114] width 14 height 14
click at [601, 196] on div "FDXG-SNORDOCJFX" at bounding box center [596, 205] width 170 height 27
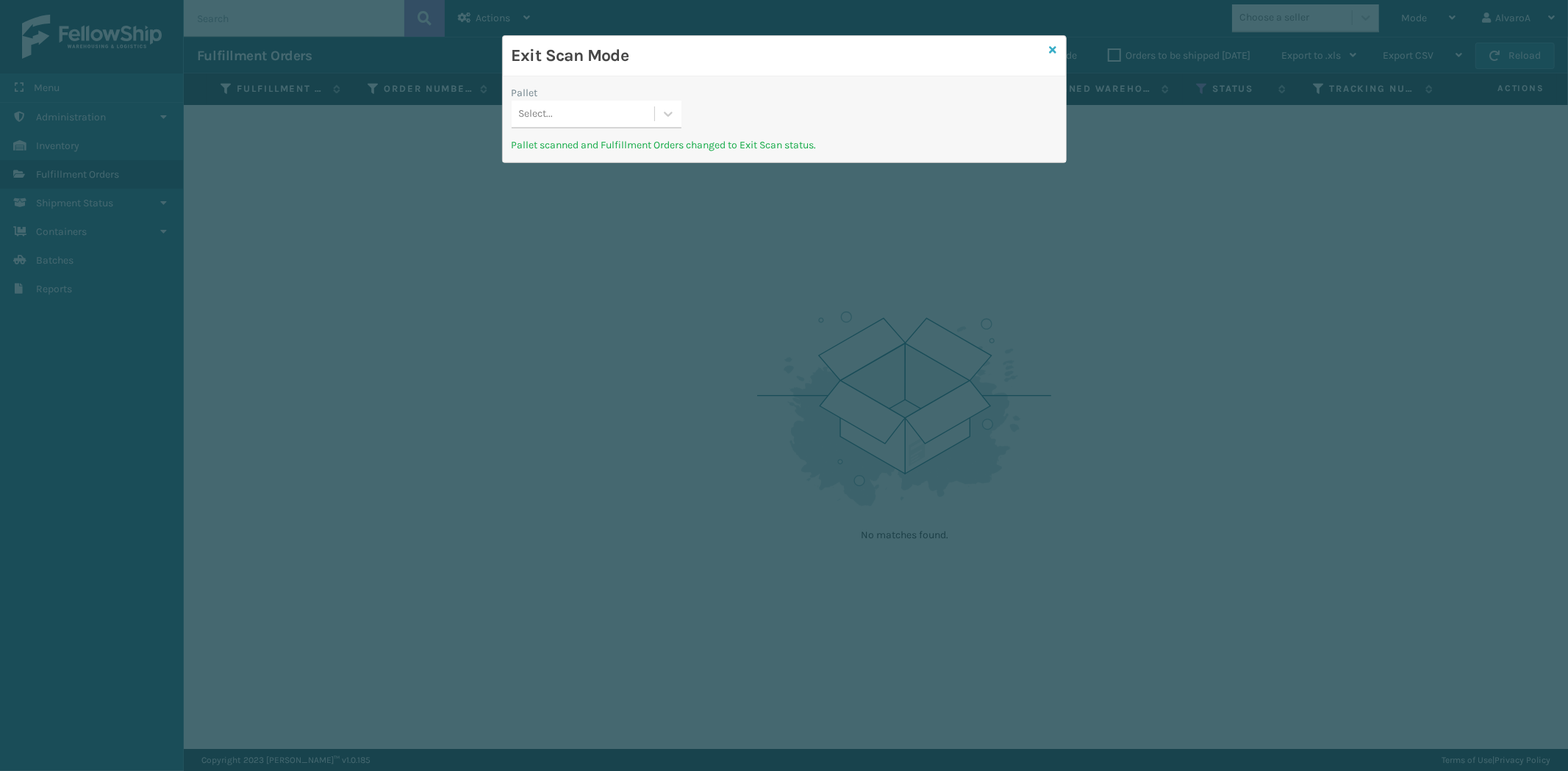
click at [1055, 49] on icon at bounding box center [1053, 49] width 7 height 10
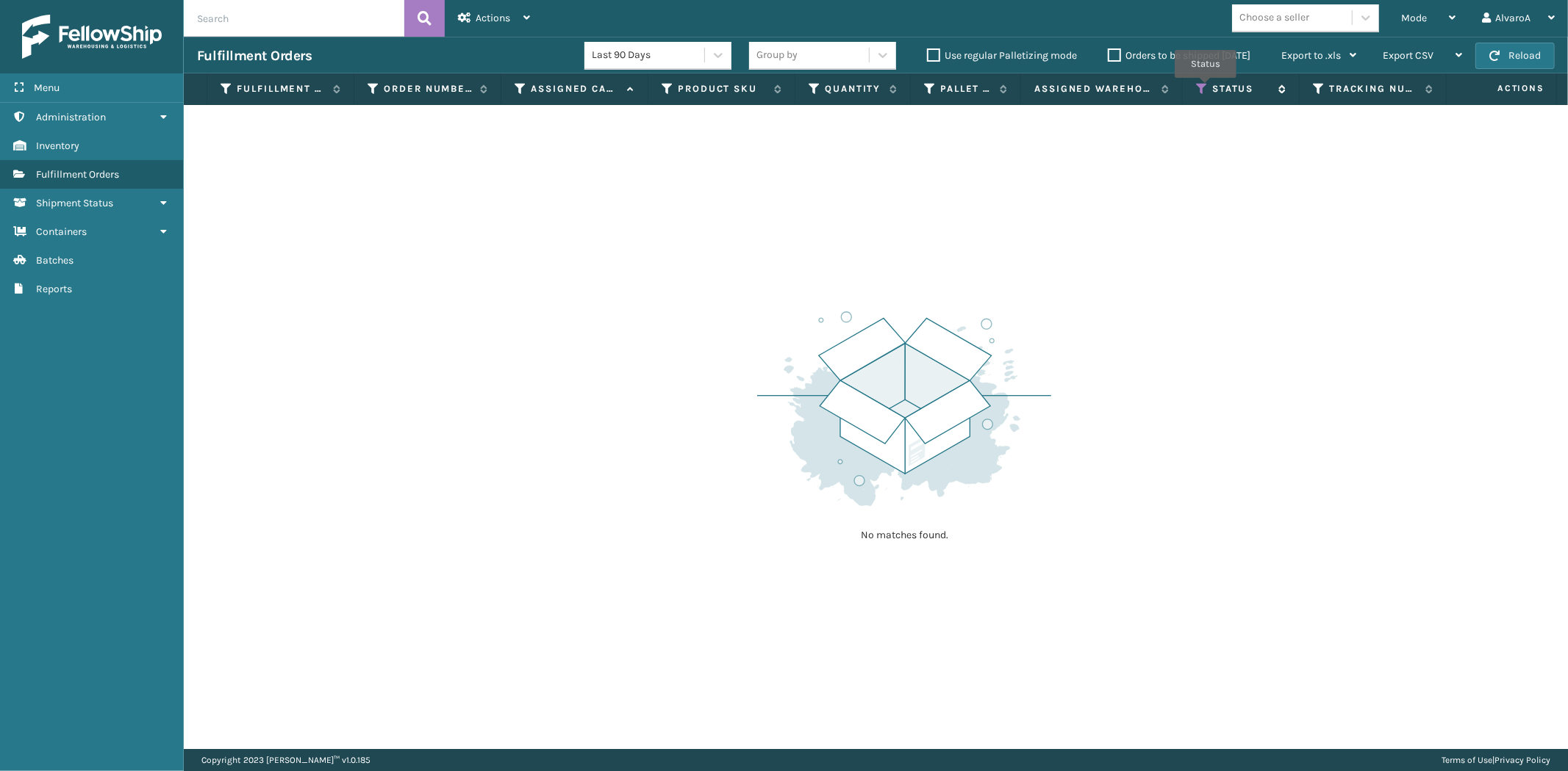
click at [1206, 88] on icon at bounding box center [1201, 89] width 12 height 13
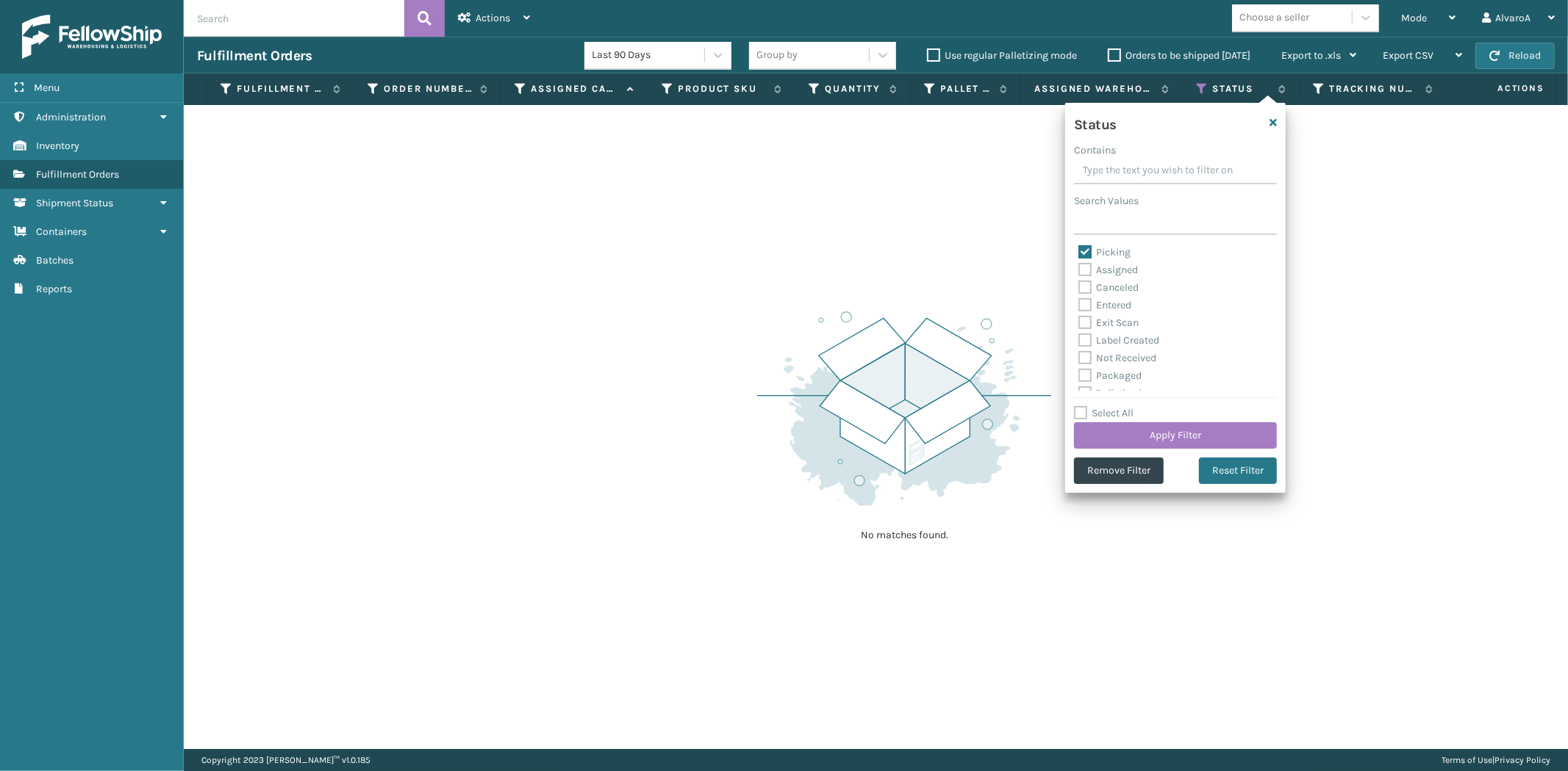
click at [1100, 250] on label "Picking" at bounding box center [1104, 252] width 52 height 13
click at [1079, 250] on input "Picking" at bounding box center [1078, 248] width 1 height 10
click at [1111, 248] on label "Picking" at bounding box center [1104, 252] width 52 height 13
click at [1079, 248] on input "Picking" at bounding box center [1078, 248] width 1 height 10
checkbox input "true"
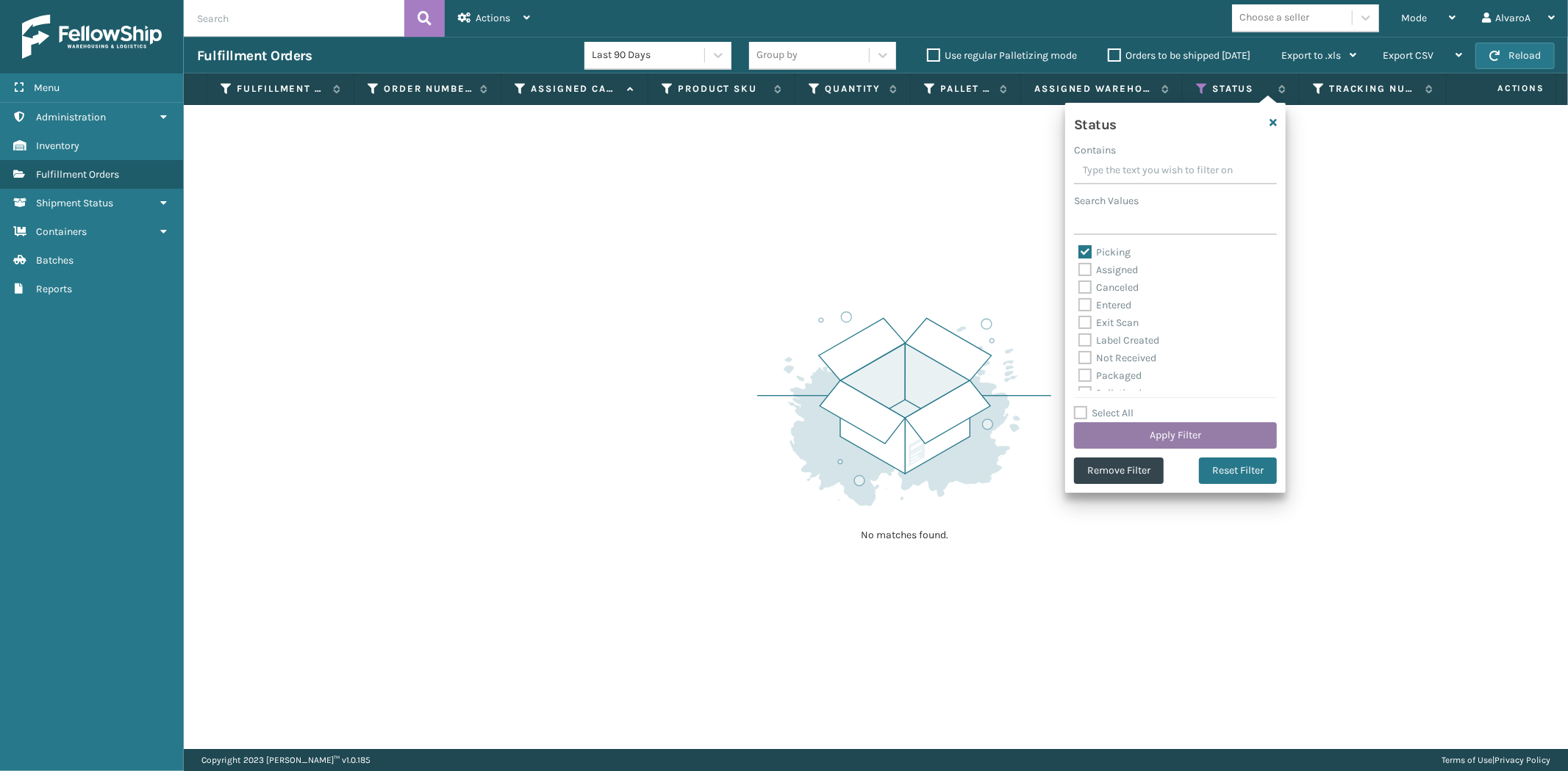
click at [1112, 427] on button "Apply Filter" at bounding box center [1175, 435] width 203 height 26
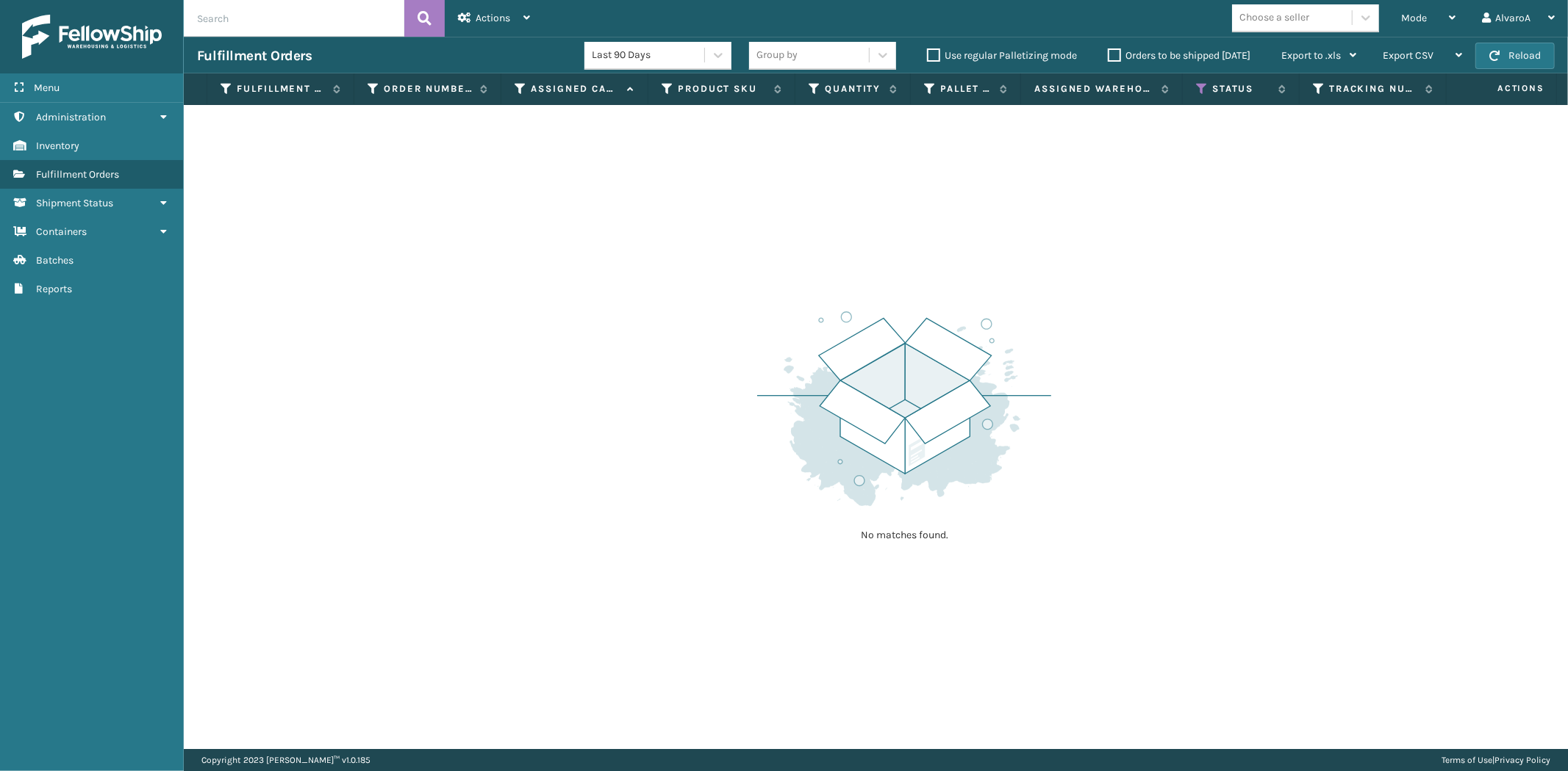
click at [1114, 56] on label "Orders to be shipped [DATE]" at bounding box center [1179, 56] width 143 height 13
click at [1108, 56] on input "Orders to be shipped [DATE]" at bounding box center [1108, 51] width 1 height 10
click at [1114, 56] on label "Orders to be shipped [DATE]" at bounding box center [1179, 56] width 143 height 13
click at [1108, 56] on input "Orders to be shipped [DATE]" at bounding box center [1108, 51] width 1 height 10
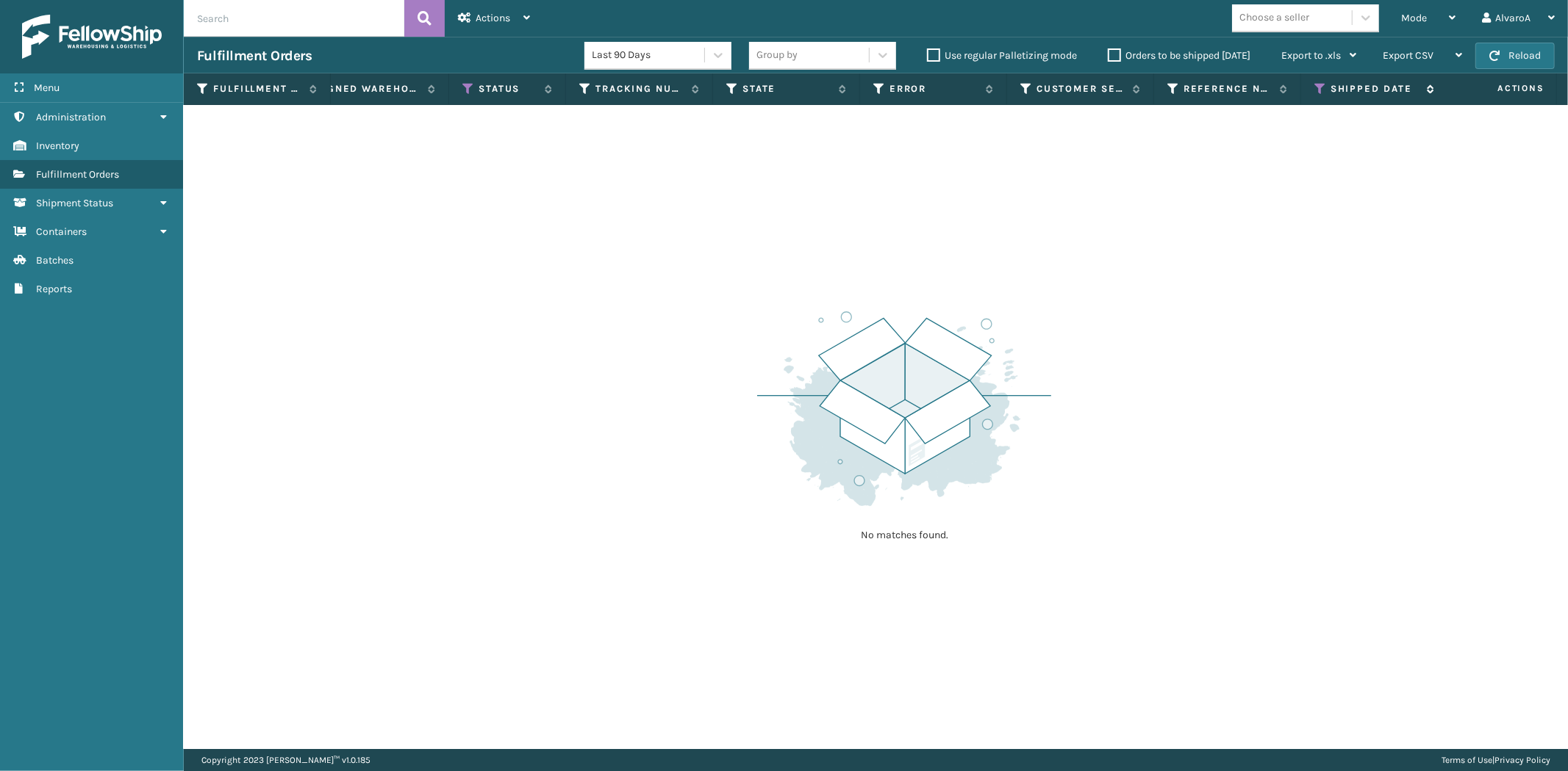
click at [1323, 85] on icon at bounding box center [1320, 89] width 12 height 13
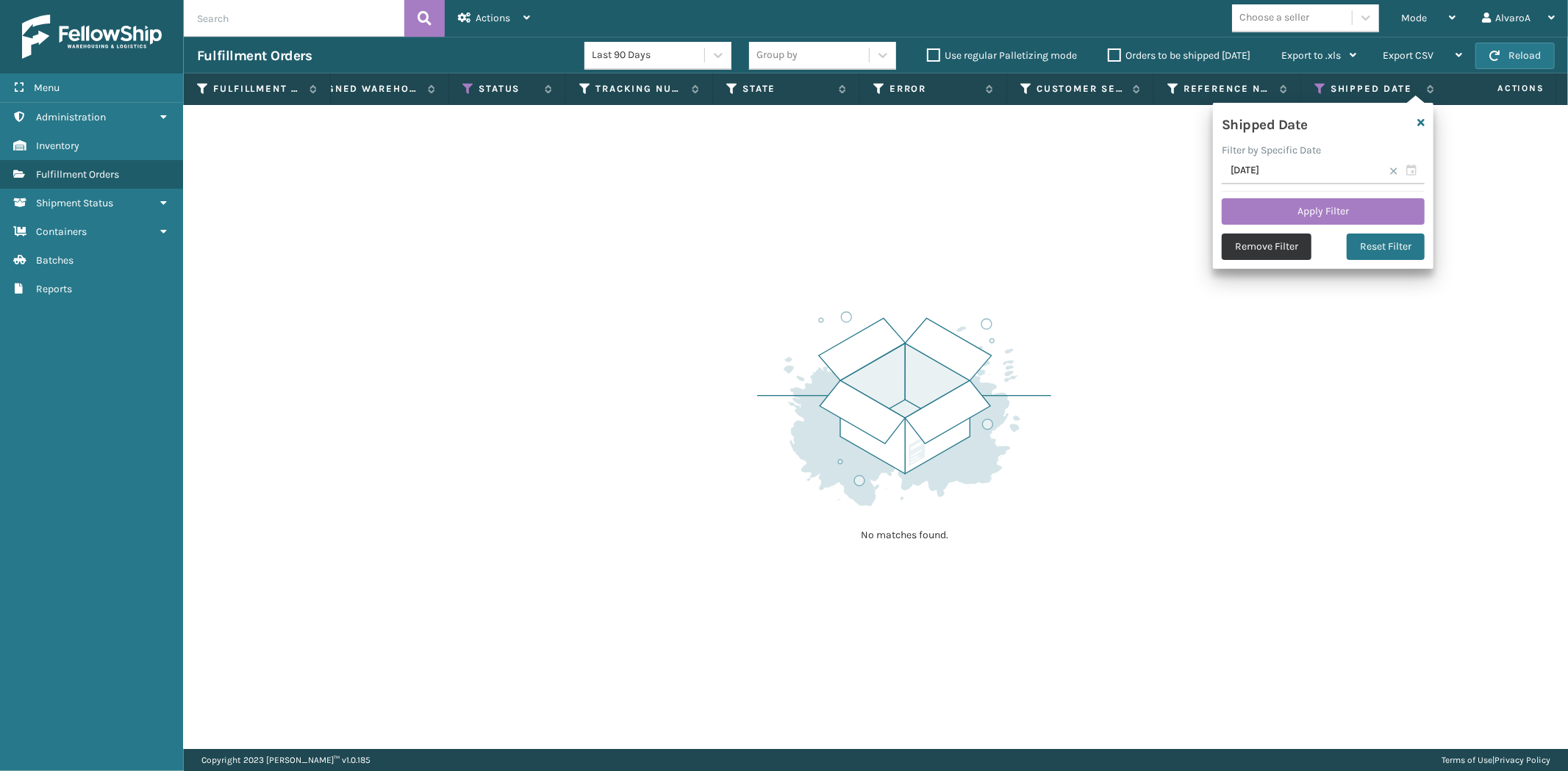
click at [1279, 253] on button "Remove Filter" at bounding box center [1267, 247] width 90 height 26
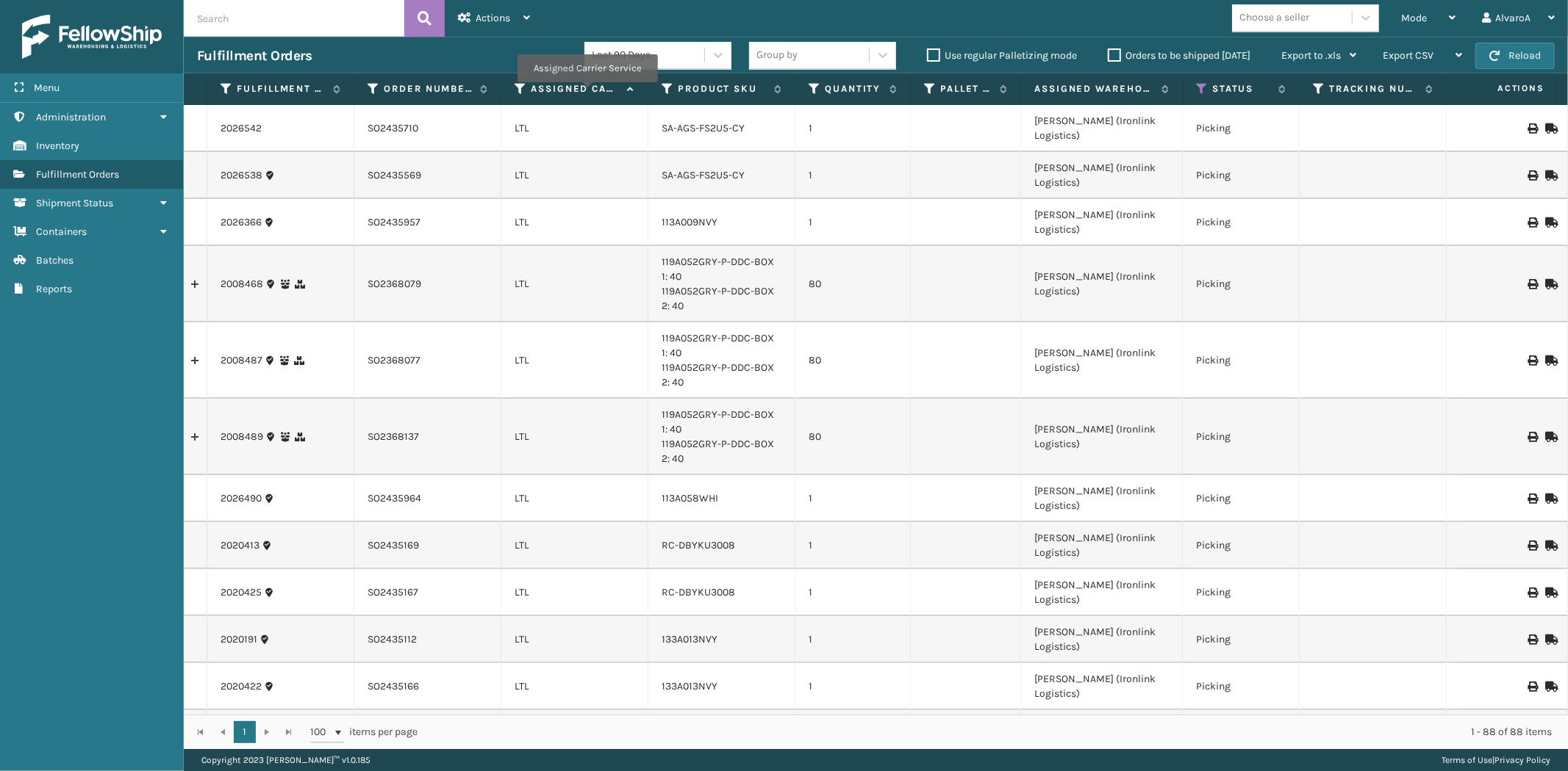
click at [587, 92] on label "Assigned Carrier Service" at bounding box center [575, 89] width 89 height 13
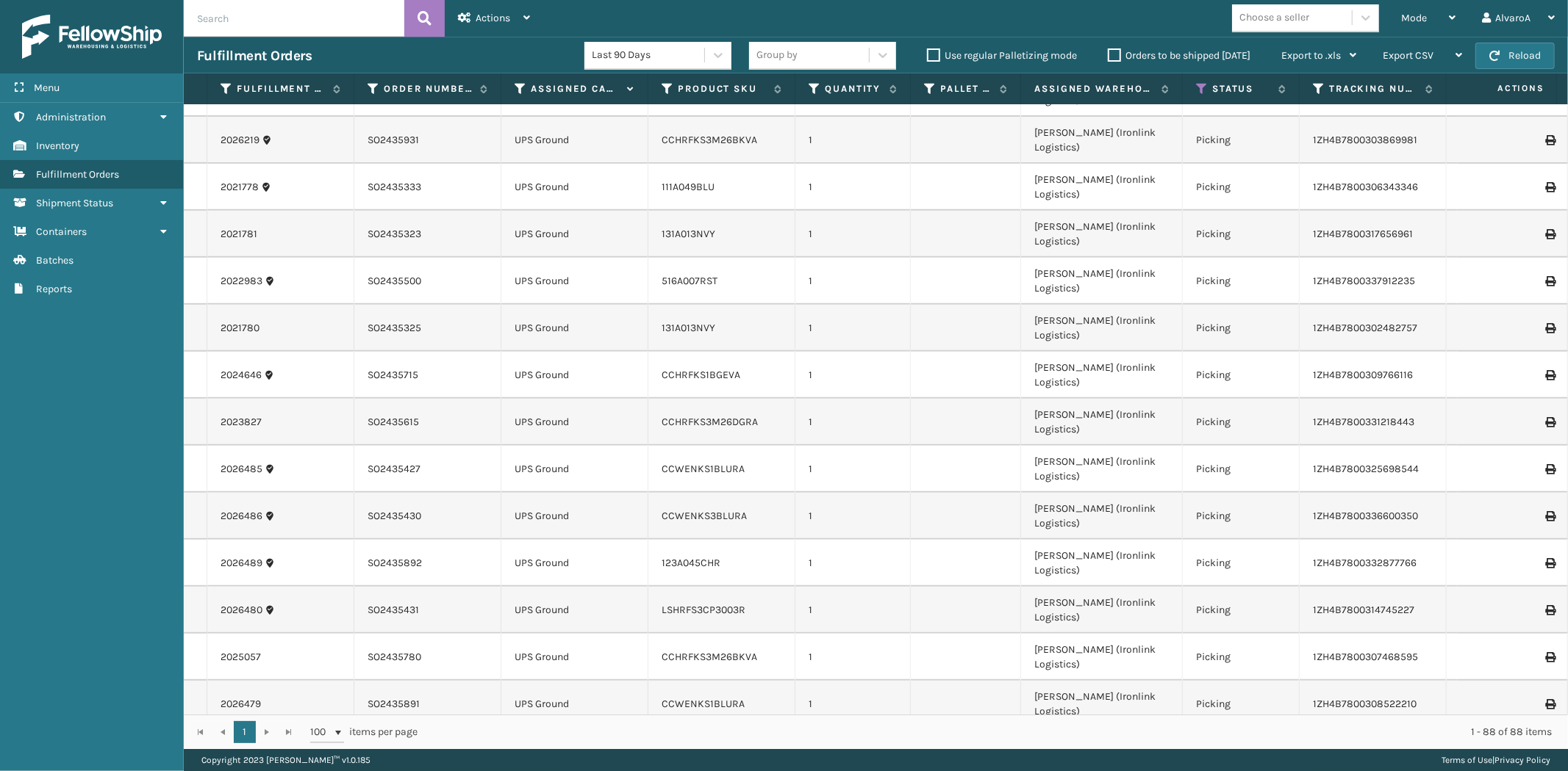
scroll to position [255, 0]
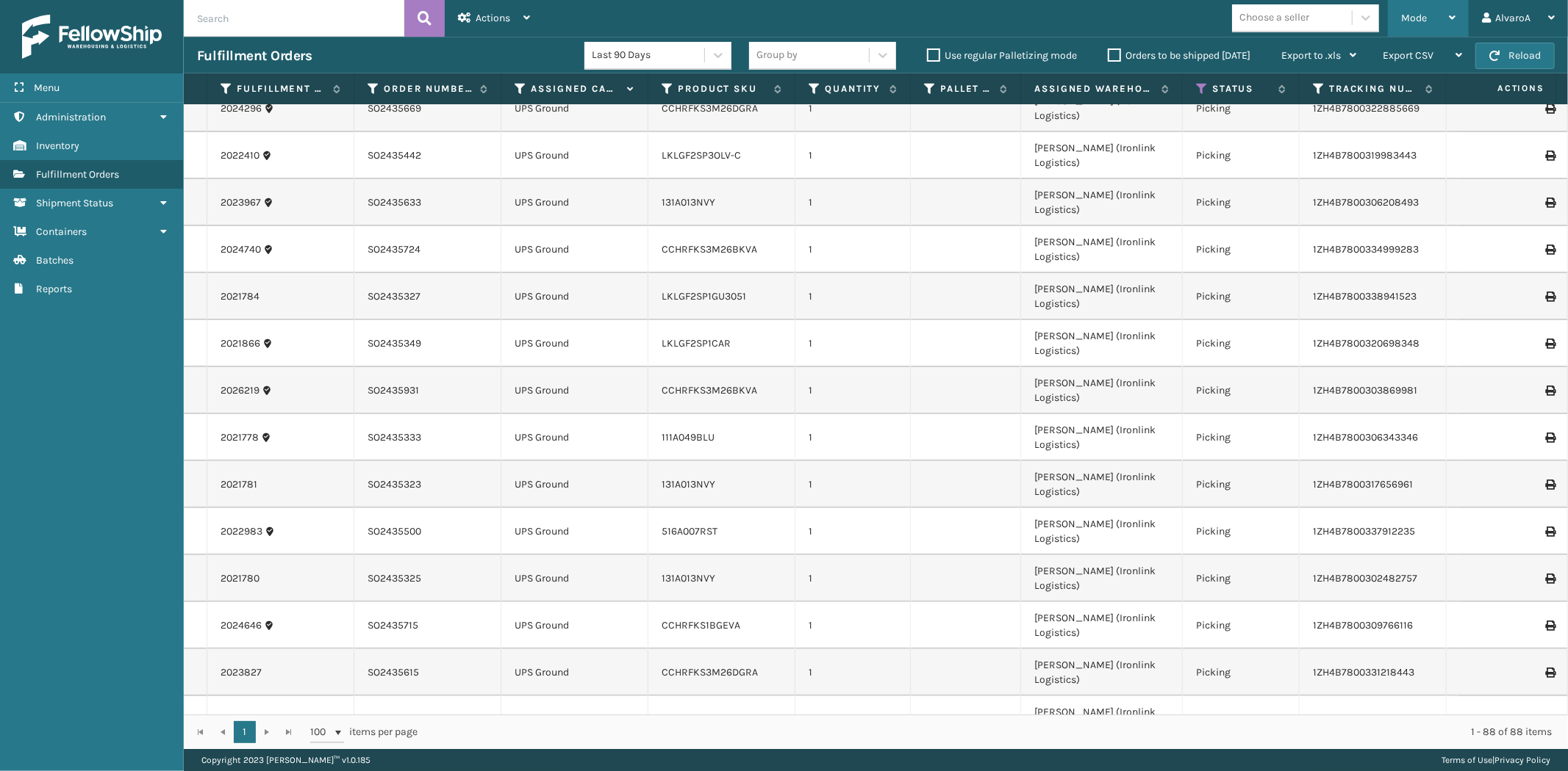
click at [1406, 10] on div "Mode" at bounding box center [1428, 18] width 55 height 37
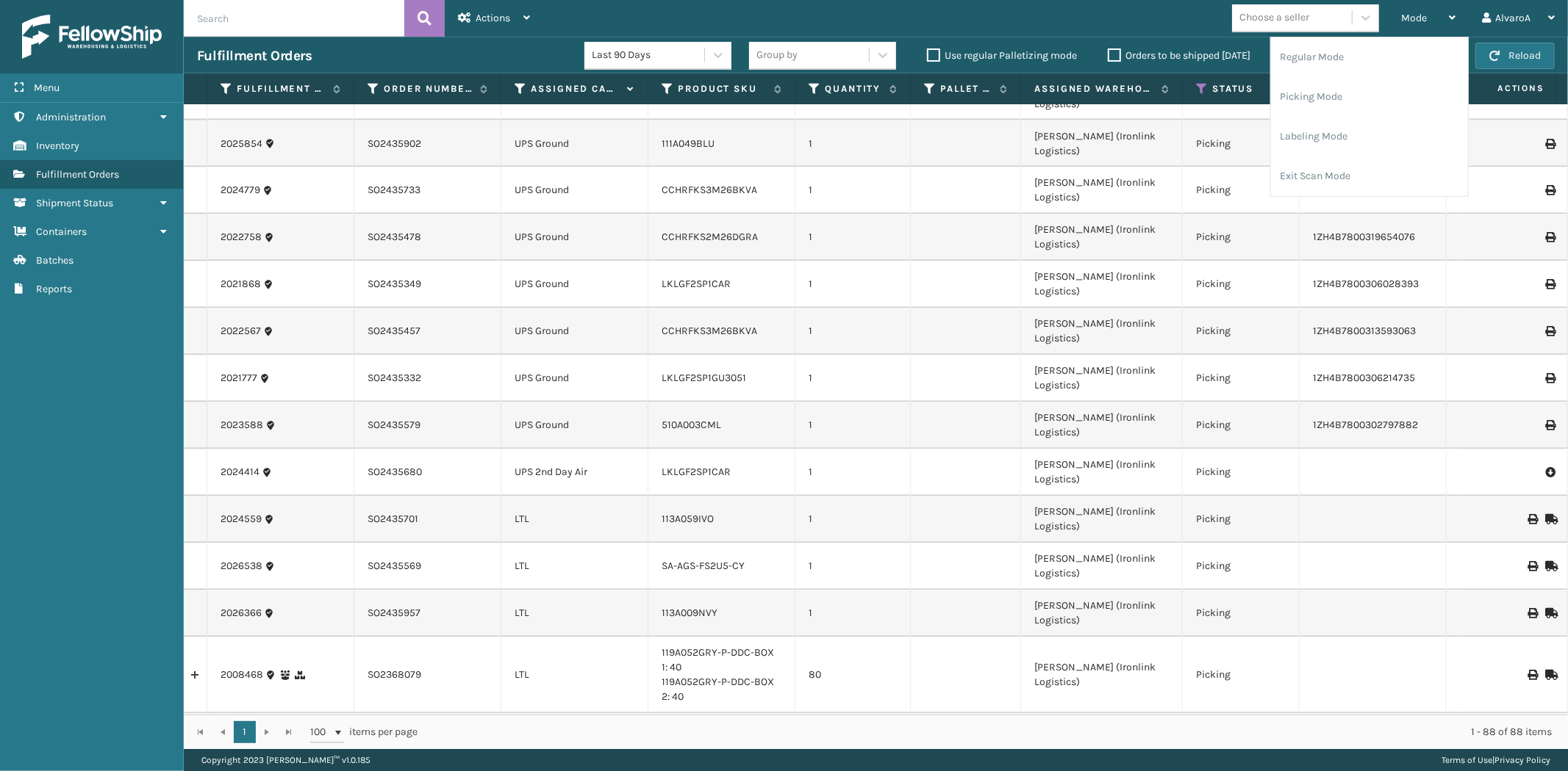
scroll to position [2377, 0]
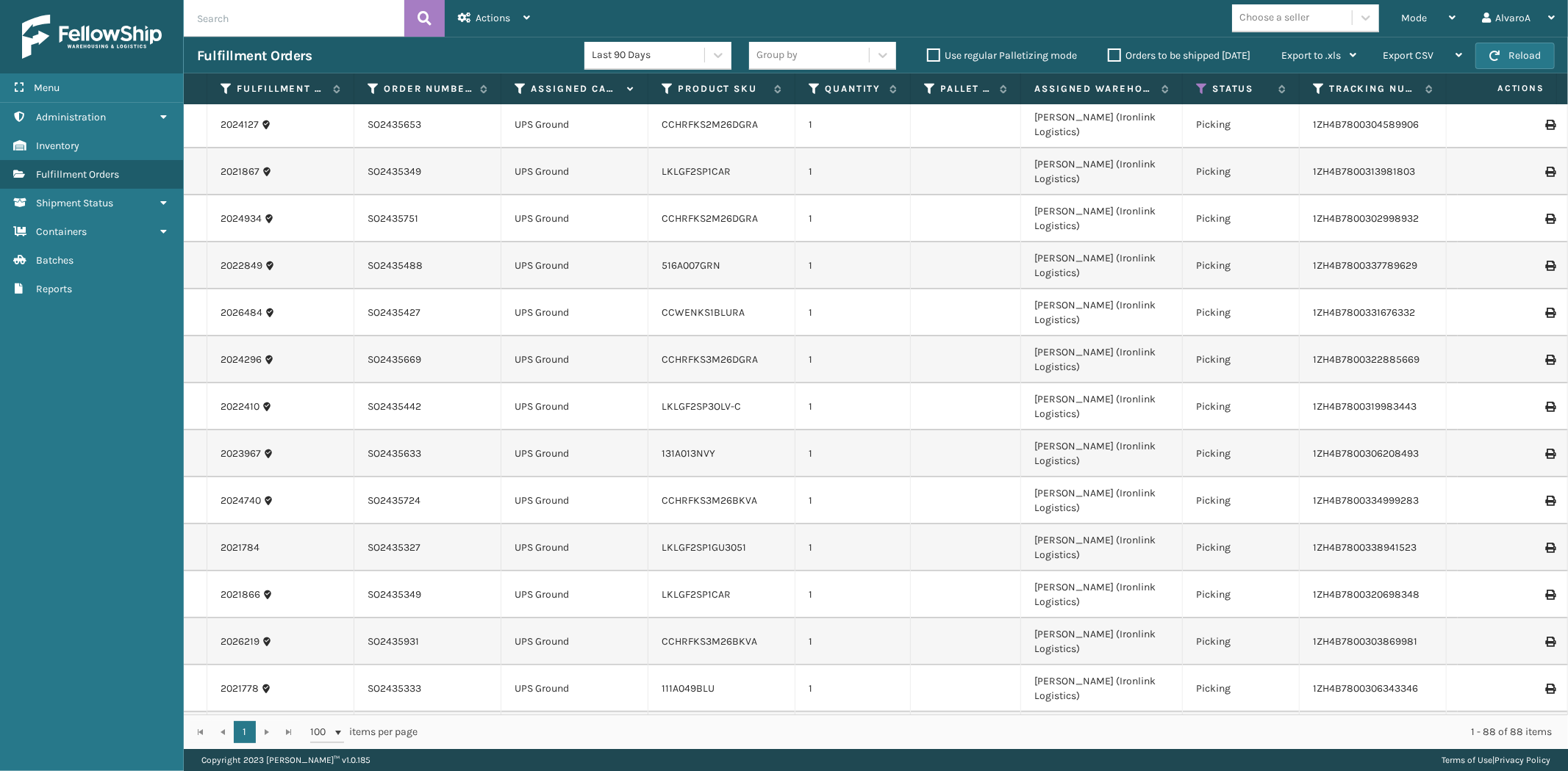
scroll to position [0, 0]
click at [567, 160] on td "UPS Ground" at bounding box center [575, 176] width 147 height 47
click at [557, 199] on td "UPS Ground" at bounding box center [575, 222] width 147 height 47
drag, startPoint x: 555, startPoint y: 209, endPoint x: 555, endPoint y: 221, distance: 12.0
click at [555, 246] on td "UPS Ground" at bounding box center [575, 269] width 147 height 47
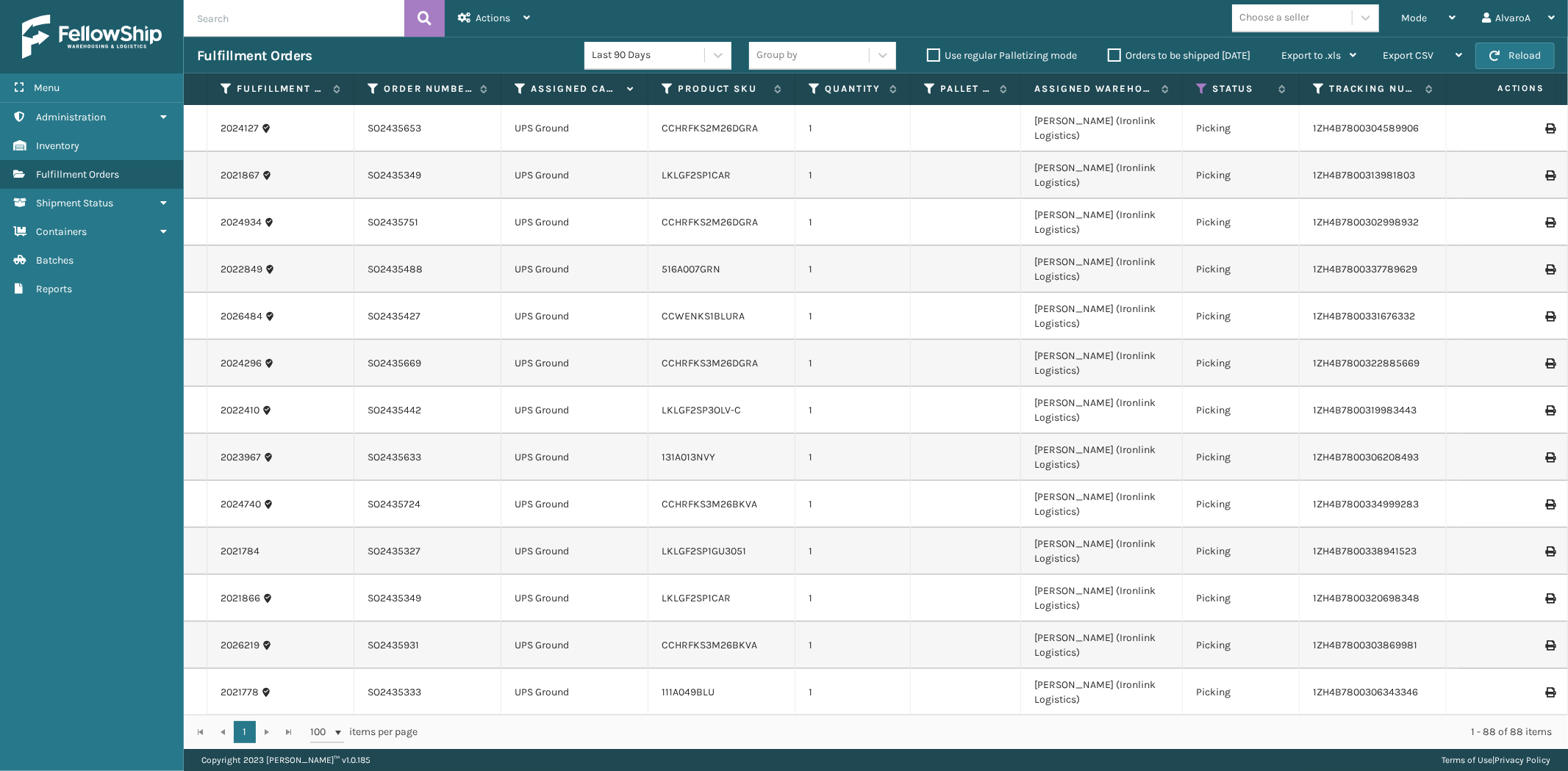
click at [555, 293] on td "UPS Ground" at bounding box center [575, 316] width 147 height 47
click at [551, 340] on td "UPS Ground" at bounding box center [575, 363] width 147 height 47
click at [555, 387] on td "UPS Ground" at bounding box center [575, 411] width 147 height 47
drag, startPoint x: 555, startPoint y: 348, endPoint x: 559, endPoint y: 356, distance: 8.9
click at [556, 434] on td "UPS Ground" at bounding box center [575, 457] width 147 height 47
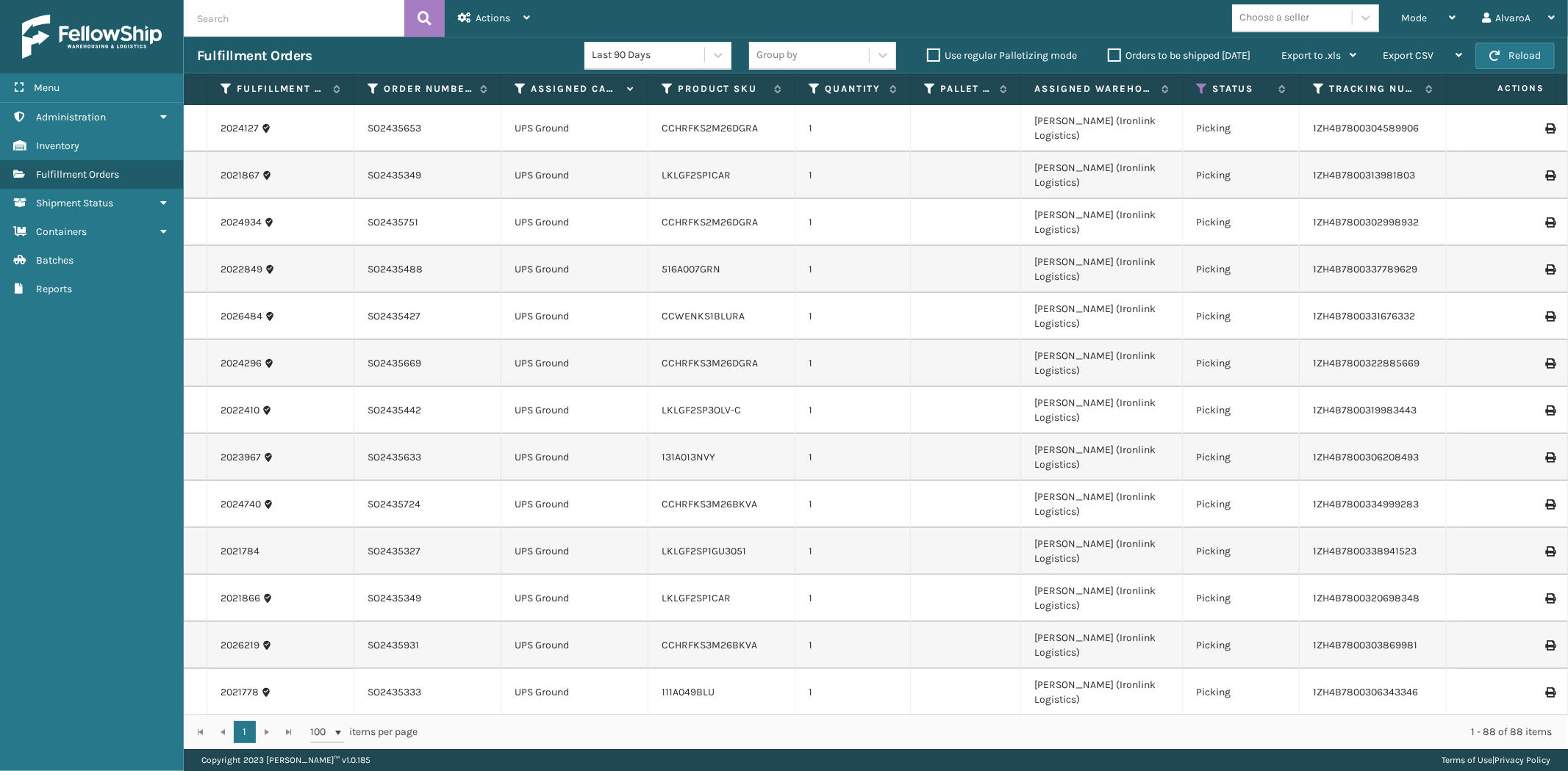
click at [566, 481] on td "UPS Ground" at bounding box center [575, 505] width 147 height 47
click at [562, 528] on td "UPS Ground" at bounding box center [575, 551] width 147 height 47
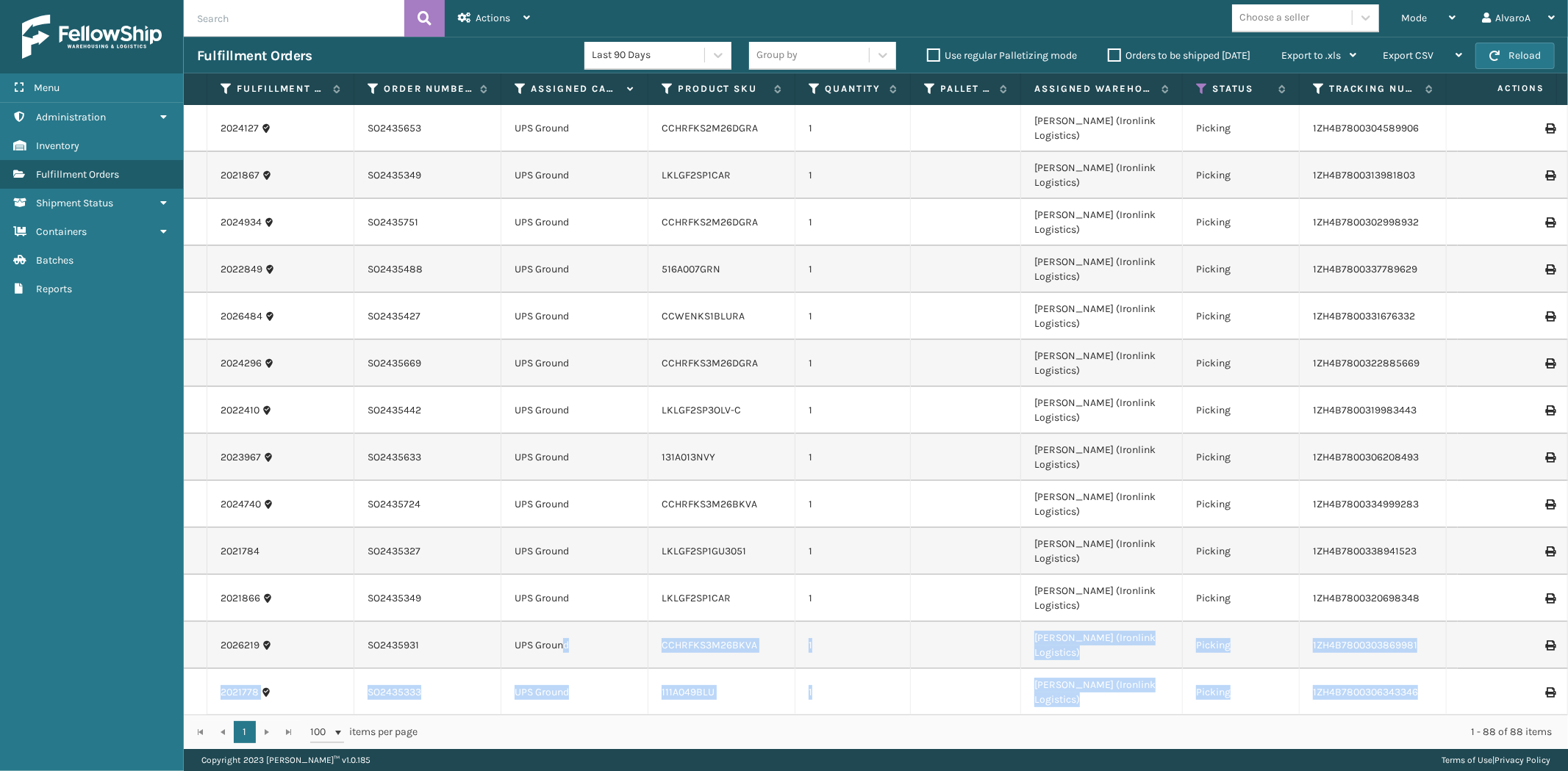
drag, startPoint x: 562, startPoint y: 470, endPoint x: 564, endPoint y: 534, distance: 64.0
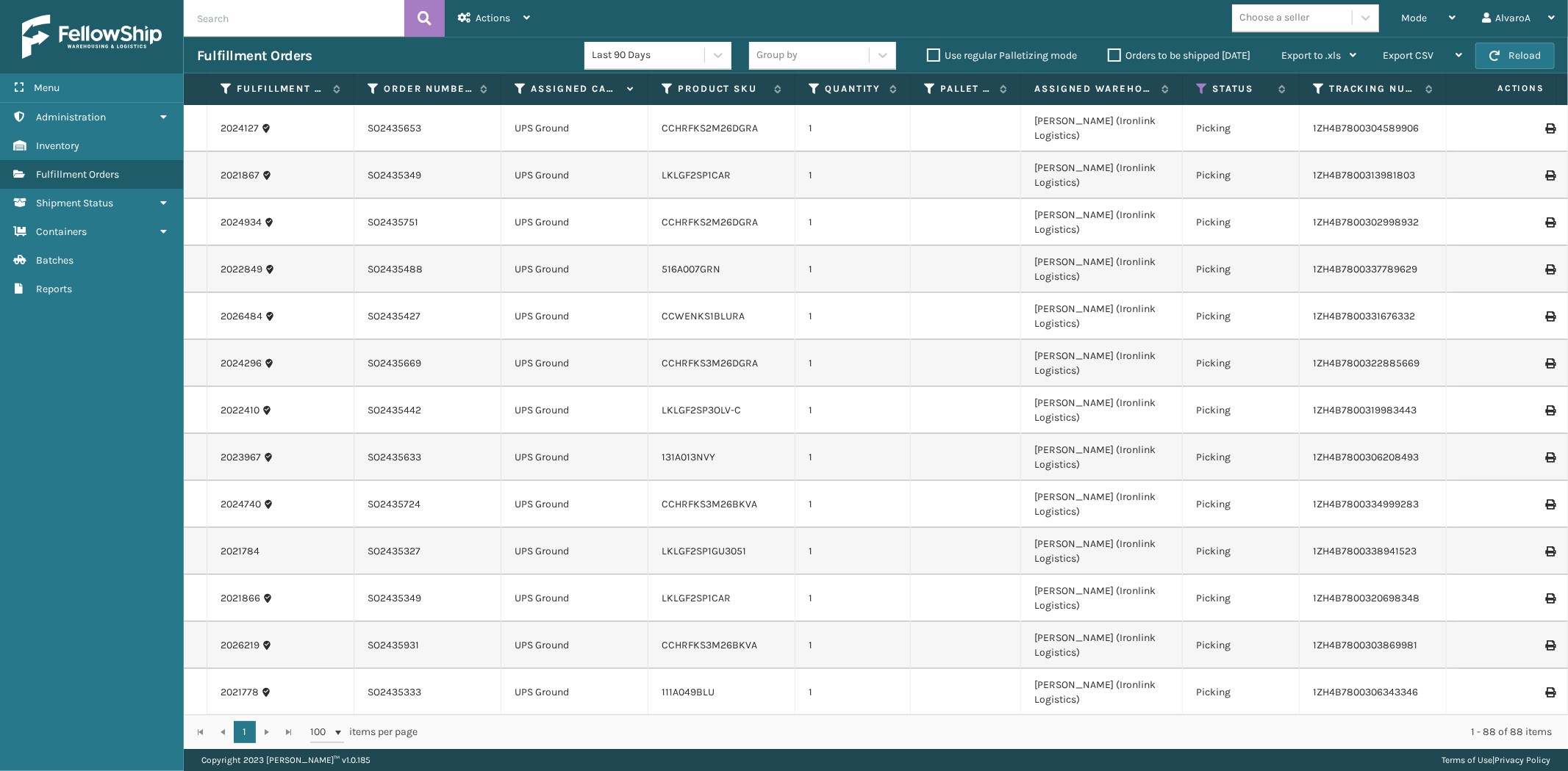
drag, startPoint x: 533, startPoint y: 666, endPoint x: 506, endPoint y: 666, distance: 27.0
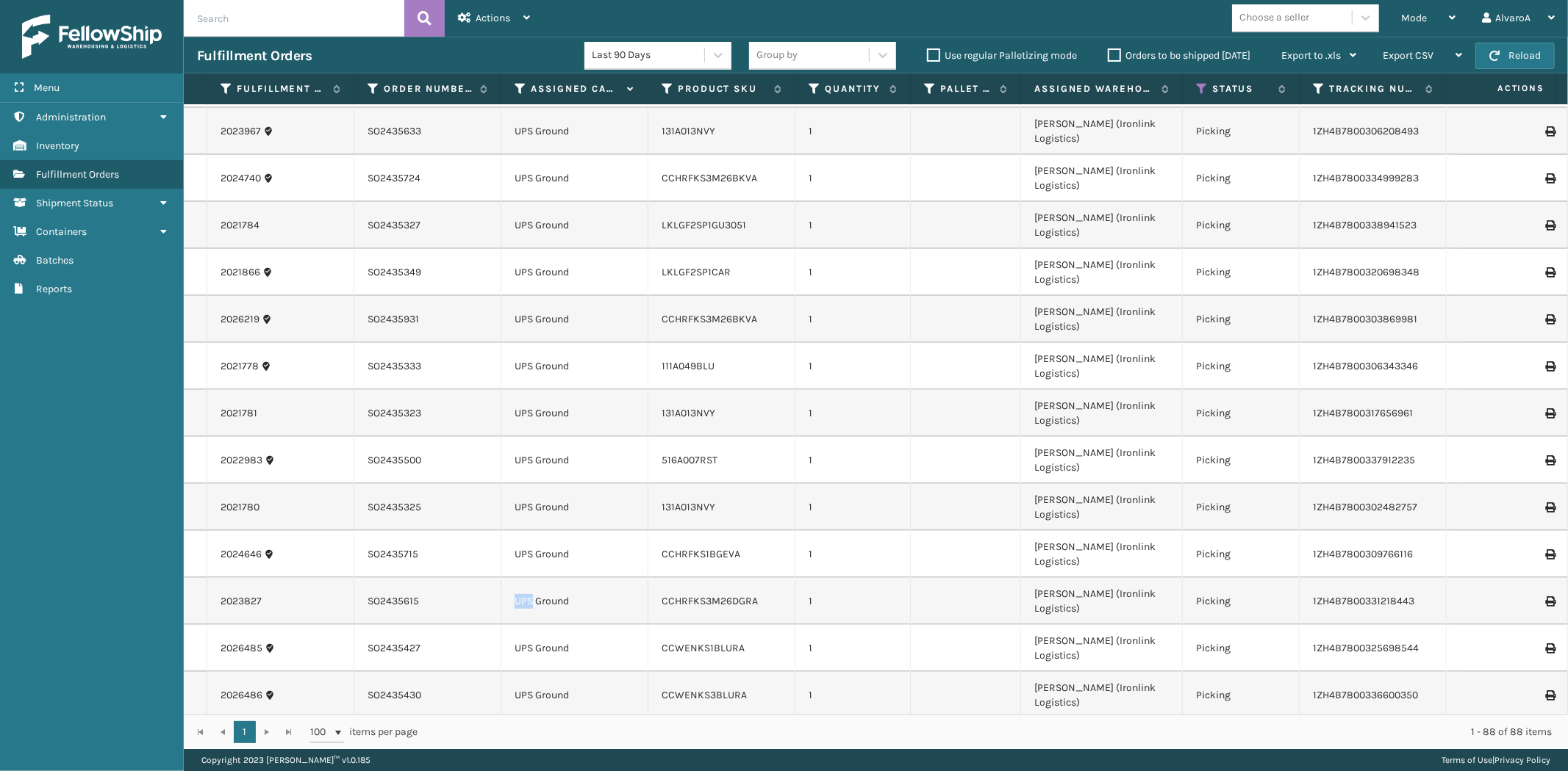
scroll to position [408, 0]
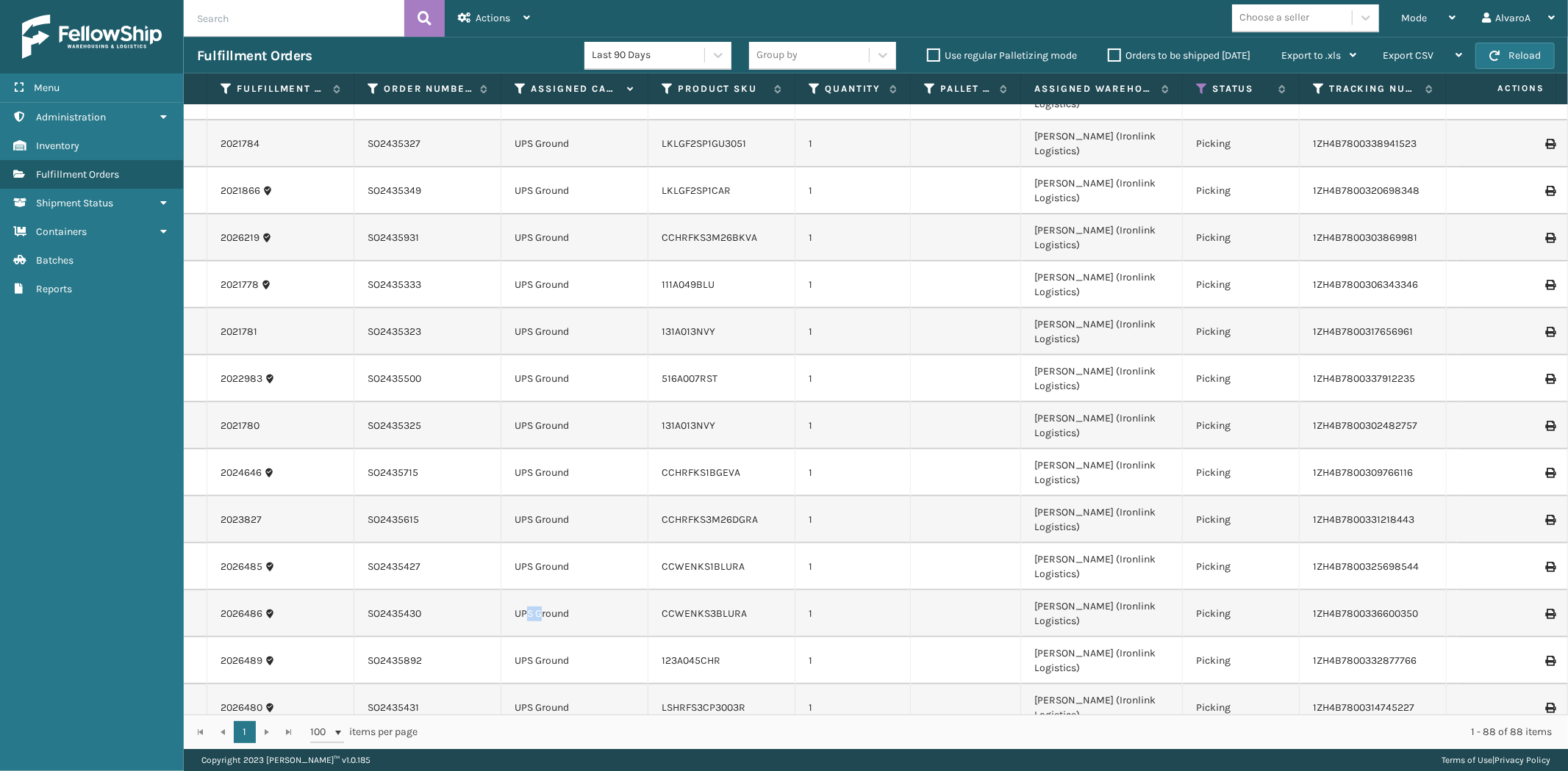
drag, startPoint x: 542, startPoint y: 326, endPoint x: 525, endPoint y: 328, distance: 17.1
click at [525, 591] on td "UPS Ground" at bounding box center [575, 614] width 147 height 47
drag, startPoint x: 539, startPoint y: 392, endPoint x: 518, endPoint y: 396, distance: 21.4
click at [518, 685] on td "UPS Ground" at bounding box center [575, 708] width 147 height 47
drag, startPoint x: 556, startPoint y: 460, endPoint x: 539, endPoint y: 459, distance: 17.0
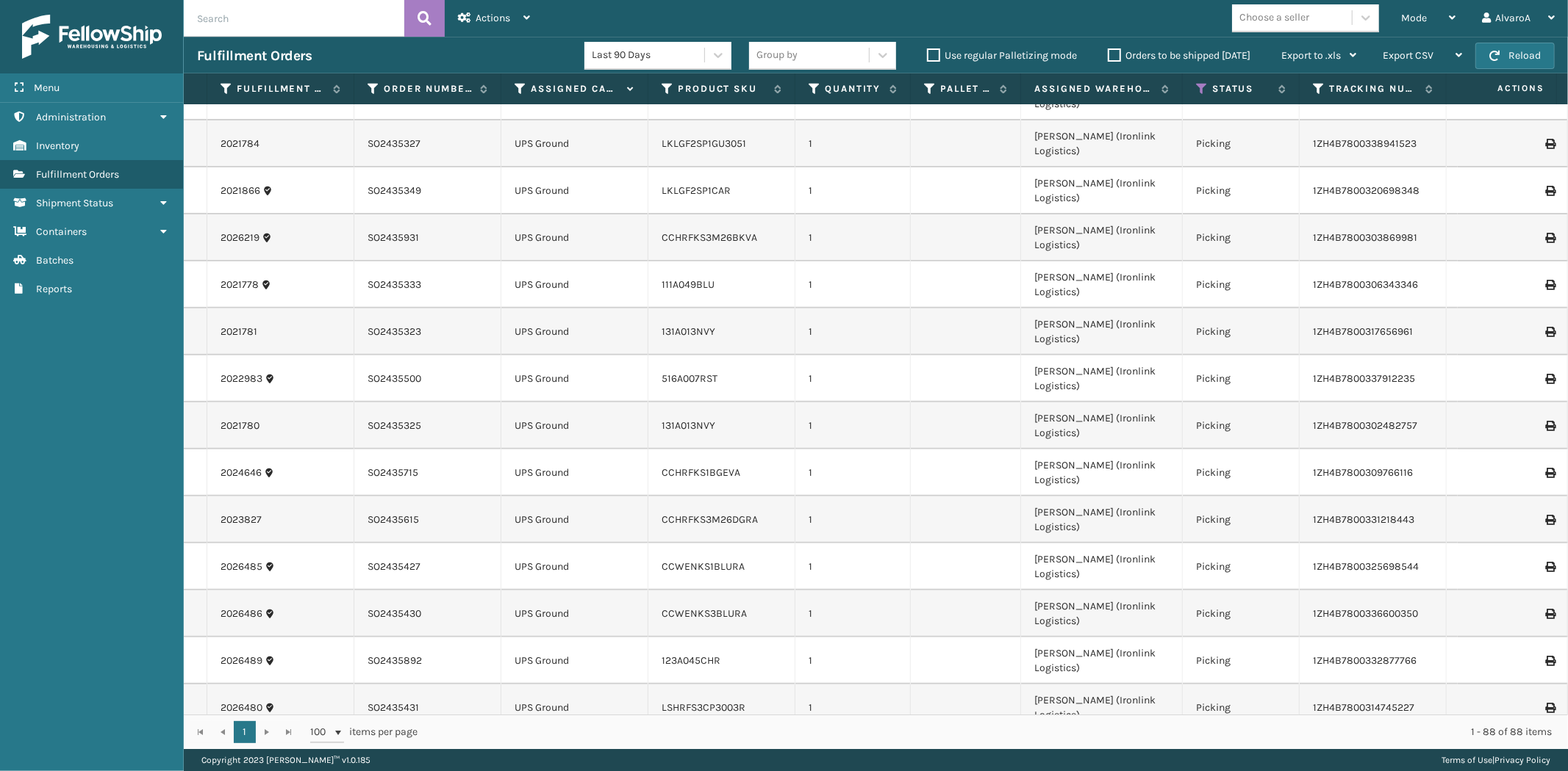
drag, startPoint x: 571, startPoint y: 523, endPoint x: 552, endPoint y: 525, distance: 19.1
drag, startPoint x: 567, startPoint y: 585, endPoint x: 544, endPoint y: 593, distance: 24.4
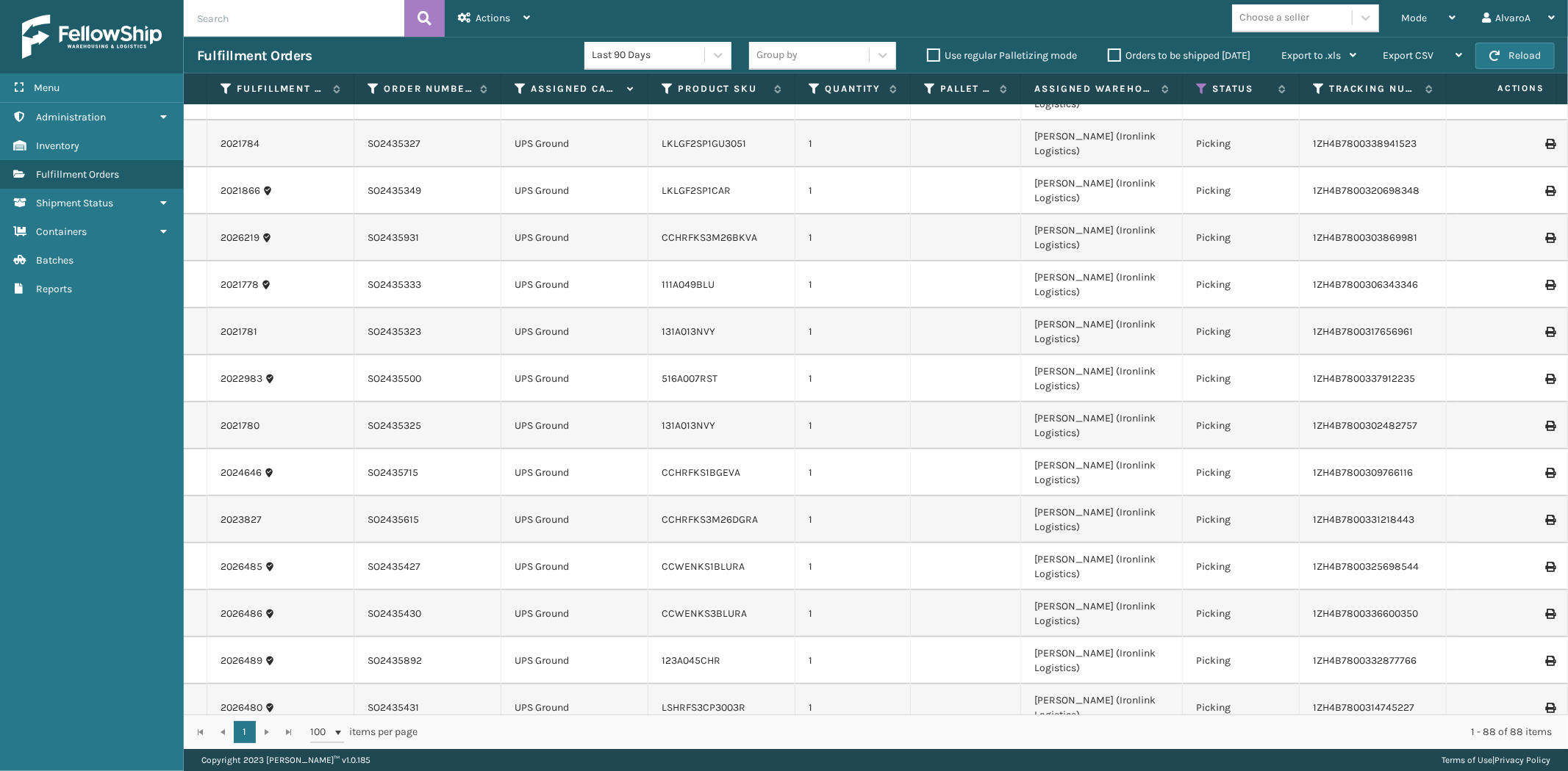
drag, startPoint x: 575, startPoint y: 650, endPoint x: 549, endPoint y: 654, distance: 26.3
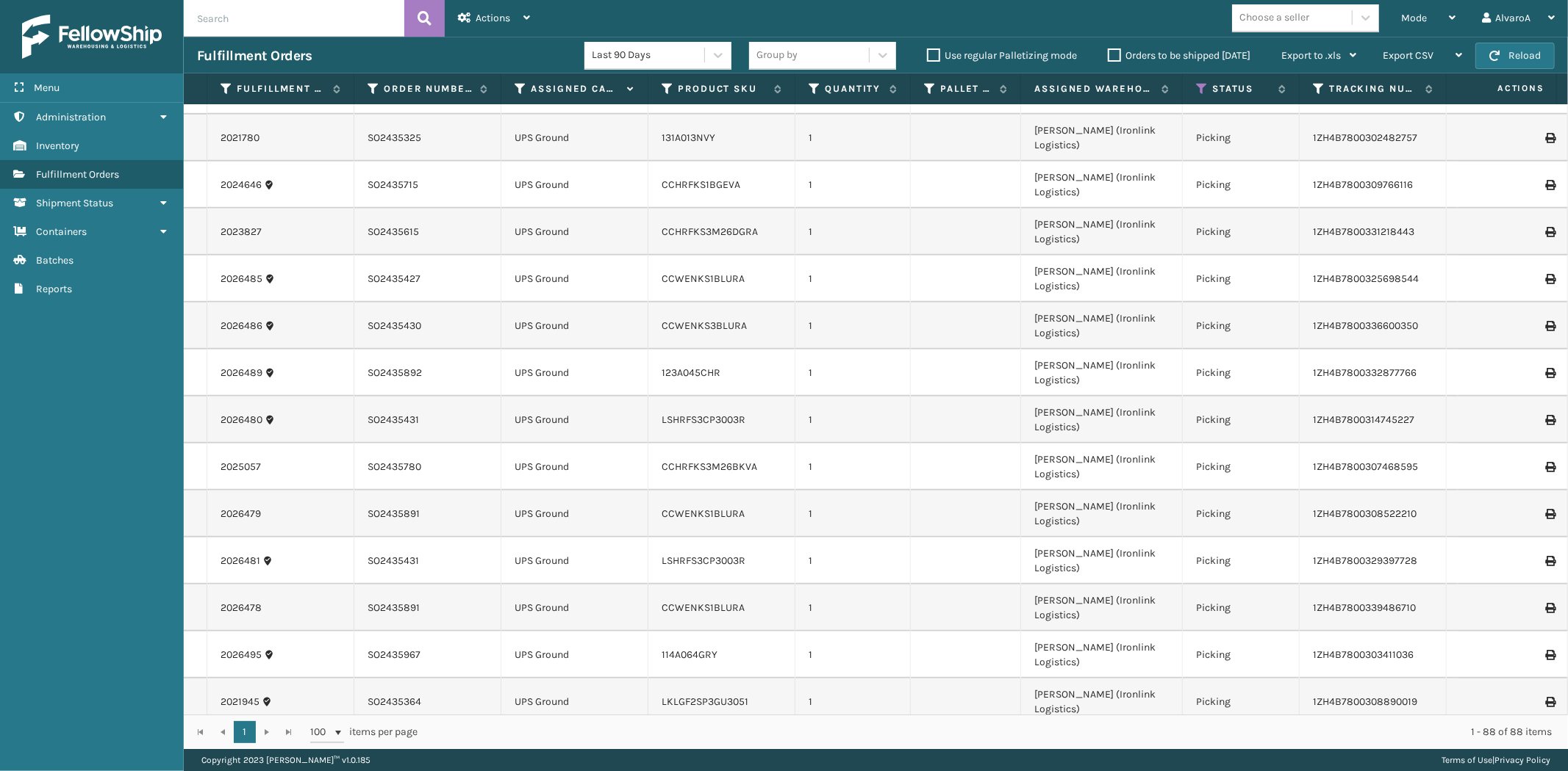
scroll to position [734, 0]
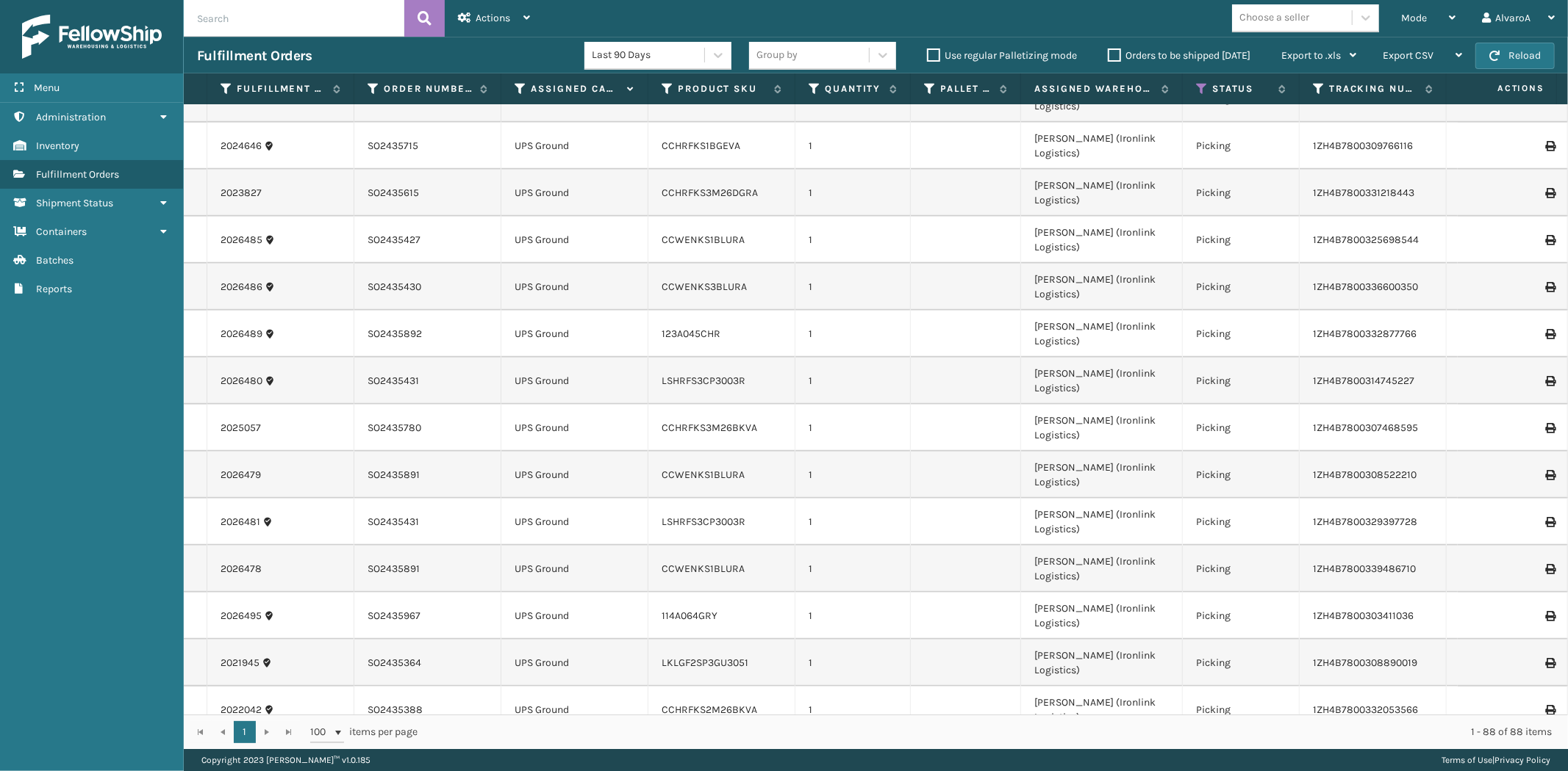
drag, startPoint x: 585, startPoint y: 385, endPoint x: 547, endPoint y: 389, distance: 38.2
drag, startPoint x: 579, startPoint y: 457, endPoint x: 511, endPoint y: 456, distance: 68.0
drag, startPoint x: 584, startPoint y: 520, endPoint x: 534, endPoint y: 531, distance: 51.2
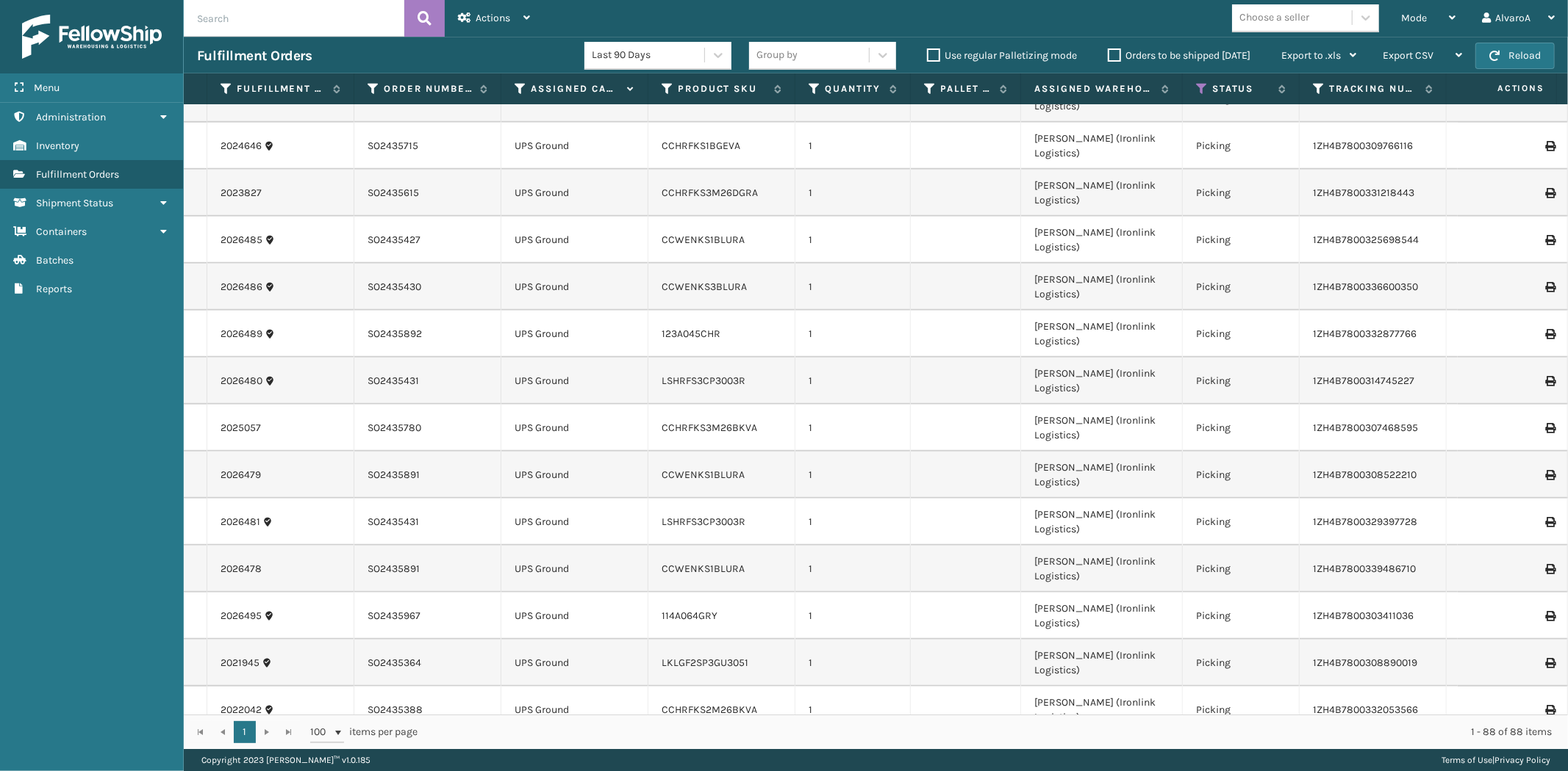
drag, startPoint x: 585, startPoint y: 585, endPoint x: 532, endPoint y: 586, distance: 53.0
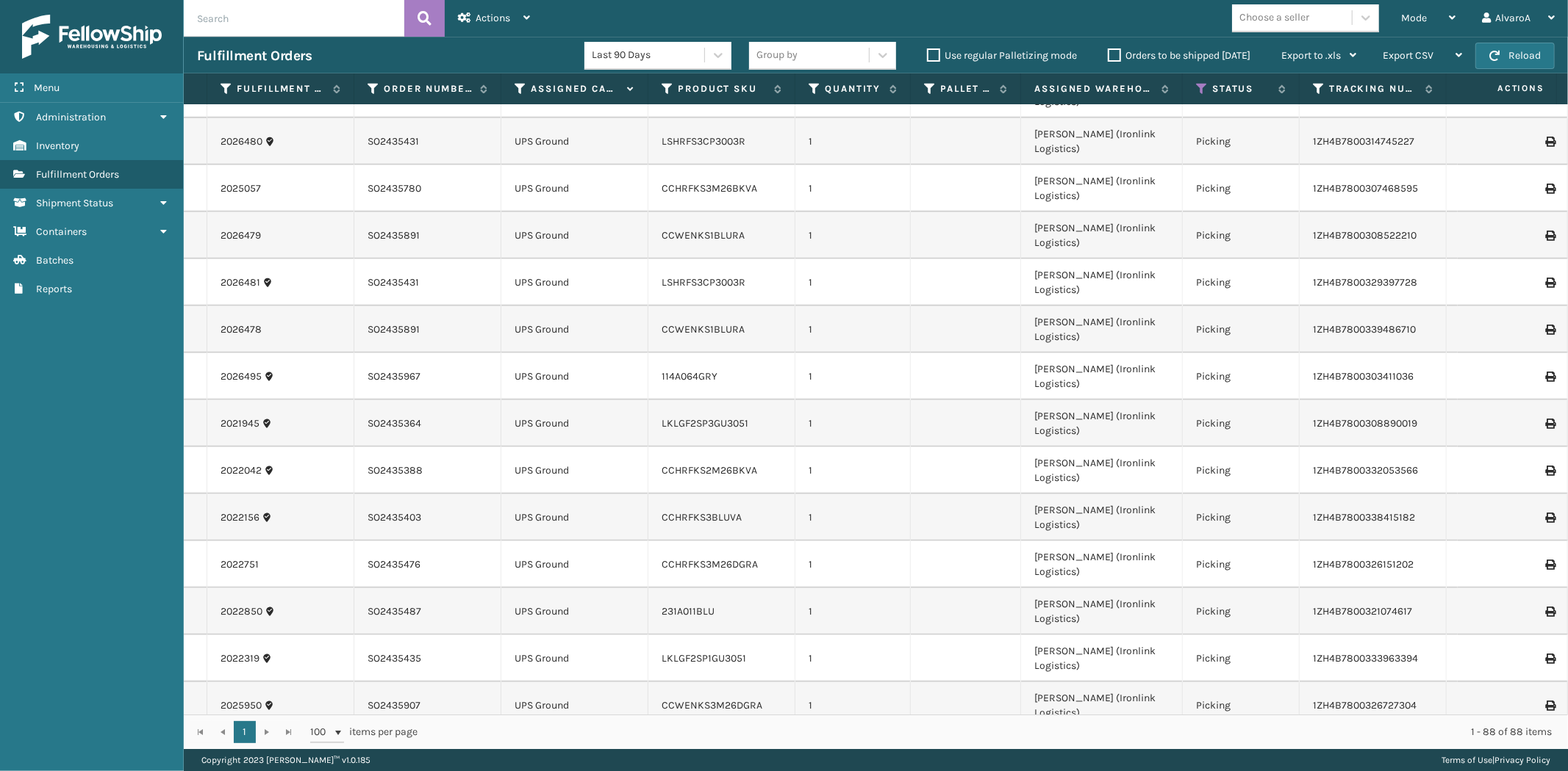
scroll to position [979, 0]
drag, startPoint x: 577, startPoint y: 401, endPoint x: 549, endPoint y: 409, distance: 29.1
drag, startPoint x: 578, startPoint y: 567, endPoint x: 539, endPoint y: 567, distance: 39.0
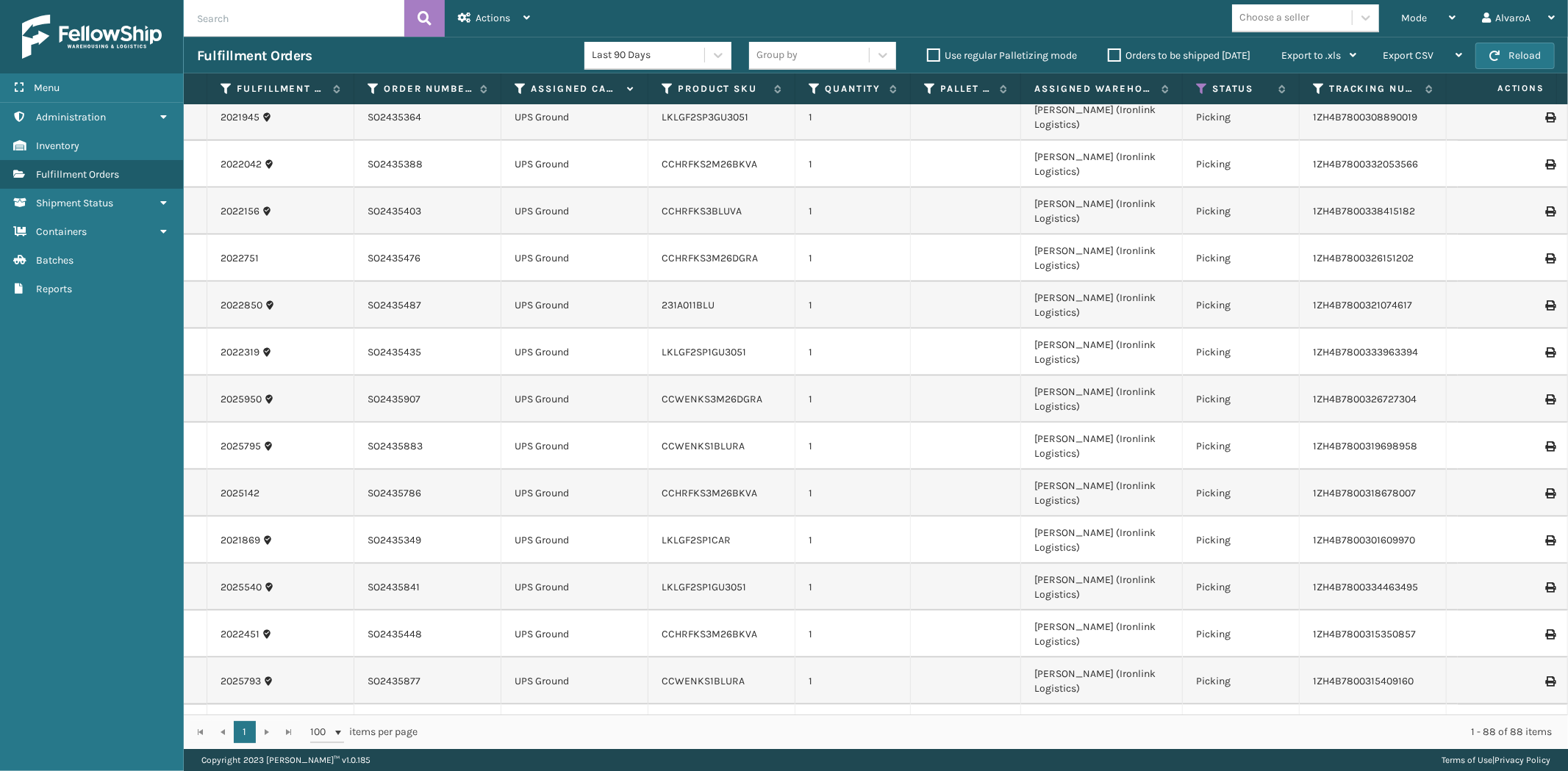
scroll to position [1305, 0]
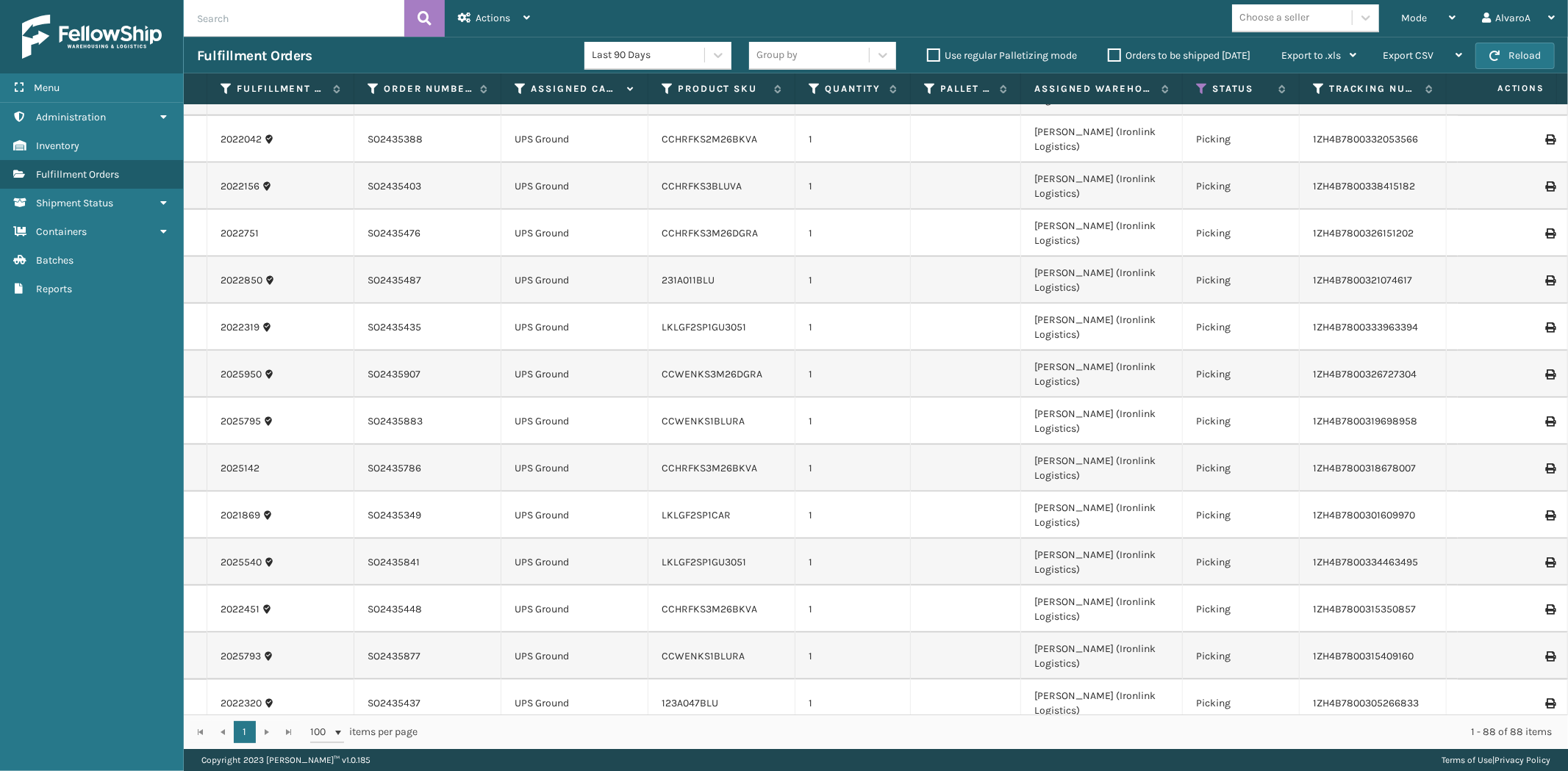
drag, startPoint x: 574, startPoint y: 394, endPoint x: 545, endPoint y: 395, distance: 29.0
click at [1115, 60] on label "Orders to be shipped [DATE]" at bounding box center [1179, 56] width 143 height 13
click at [1108, 56] on input "Orders to be shipped [DATE]" at bounding box center [1108, 51] width 1 height 10
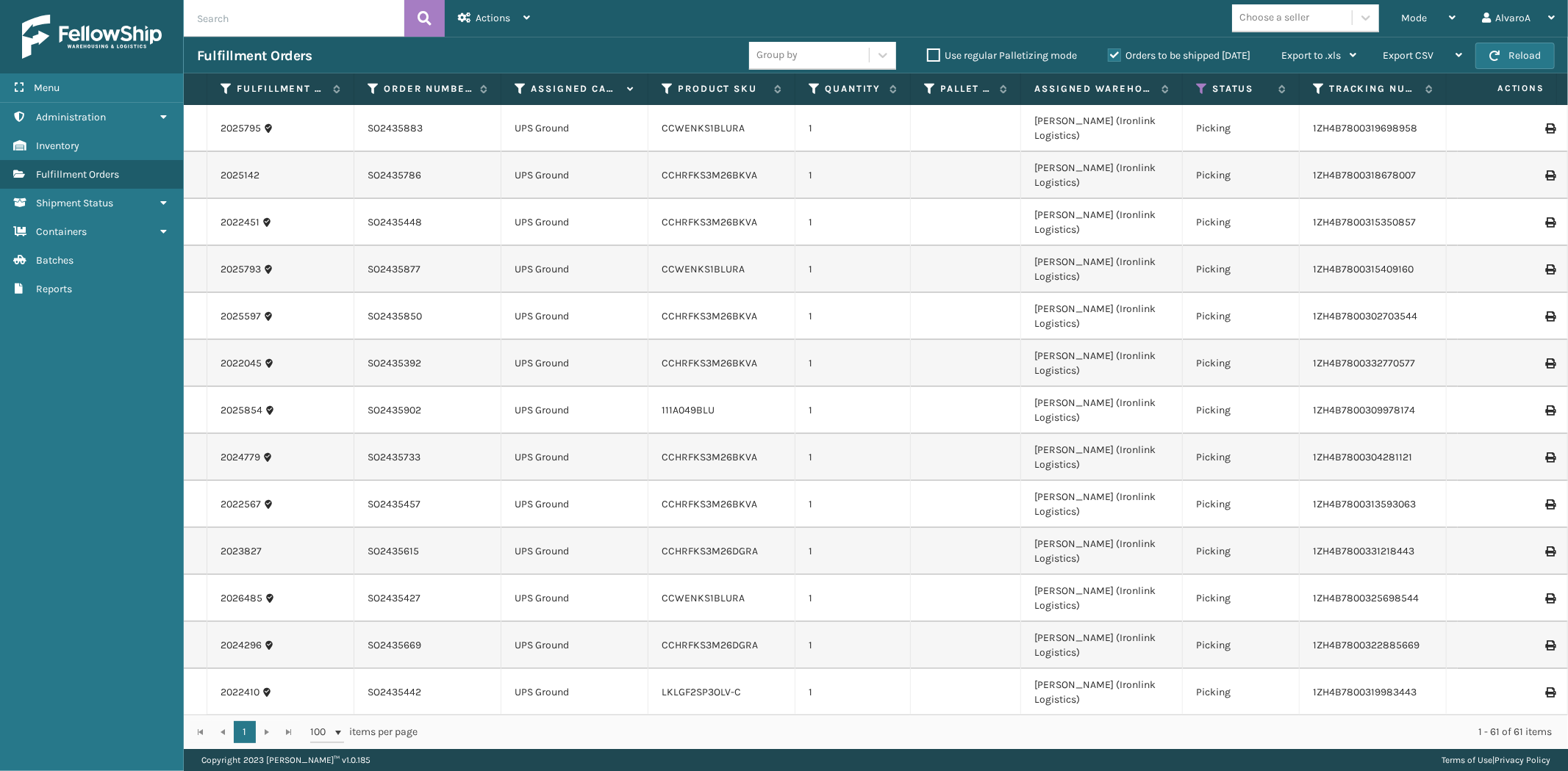
click at [1115, 61] on label "Orders to be shipped [DATE]" at bounding box center [1179, 56] width 143 height 13
click at [1108, 56] on input "Orders to be shipped [DATE]" at bounding box center [1108, 51] width 1 height 10
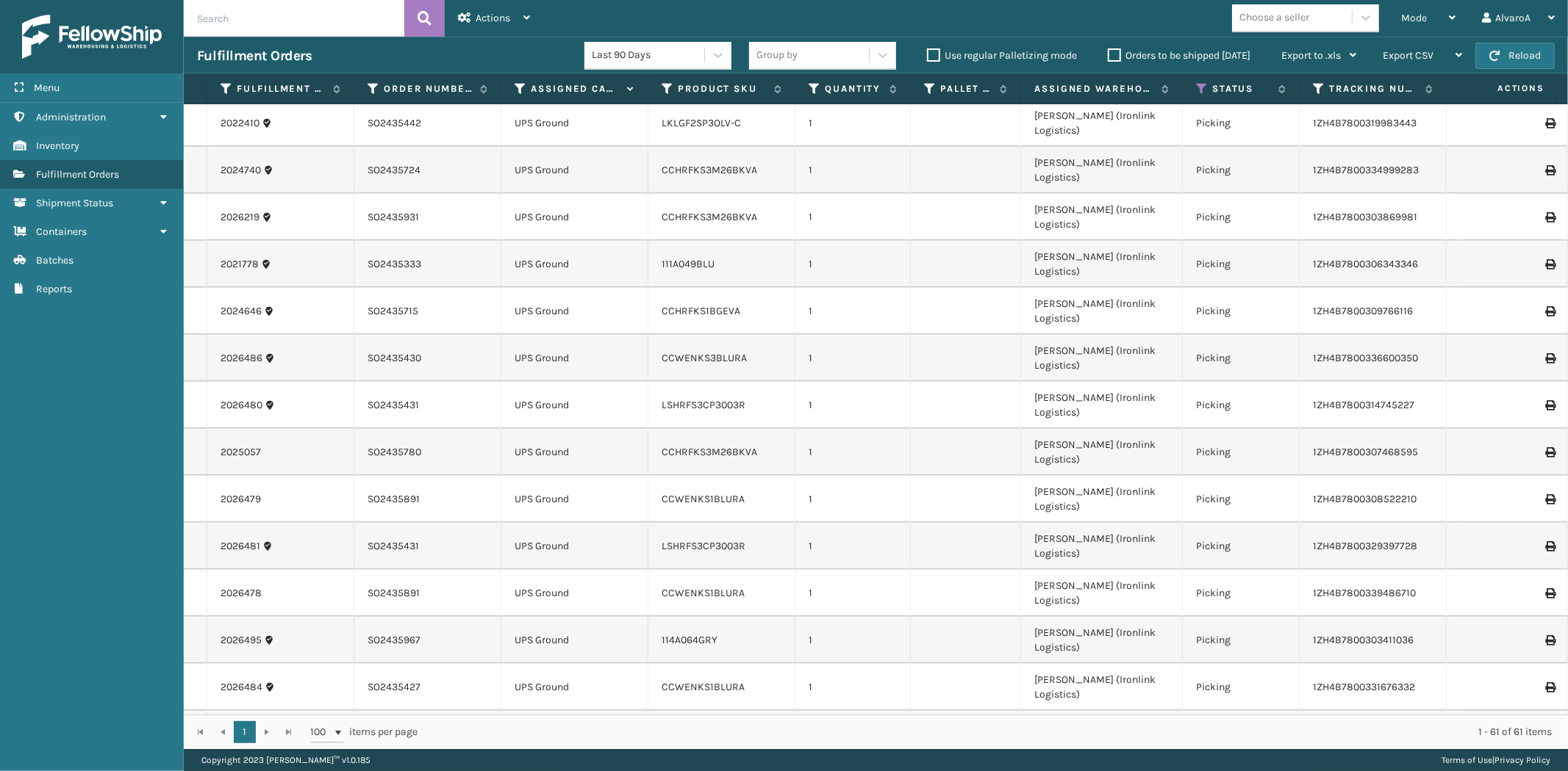
scroll to position [571, 0]
drag, startPoint x: 570, startPoint y: 193, endPoint x: 538, endPoint y: 192, distance: 32.0
click at [538, 474] on td "UPS Ground" at bounding box center [575, 498] width 147 height 47
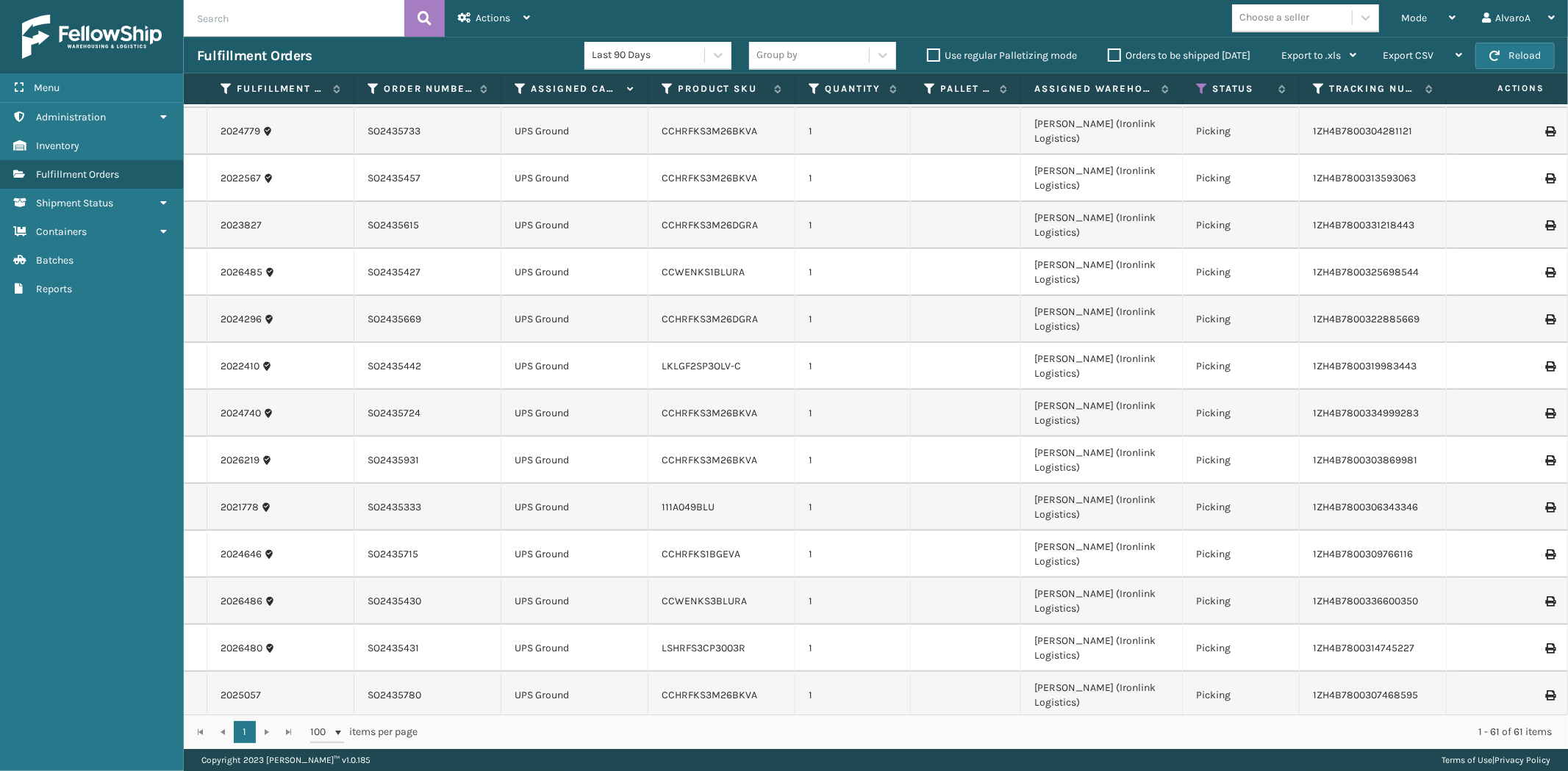
scroll to position [245, 0]
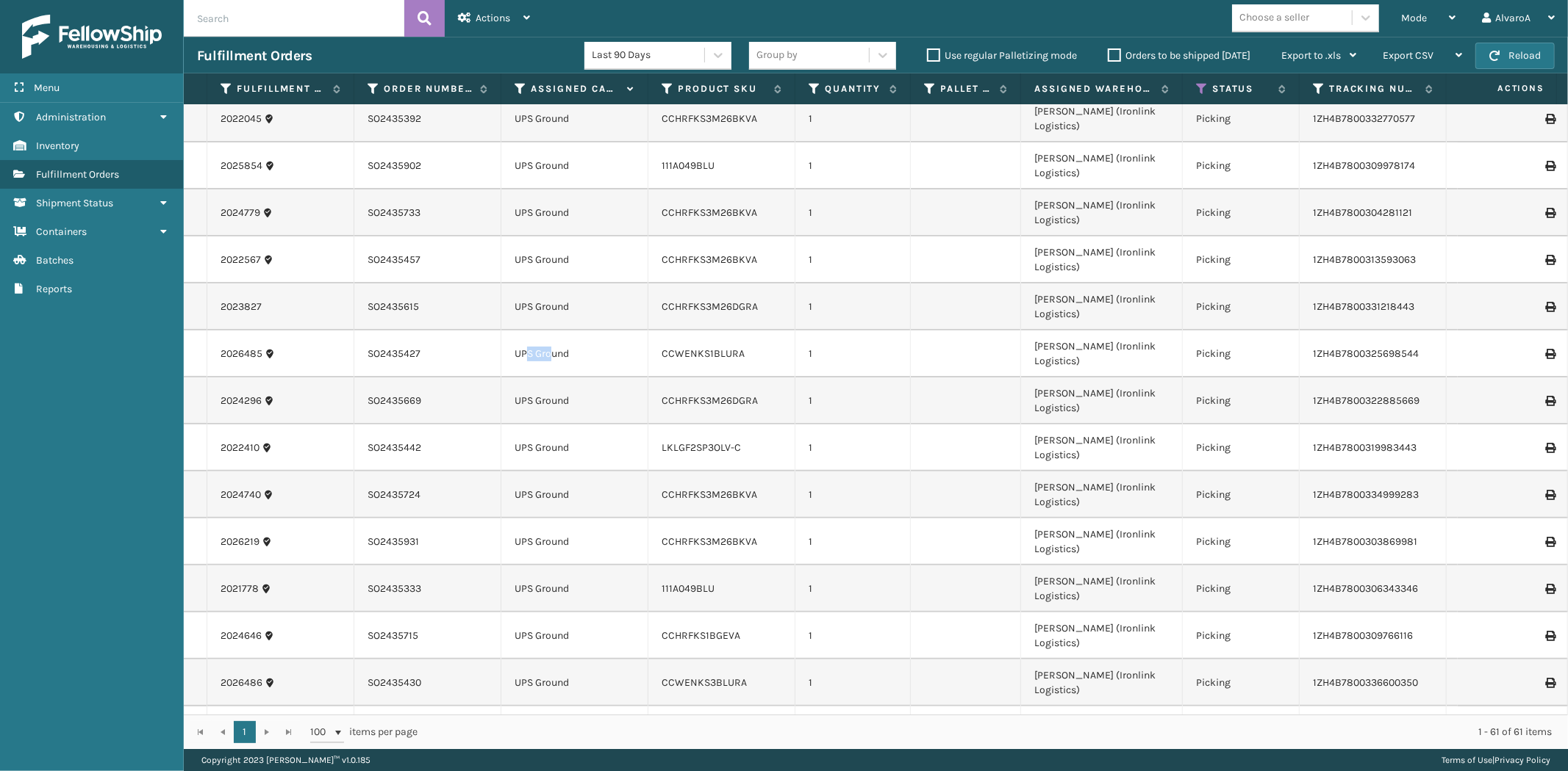
drag, startPoint x: 553, startPoint y: 199, endPoint x: 527, endPoint y: 191, distance: 27.2
click at [527, 331] on td "UPS Ground" at bounding box center [575, 354] width 147 height 47
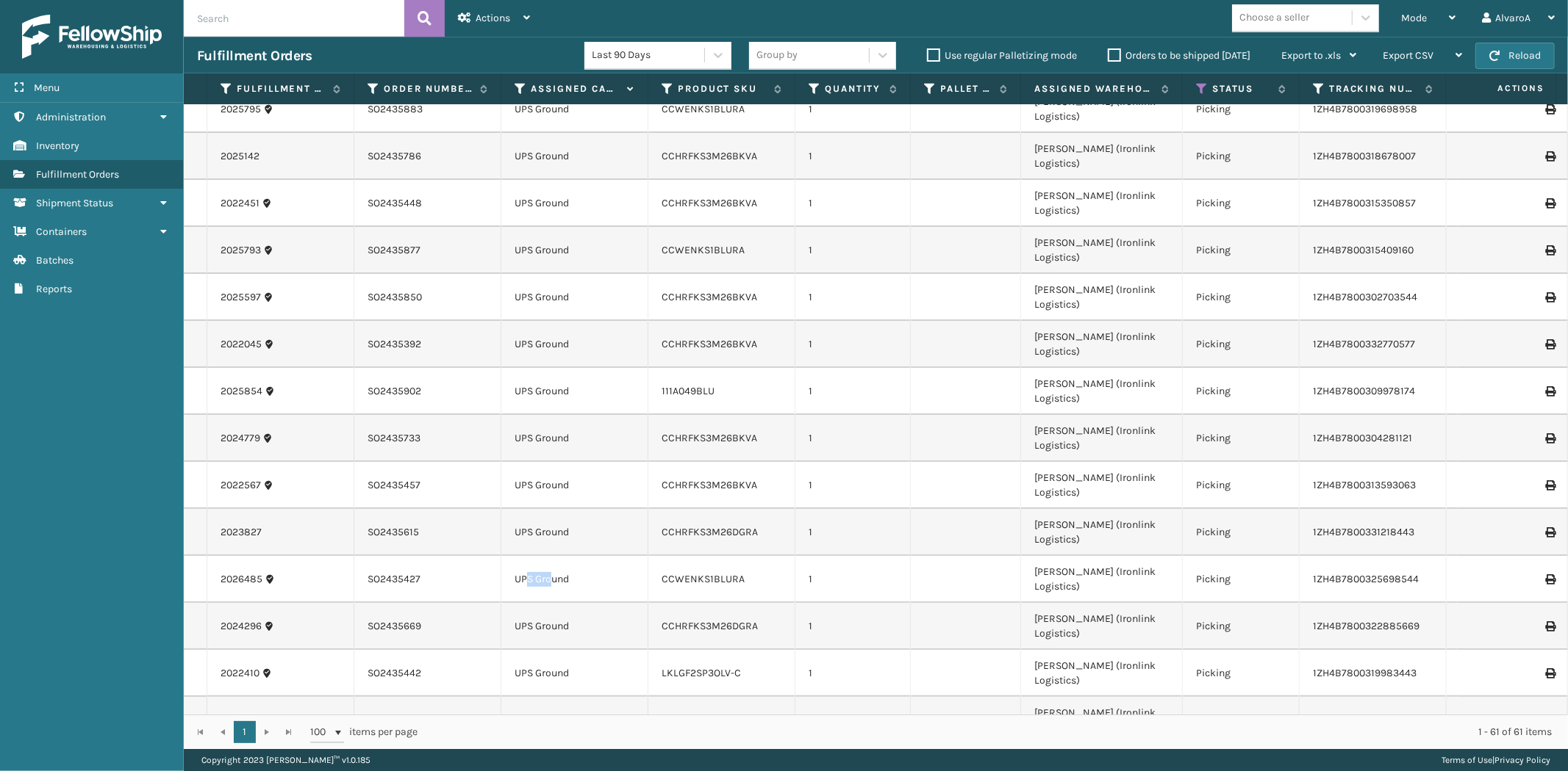
scroll to position [0, 0]
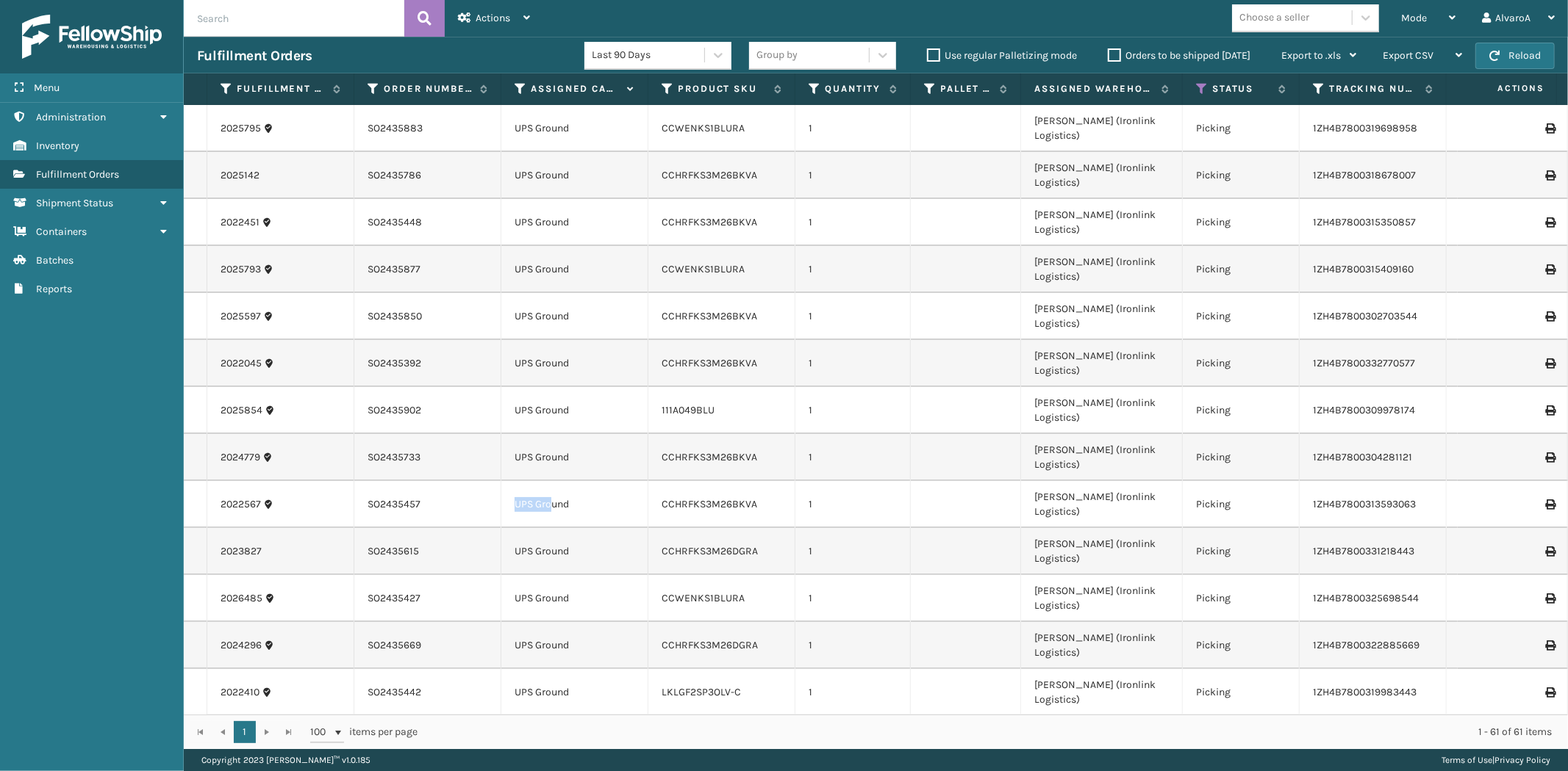
drag, startPoint x: 551, startPoint y: 376, endPoint x: 507, endPoint y: 377, distance: 44.0
click at [507, 481] on td "UPS Ground" at bounding box center [575, 505] width 147 height 47
click at [1416, 16] on span "Mode" at bounding box center [1414, 18] width 26 height 13
click at [540, 340] on td "UPS Ground" at bounding box center [575, 363] width 147 height 47
drag, startPoint x: 540, startPoint y: 283, endPoint x: 525, endPoint y: 283, distance: 15.0
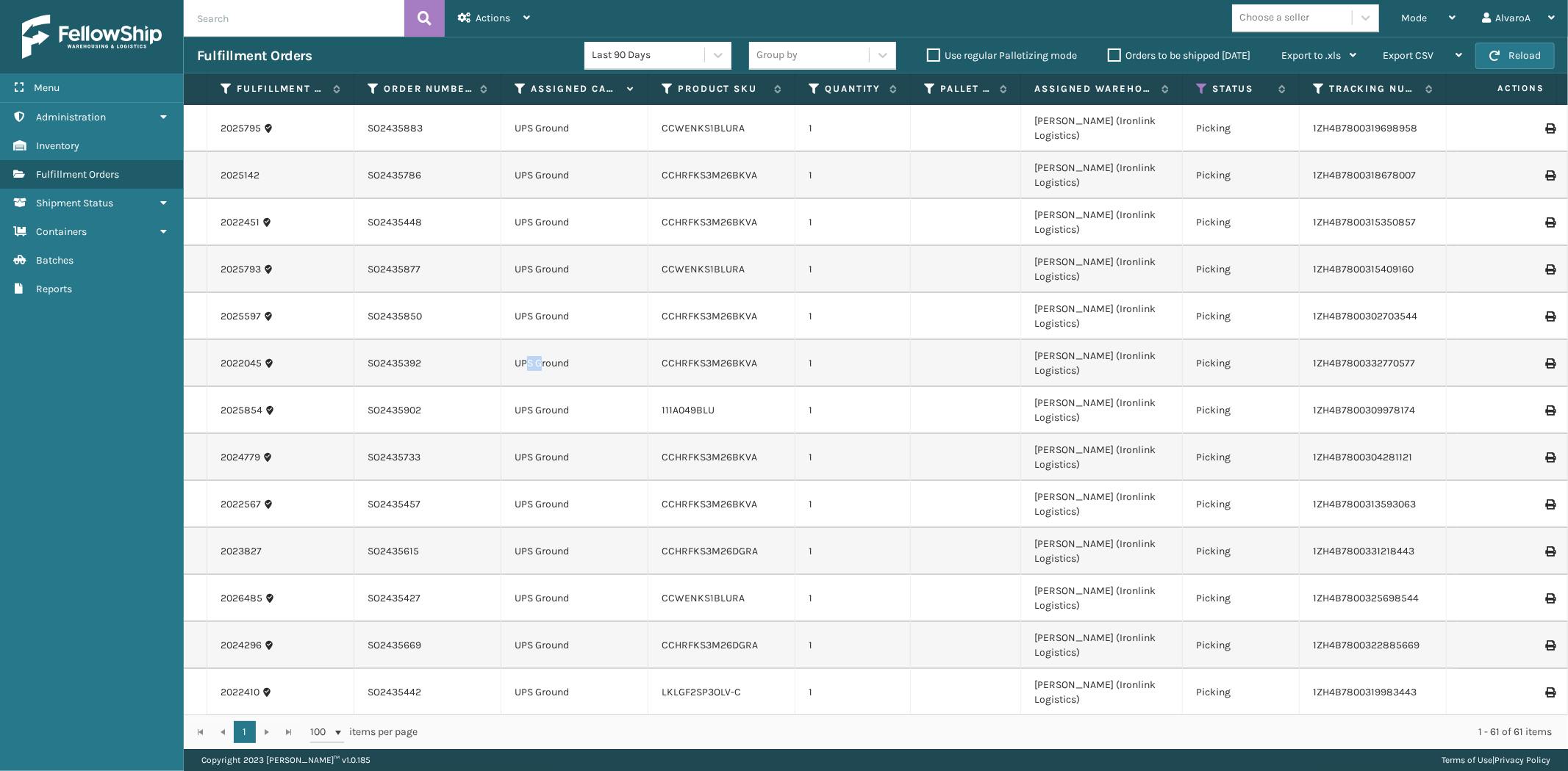
click at [525, 340] on td "UPS Ground" at bounding box center [575, 363] width 147 height 47
drag, startPoint x: 547, startPoint y: 407, endPoint x: 520, endPoint y: 416, distance: 28.5
click at [520, 528] on td "UPS Ground" at bounding box center [575, 551] width 147 height 47
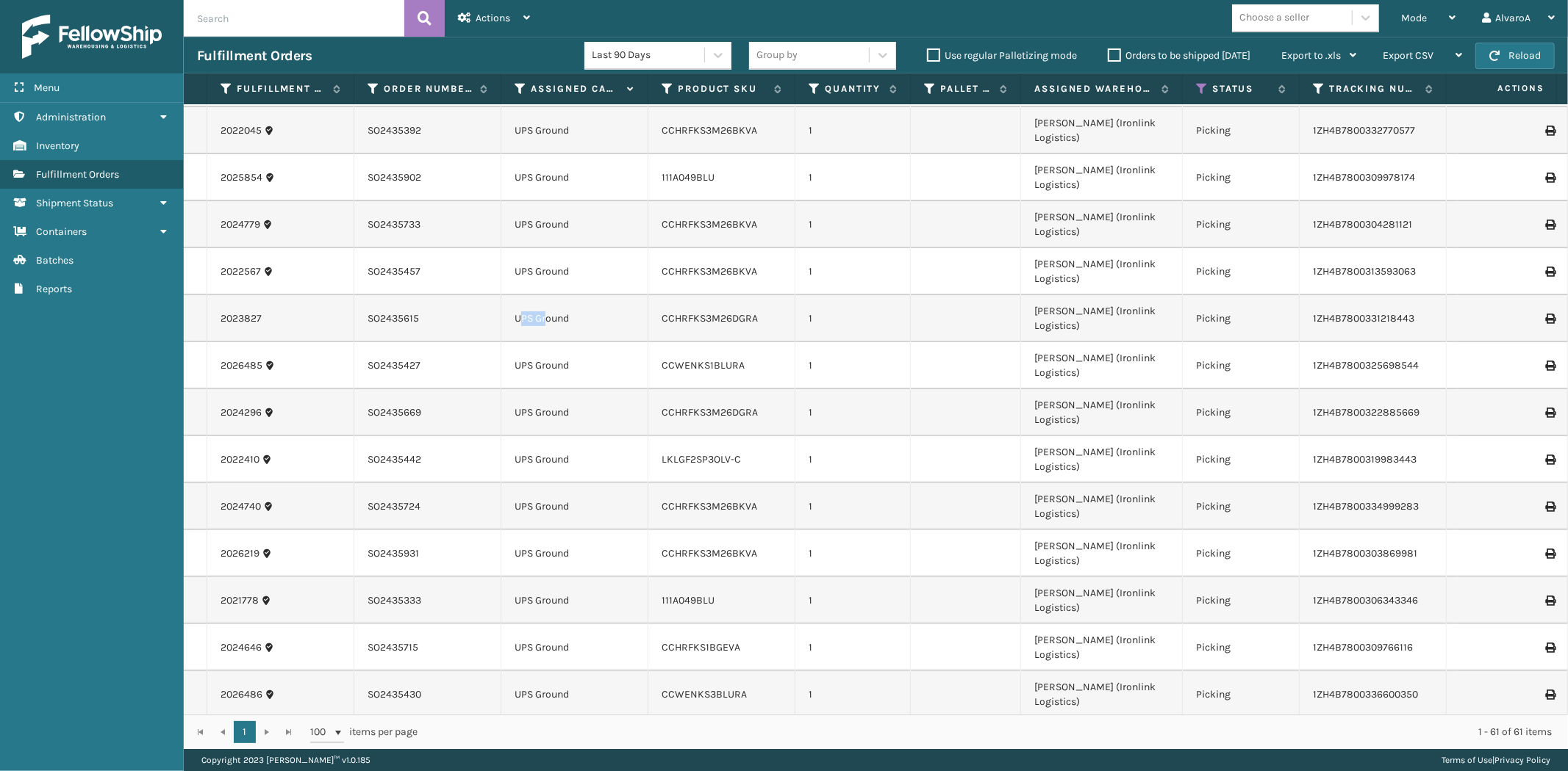
scroll to position [245, 0]
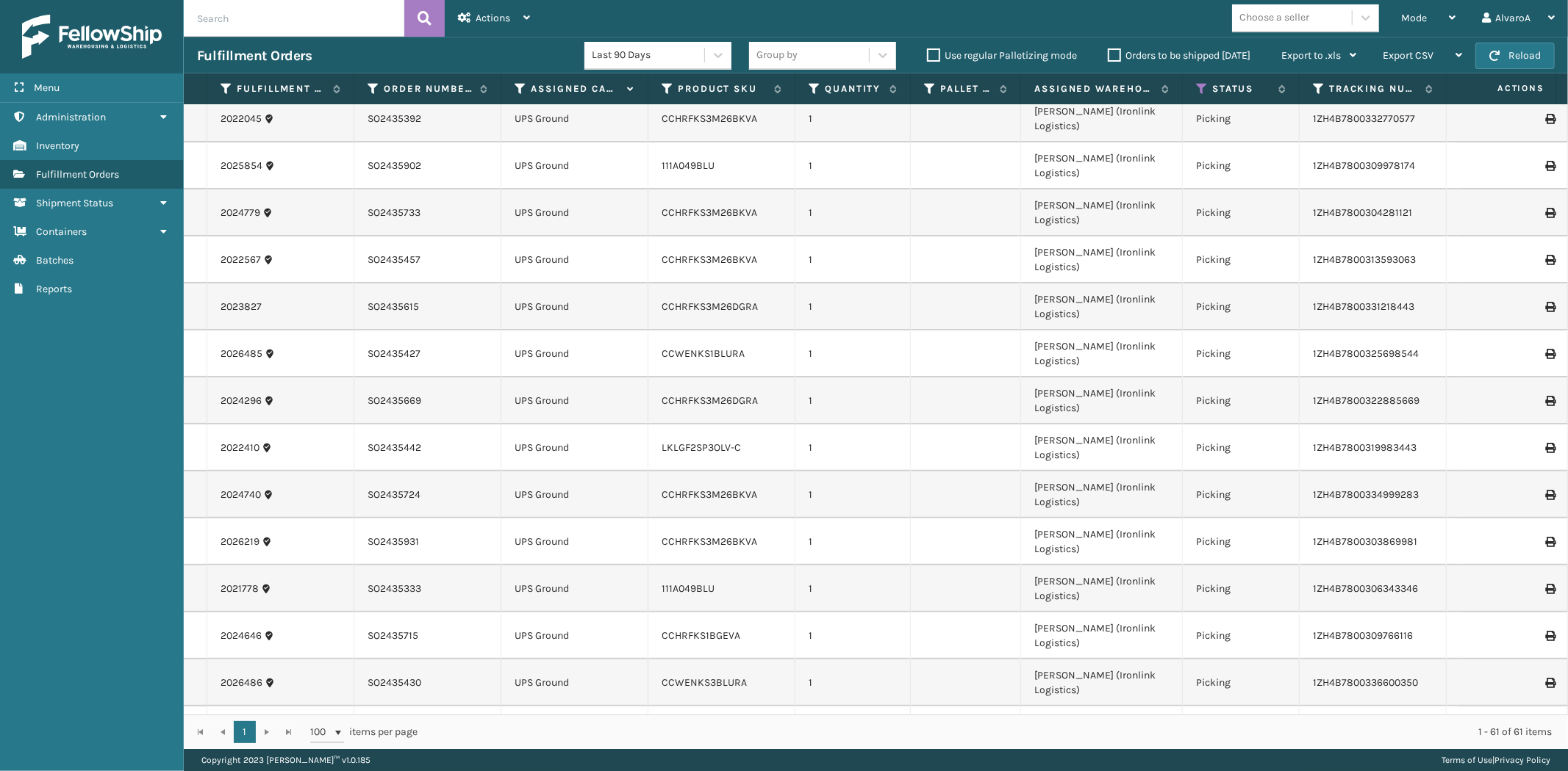
drag, startPoint x: 544, startPoint y: 553, endPoint x: 531, endPoint y: 559, distance: 14.3
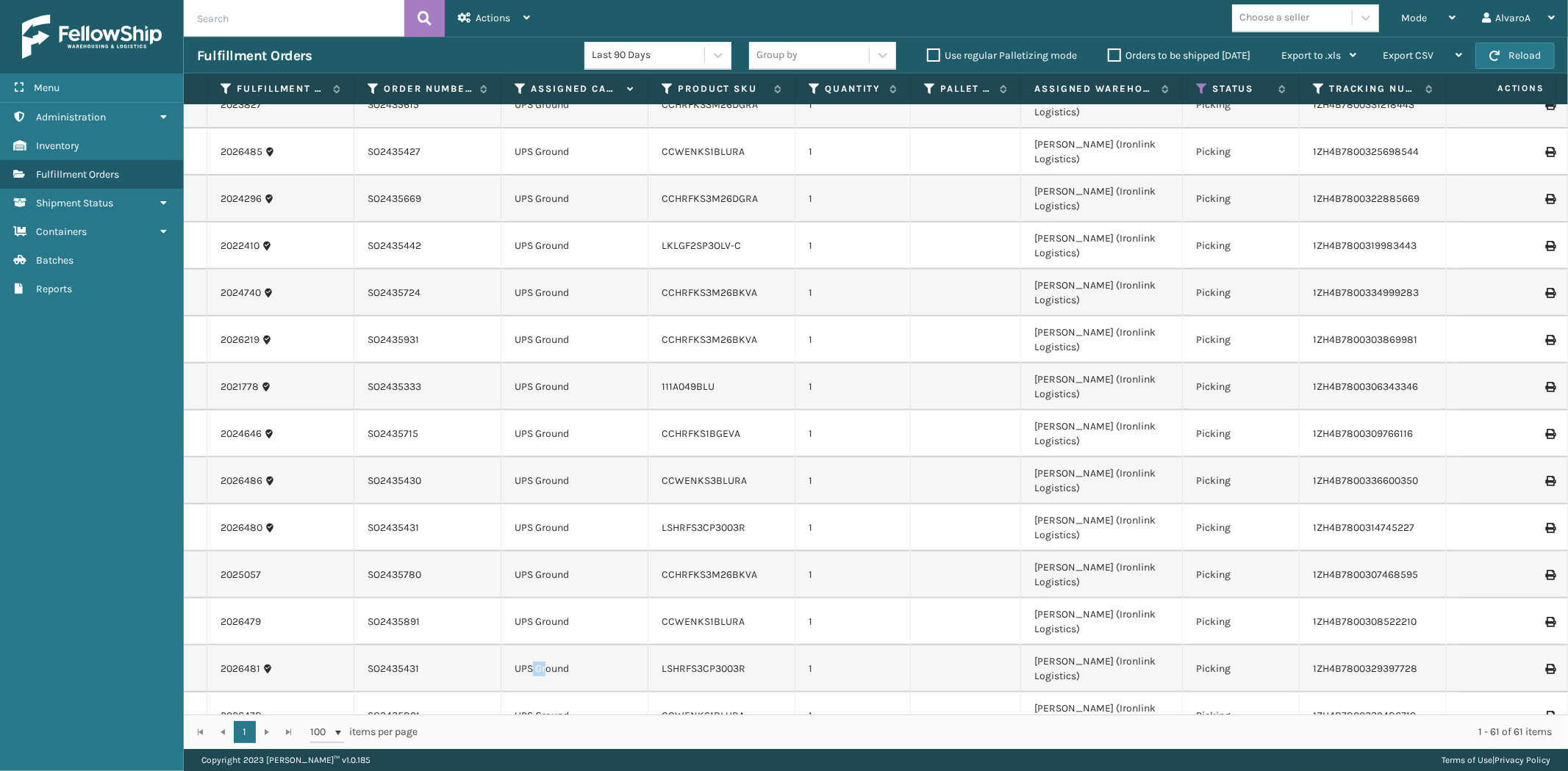
scroll to position [489, 0]
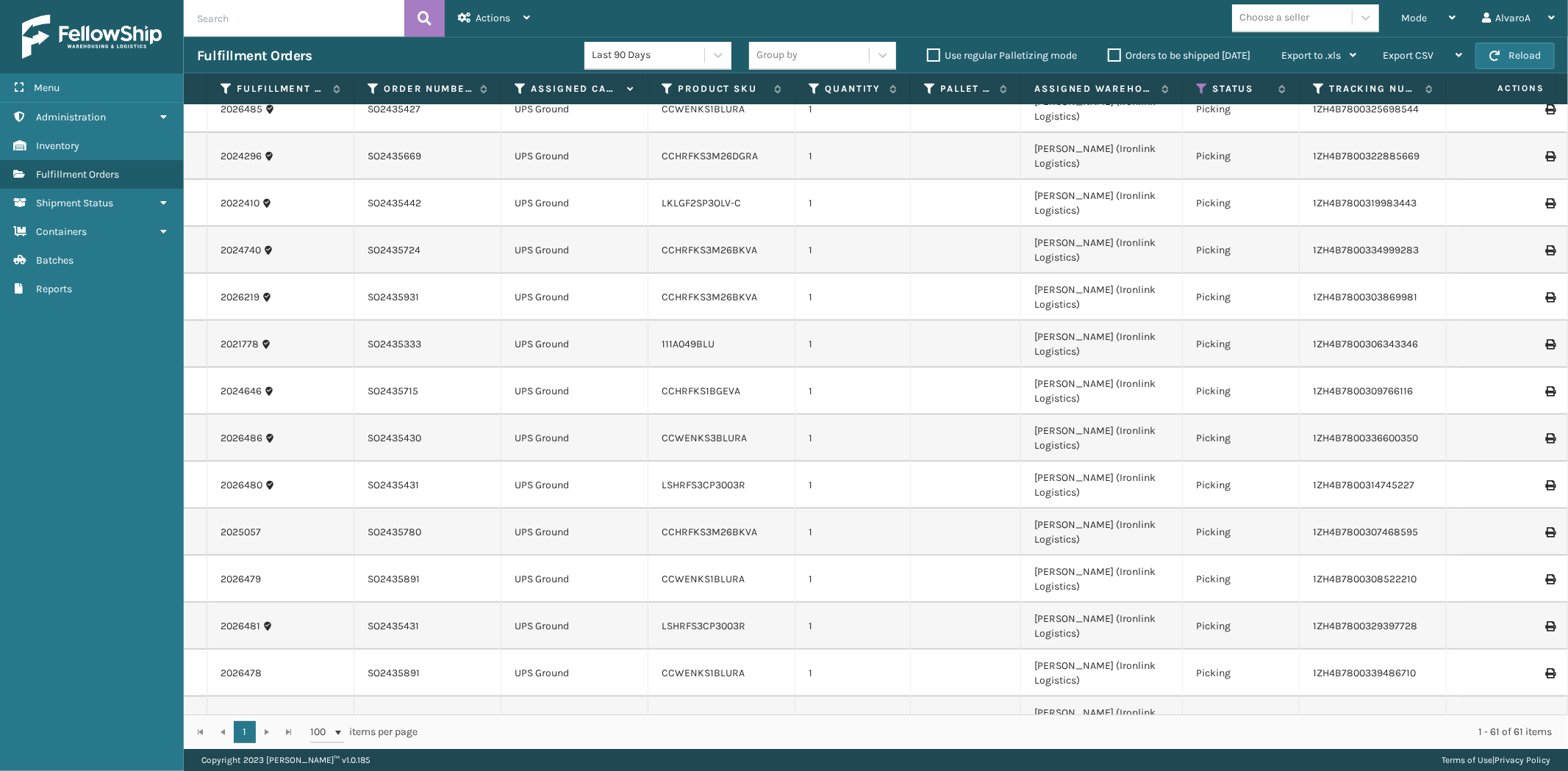
click at [1122, 57] on label "Orders to be shipped [DATE]" at bounding box center [1179, 56] width 143 height 13
click at [1108, 56] on input "Orders to be shipped [DATE]" at bounding box center [1108, 51] width 1 height 10
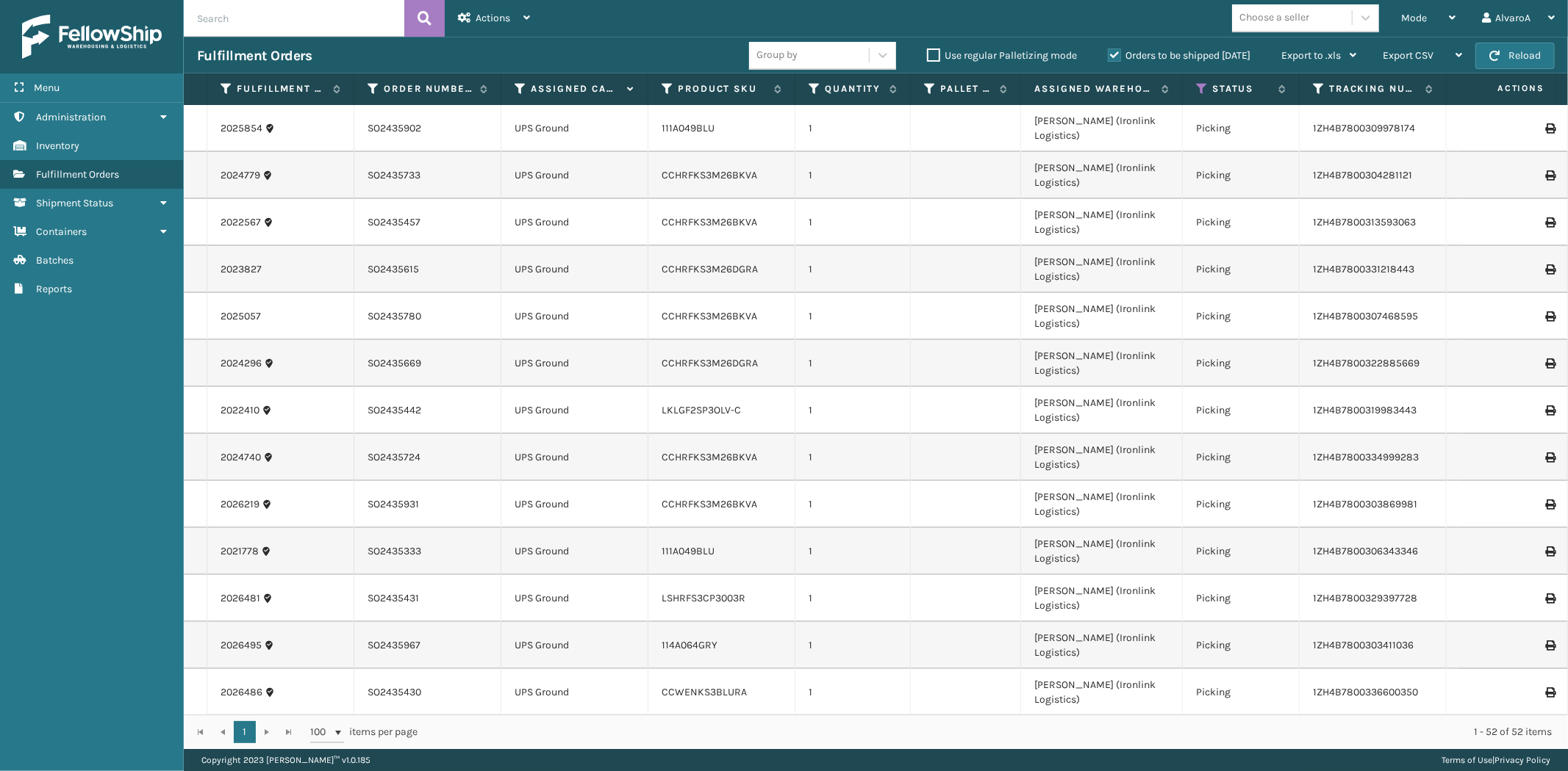
click at [1122, 57] on label "Orders to be shipped [DATE]" at bounding box center [1179, 56] width 143 height 13
click at [1108, 56] on input "Orders to be shipped [DATE]" at bounding box center [1108, 51] width 1 height 10
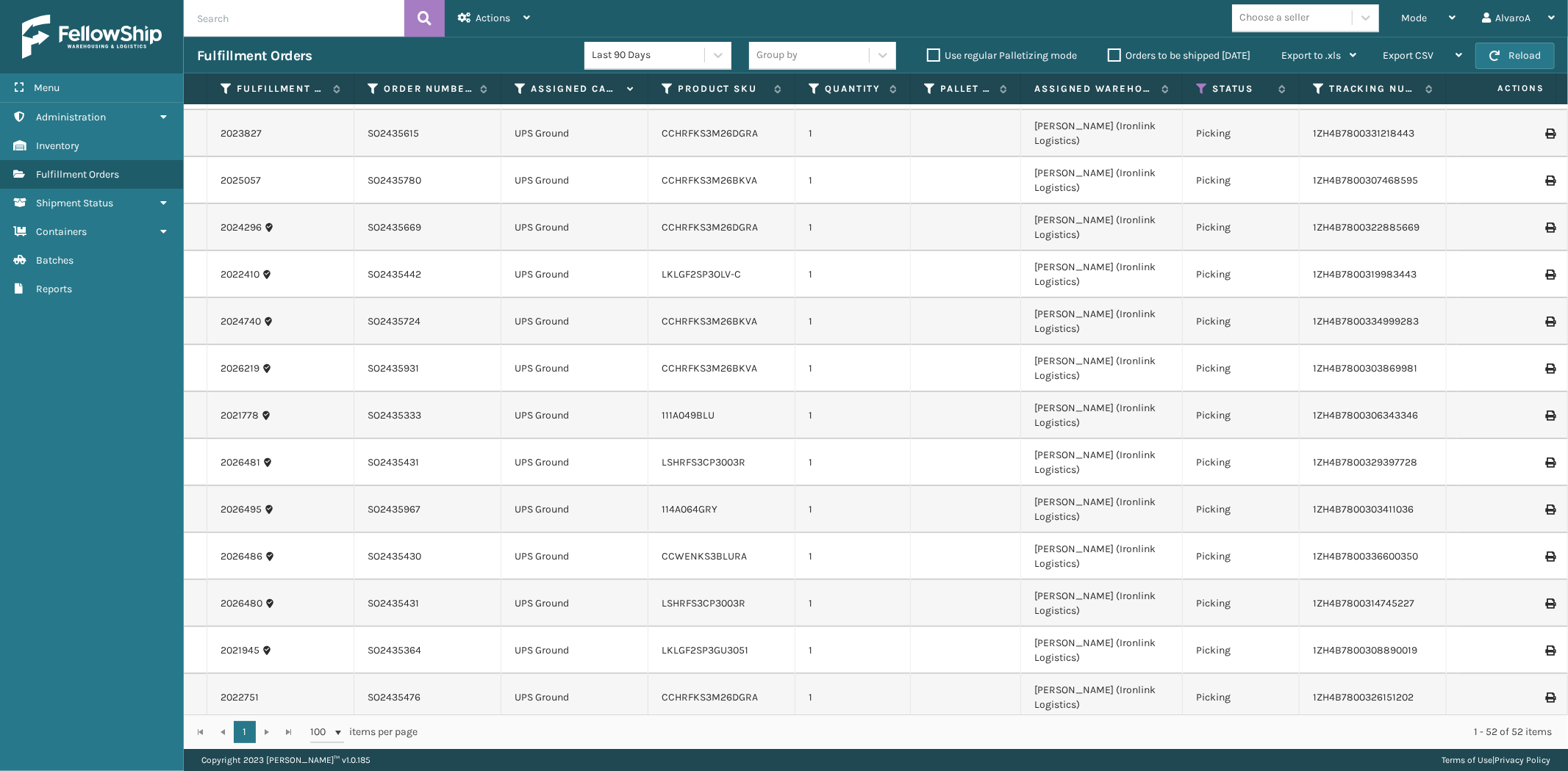
scroll to position [0, 0]
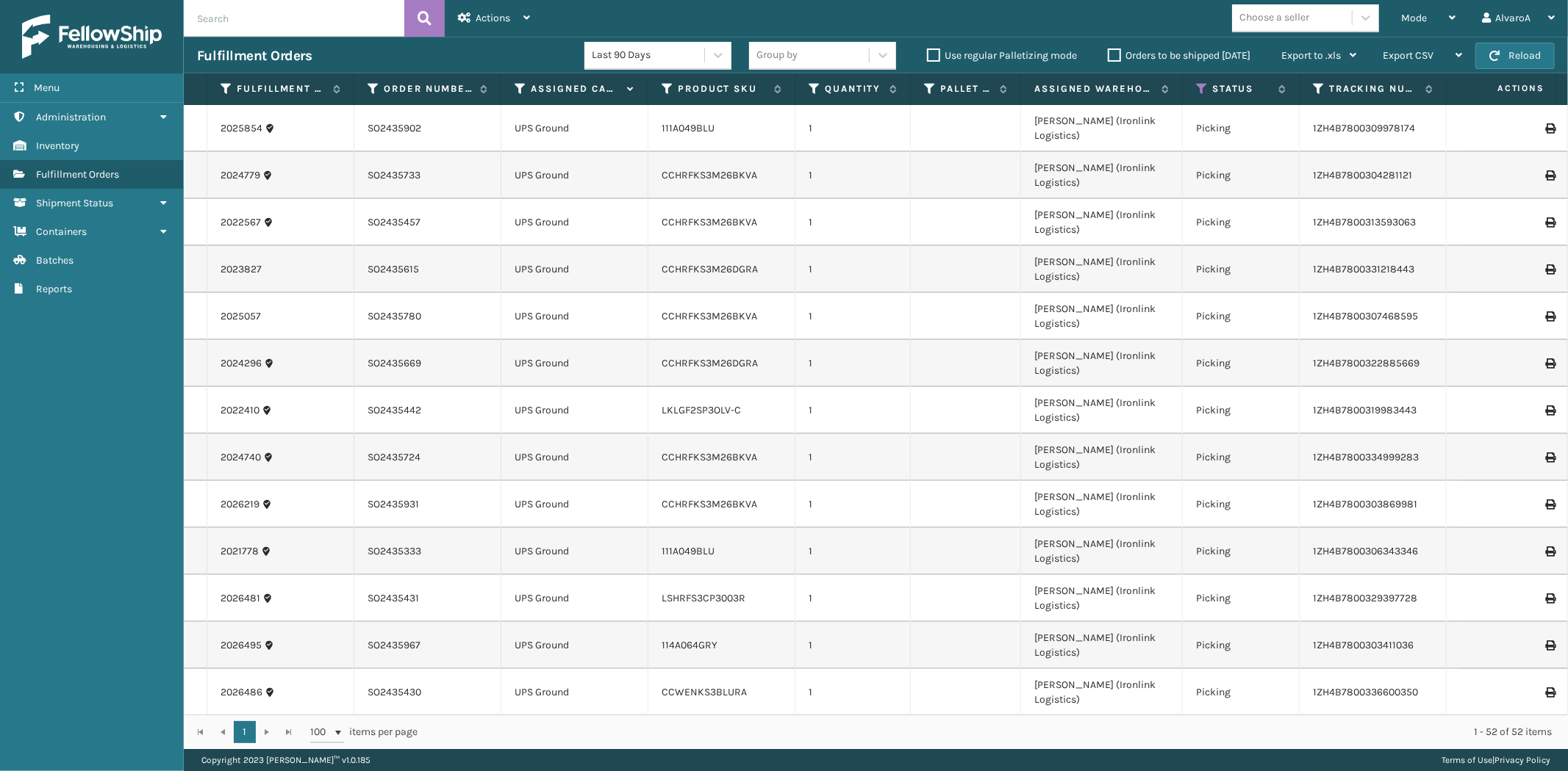
click at [1104, 56] on div "Orders to be shipped [DATE]" at bounding box center [1180, 56] width 173 height 18
click at [1116, 55] on label "Orders to be shipped [DATE]" at bounding box center [1179, 56] width 143 height 13
click at [1108, 55] on input "Orders to be shipped [DATE]" at bounding box center [1108, 51] width 1 height 10
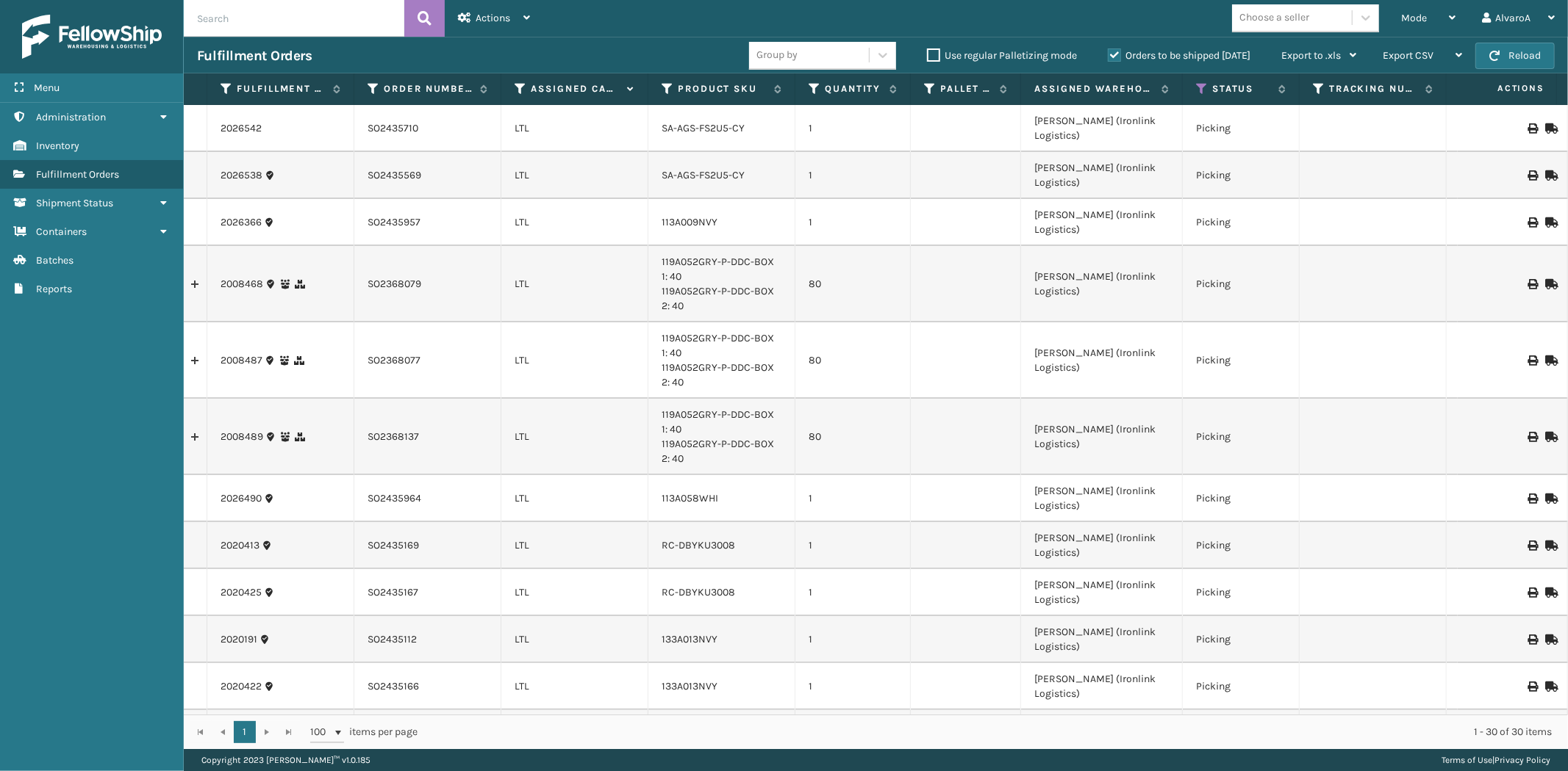
click at [1116, 55] on label "Orders to be shipped [DATE]" at bounding box center [1179, 56] width 143 height 13
click at [1108, 55] on input "Orders to be shipped [DATE]" at bounding box center [1108, 51] width 1 height 10
